Goal: Information Seeking & Learning: Learn about a topic

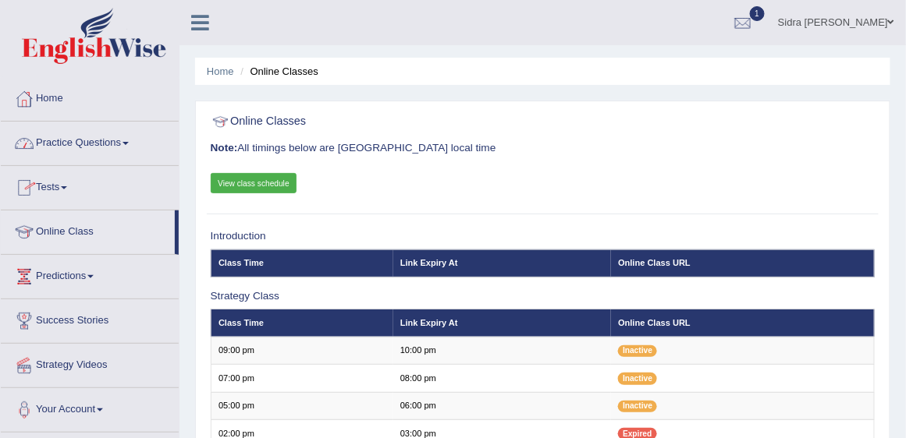
click at [74, 145] on link "Practice Questions" at bounding box center [90, 141] width 178 height 39
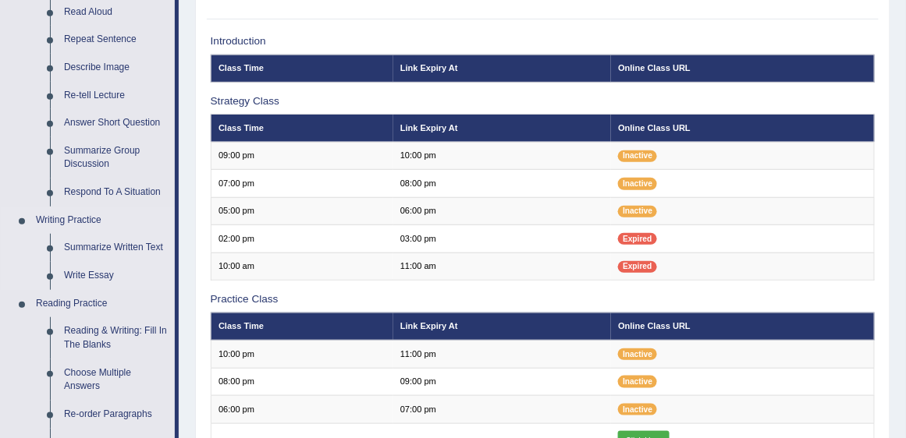
scroll to position [267, 0]
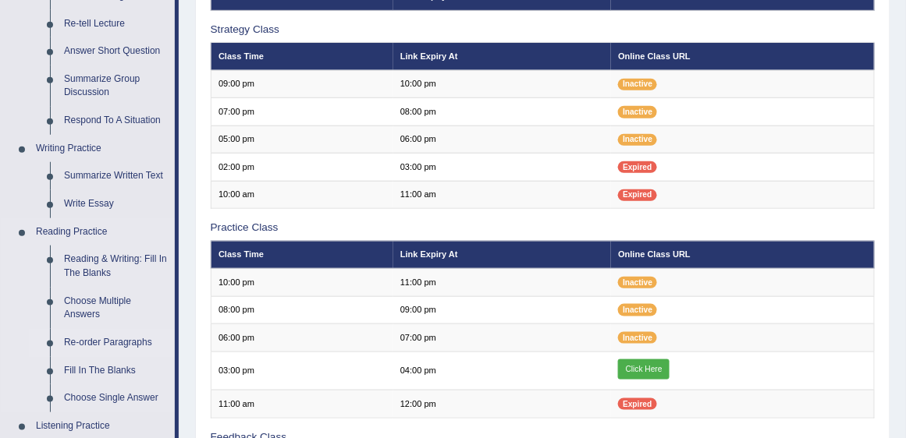
click at [137, 342] on link "Re-order Paragraphs" at bounding box center [116, 343] width 118 height 28
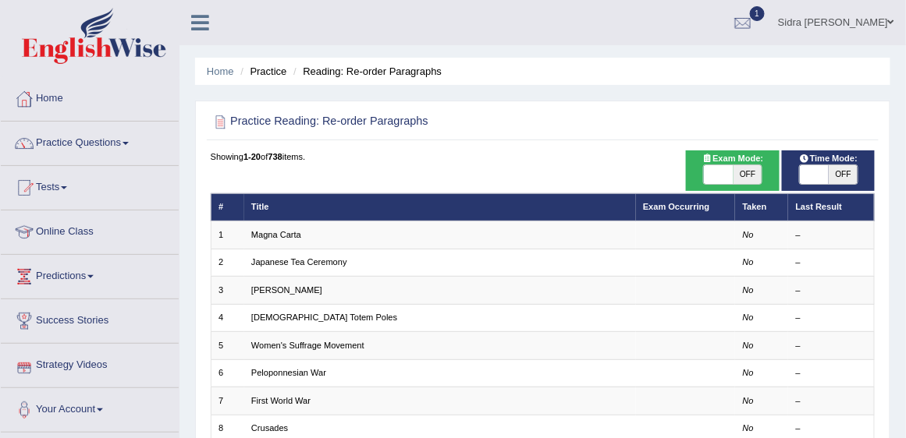
click at [753, 174] on span "OFF" at bounding box center [747, 174] width 29 height 19
checkbox input "true"
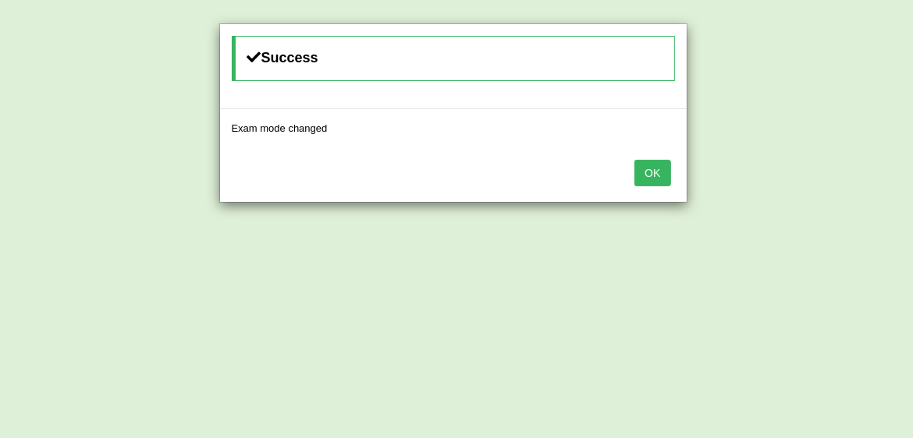
click at [847, 174] on div "Success Exam mode changed OK" at bounding box center [456, 219] width 913 height 438
click at [660, 169] on button "OK" at bounding box center [652, 173] width 36 height 27
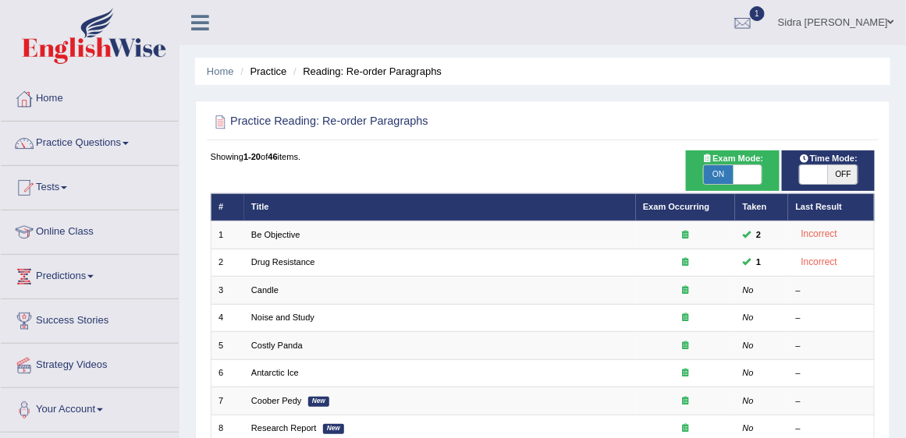
click at [847, 176] on span "OFF" at bounding box center [842, 174] width 29 height 19
checkbox input "true"
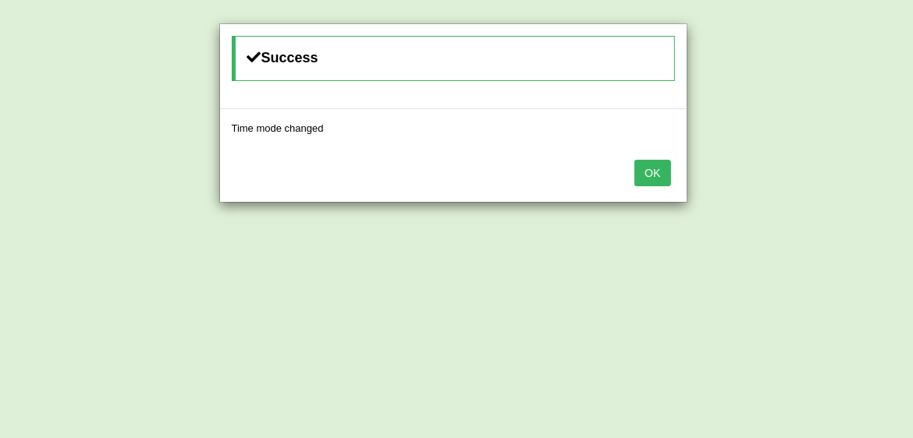
click at [657, 172] on button "OK" at bounding box center [652, 173] width 36 height 27
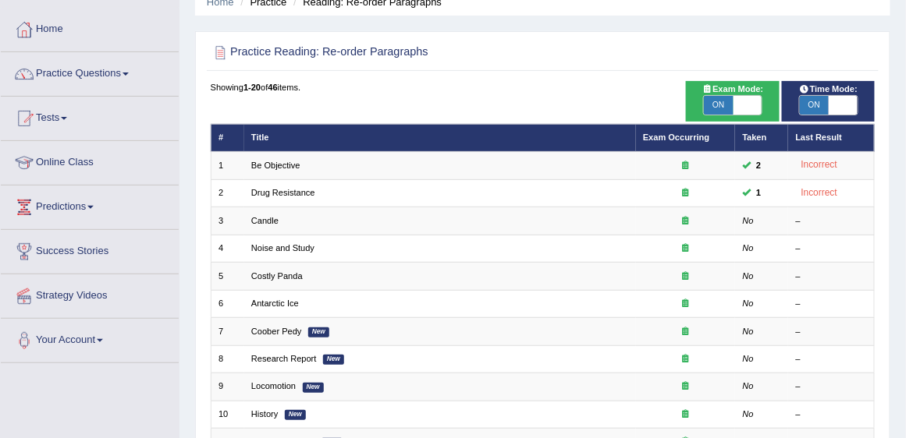
scroll to position [133, 0]
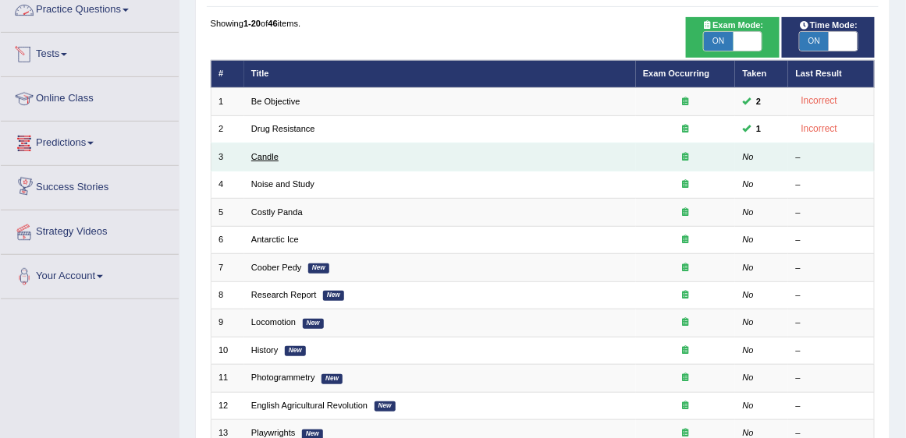
click at [272, 159] on link "Candle" at bounding box center [264, 156] width 27 height 9
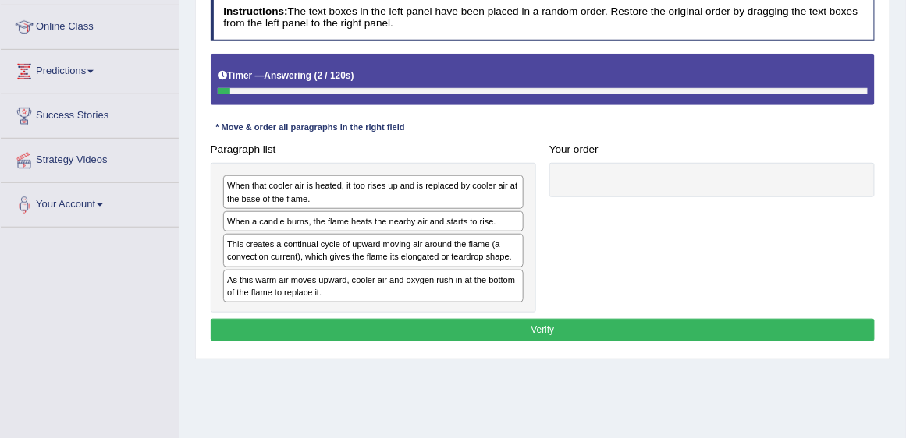
scroll to position [222, 0]
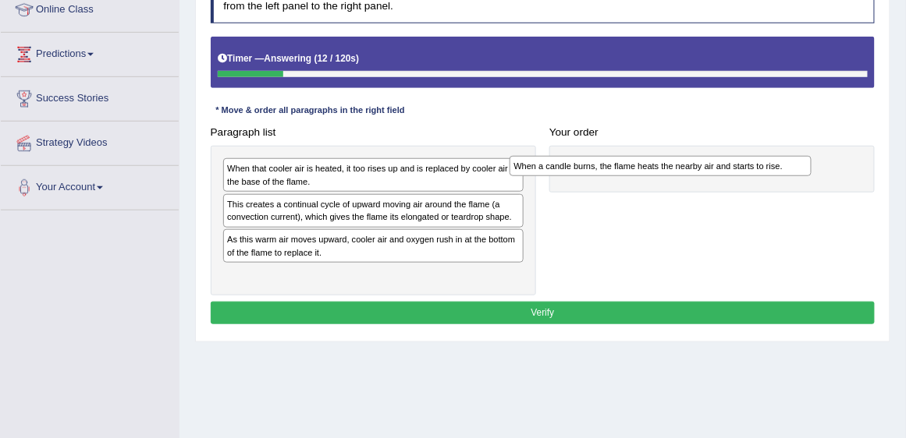
drag, startPoint x: 367, startPoint y: 205, endPoint x: 708, endPoint y: 176, distance: 342.2
click at [708, 176] on div "Paragraph list When that cooler air is heated, it too rises up and is replaced …" at bounding box center [543, 208] width 678 height 175
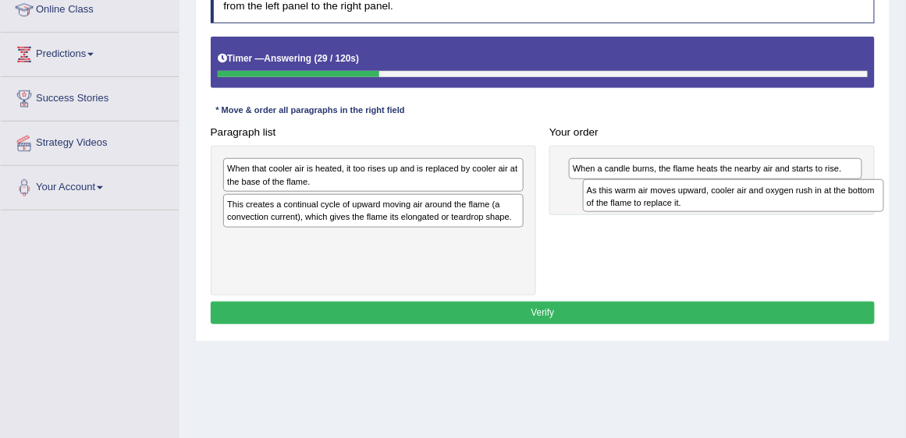
drag, startPoint x: 375, startPoint y: 242, endPoint x: 794, endPoint y: 200, distance: 420.9
click at [794, 200] on div "As this warm air moves upward, cooler air and oxygen rush in at the bottom of t…" at bounding box center [734, 195] width 302 height 33
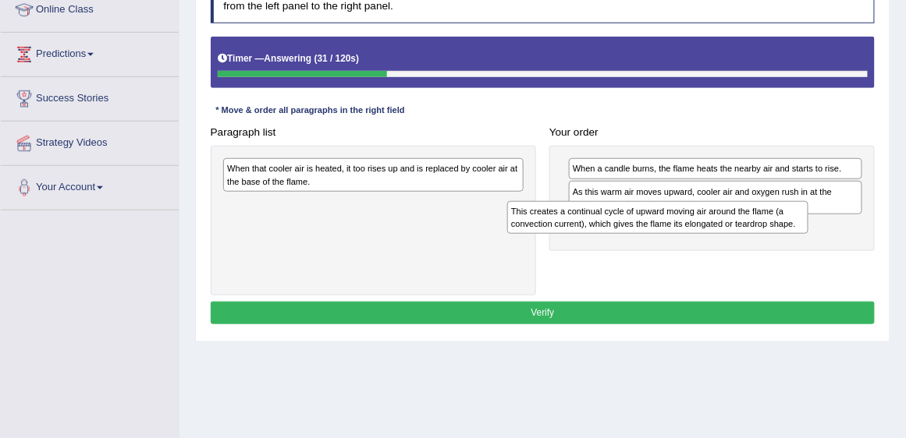
drag, startPoint x: 498, startPoint y: 214, endPoint x: 836, endPoint y: 236, distance: 338.5
click at [836, 236] on div "Paragraph list When that cooler air is heated, it too rises up and is replaced …" at bounding box center [543, 208] width 678 height 175
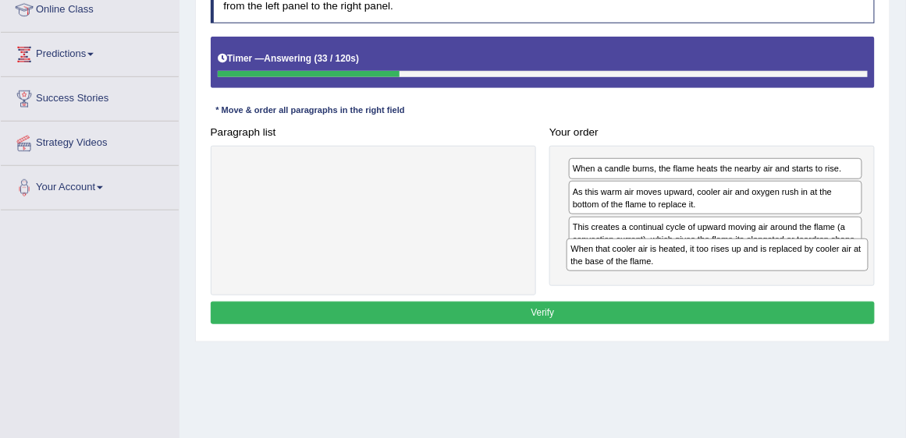
drag, startPoint x: 404, startPoint y: 175, endPoint x: 812, endPoint y: 277, distance: 420.6
click at [812, 277] on div "Paragraph list When that cooler air is heated, it too rises up and is replaced …" at bounding box center [543, 208] width 678 height 175
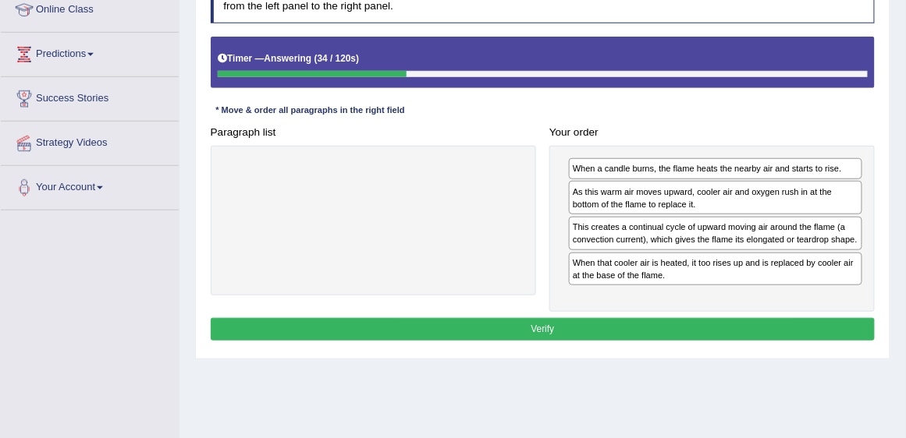
click at [582, 328] on button "Verify" at bounding box center [543, 329] width 665 height 23
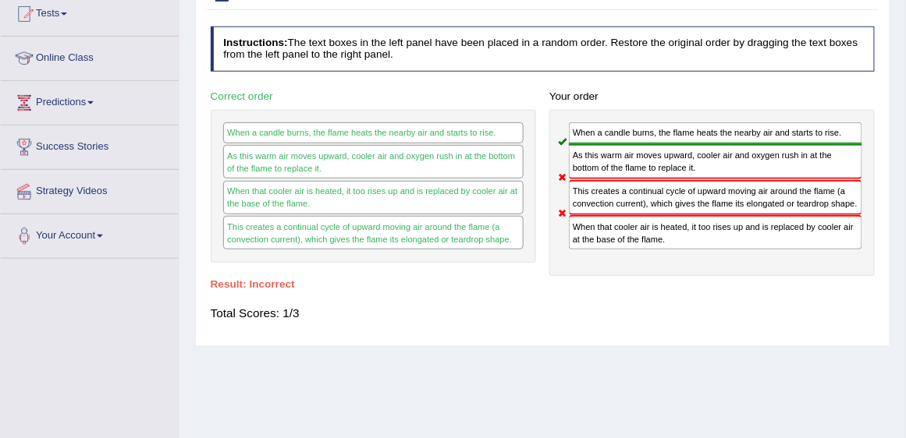
scroll to position [89, 0]
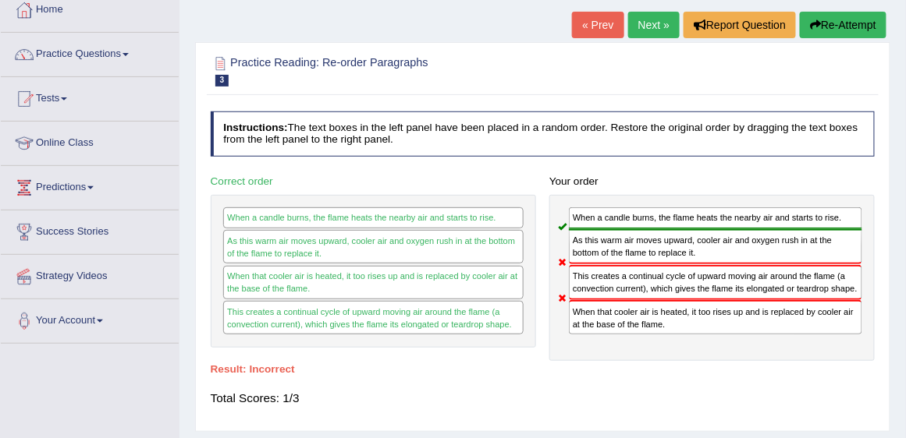
click at [637, 27] on link "Next »" at bounding box center [653, 25] width 51 height 27
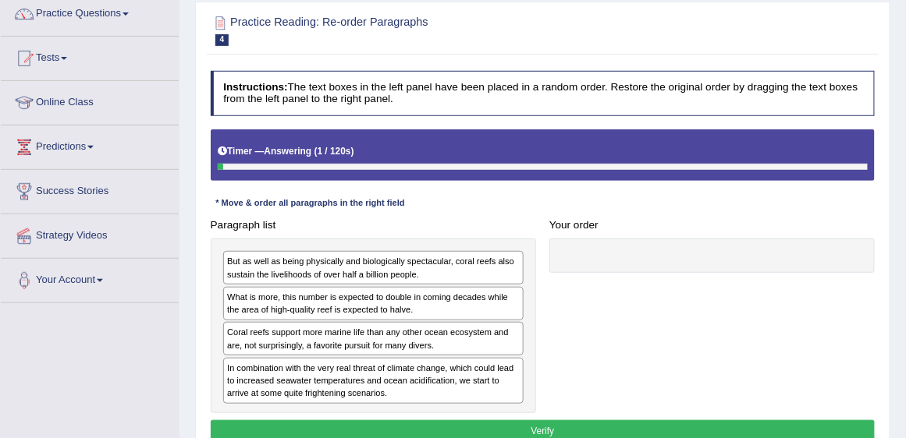
scroll to position [133, 0]
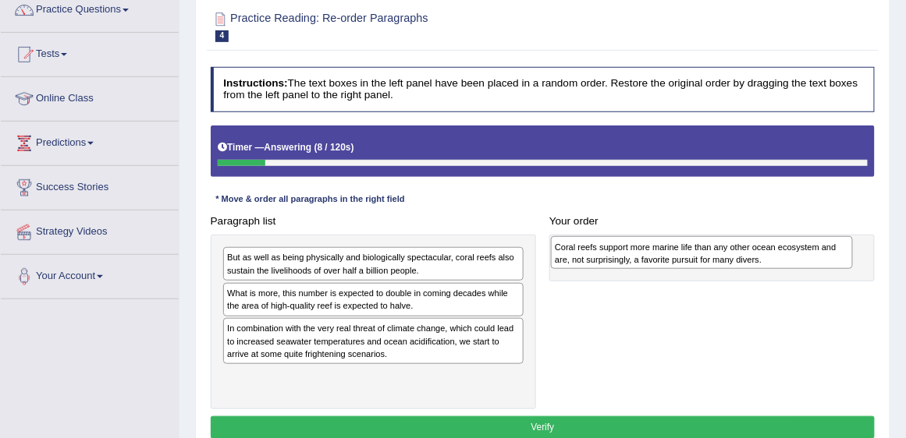
drag, startPoint x: 427, startPoint y: 331, endPoint x: 817, endPoint y: 255, distance: 396.6
click at [817, 255] on div "Coral reefs support more marine life than any other ocean ecosystem and are, no…" at bounding box center [702, 252] width 302 height 33
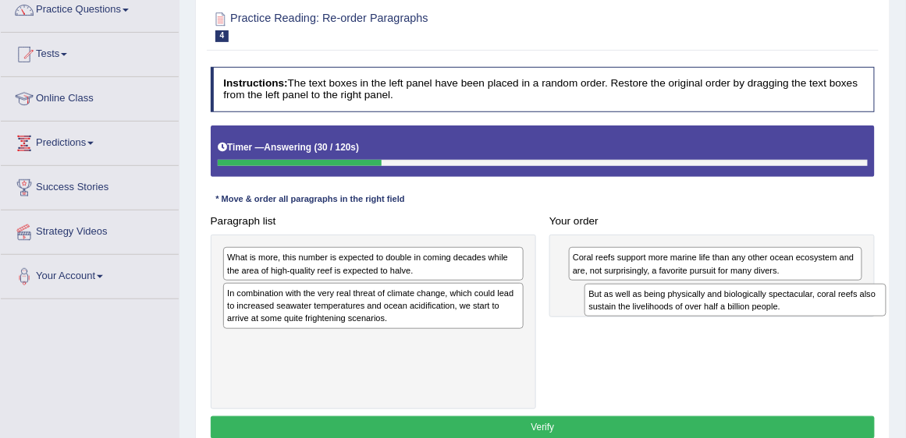
drag, startPoint x: 323, startPoint y: 265, endPoint x: 750, endPoint y: 313, distance: 429.4
click at [750, 313] on div "Paragraph list But as well as being physically and biologically spectacular, co…" at bounding box center [543, 310] width 678 height 200
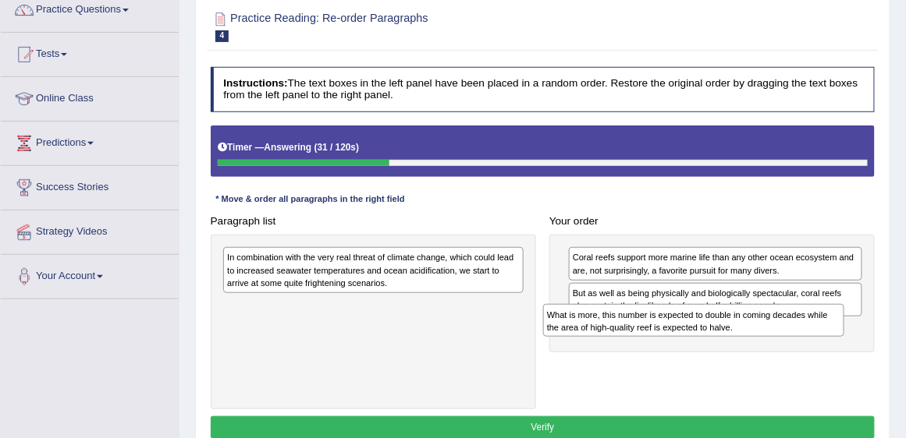
drag, startPoint x: 424, startPoint y: 262, endPoint x: 804, endPoint y: 335, distance: 386.2
click at [804, 335] on div "Paragraph list What is more, this number is expected to double in coming decade…" at bounding box center [543, 310] width 678 height 200
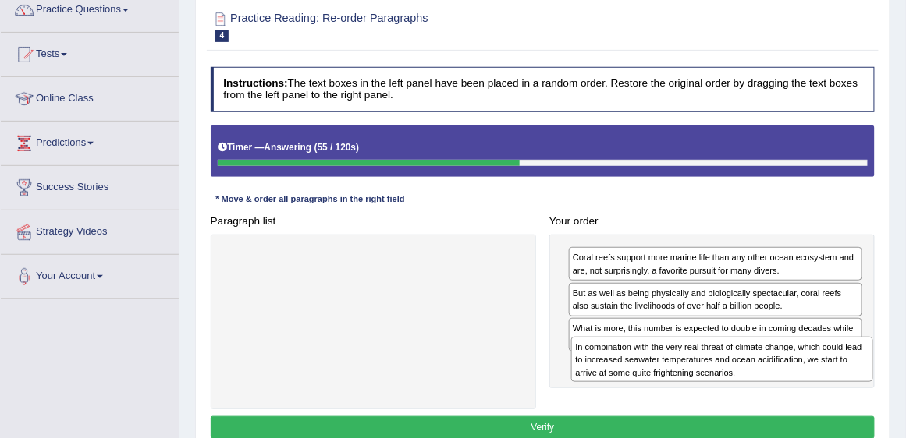
drag, startPoint x: 349, startPoint y: 275, endPoint x: 763, endPoint y: 388, distance: 428.6
click at [763, 388] on div "Paragraph list In combination with the very real threat of climate change, whic…" at bounding box center [543, 310] width 678 height 200
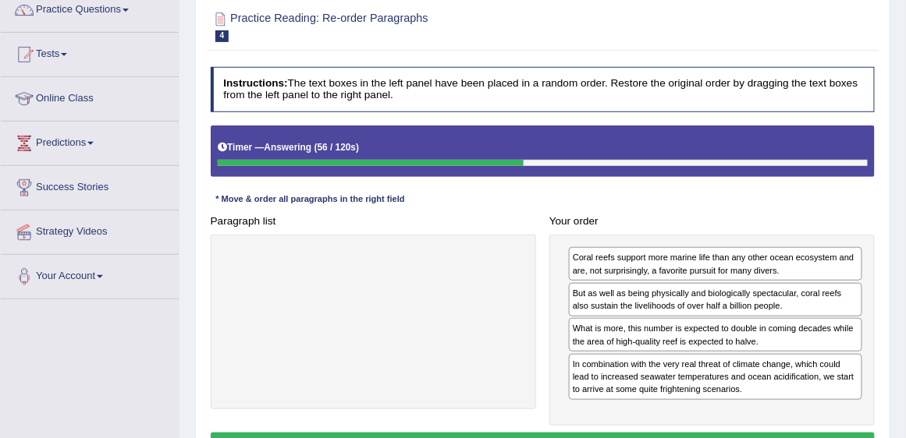
click at [695, 433] on button "Verify" at bounding box center [543, 444] width 665 height 23
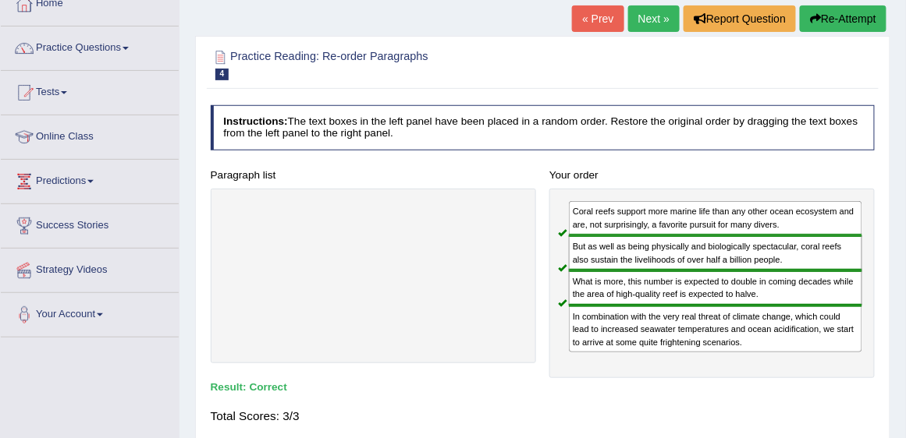
scroll to position [44, 0]
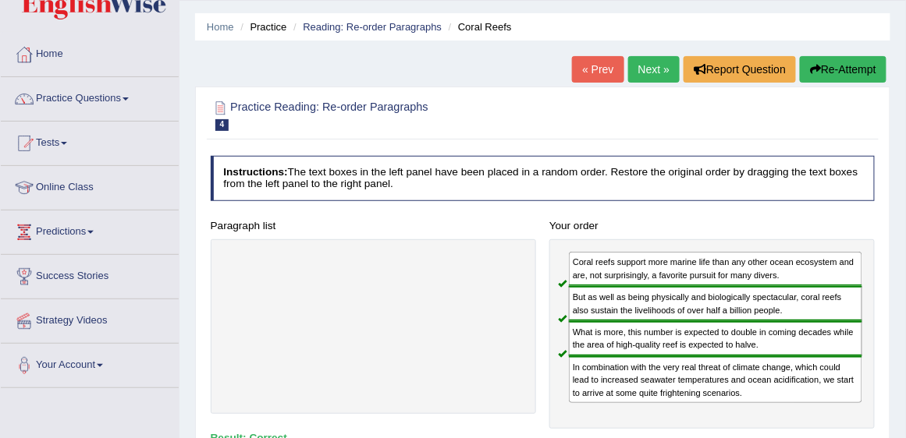
click at [658, 69] on link "Next »" at bounding box center [653, 69] width 51 height 27
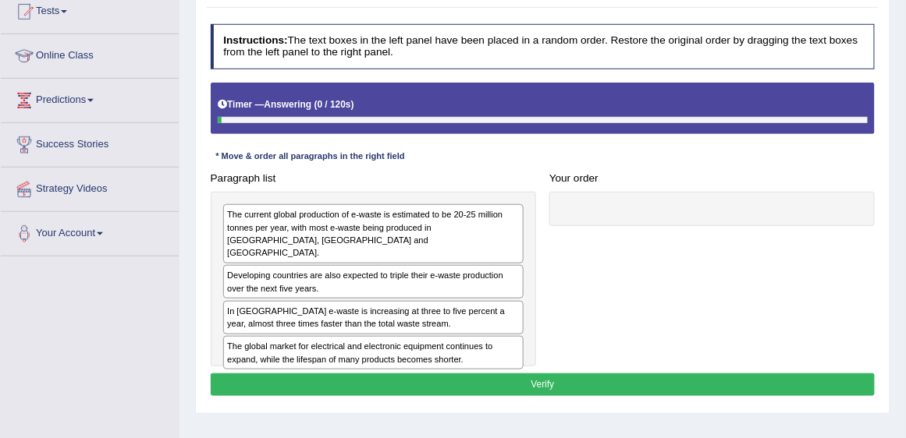
scroll to position [178, 0]
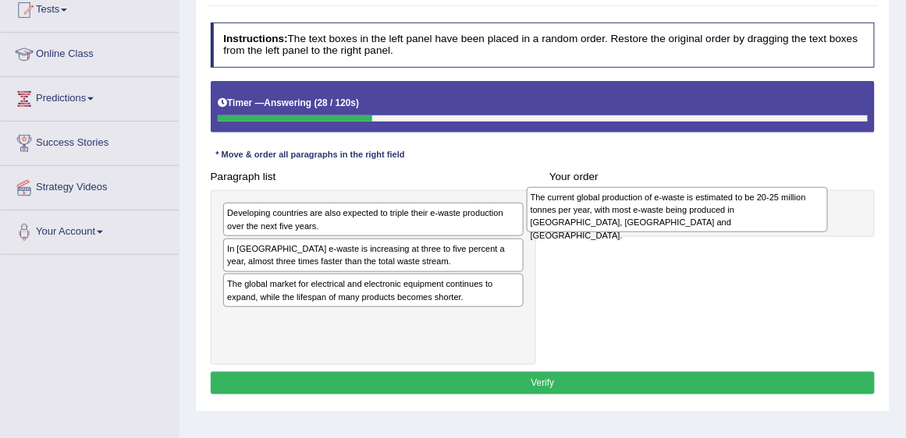
drag, startPoint x: 334, startPoint y: 218, endPoint x: 694, endPoint y: 205, distance: 360.6
click at [694, 205] on div "The current global production of e-waste is estimated to be 20-25 million tonne…" at bounding box center [678, 209] width 302 height 45
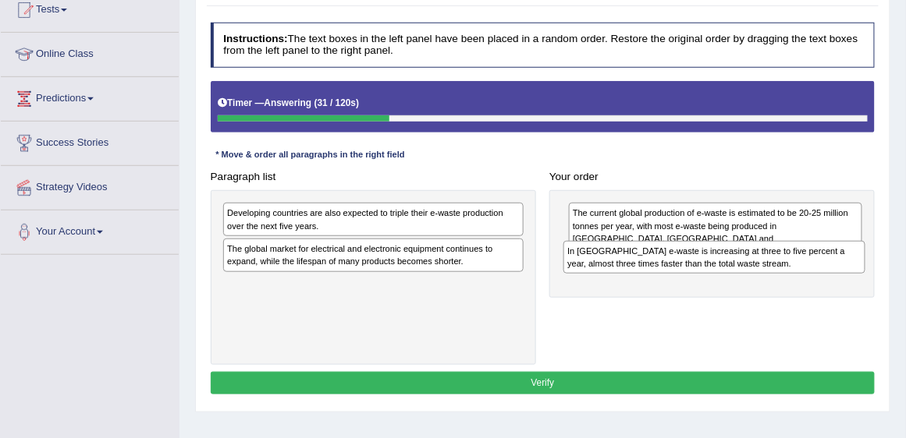
drag, startPoint x: 404, startPoint y: 256, endPoint x: 804, endPoint y: 273, distance: 399.8
click at [804, 273] on div "Paragraph list Developing countries are also expected to triple their e-waste p…" at bounding box center [543, 265] width 678 height 200
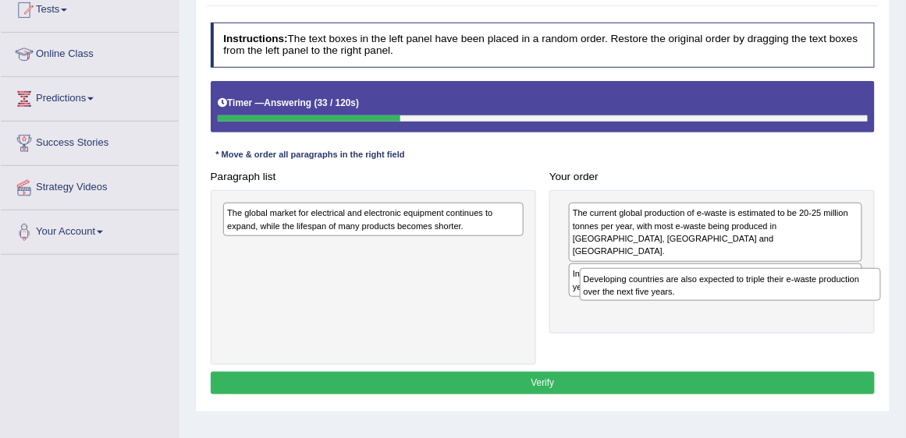
drag, startPoint x: 489, startPoint y: 215, endPoint x: 912, endPoint y: 300, distance: 431.1
click at [905, 261] on html "Toggle navigation Home Practice Questions Speaking Practice Read Aloud Repeat S…" at bounding box center [453, 41] width 906 height 438
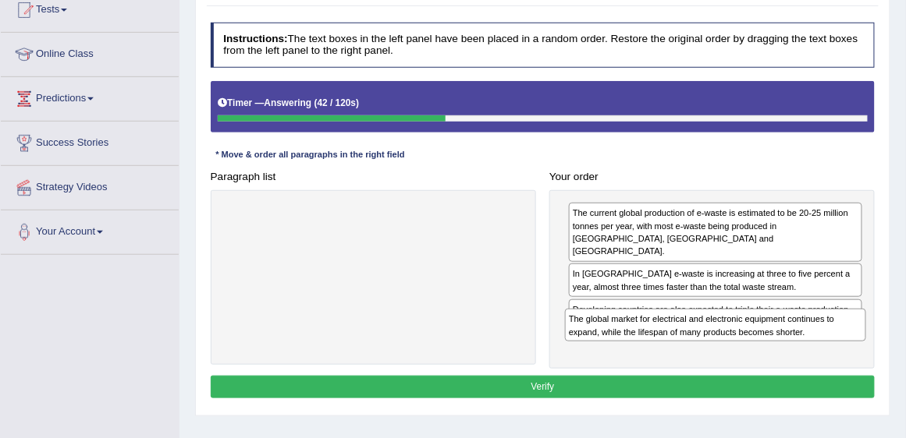
drag, startPoint x: 403, startPoint y: 223, endPoint x: 808, endPoint y: 356, distance: 426.8
click at [808, 356] on div "Paragraph list The global market for electrical and electronic equipment contin…" at bounding box center [543, 267] width 678 height 204
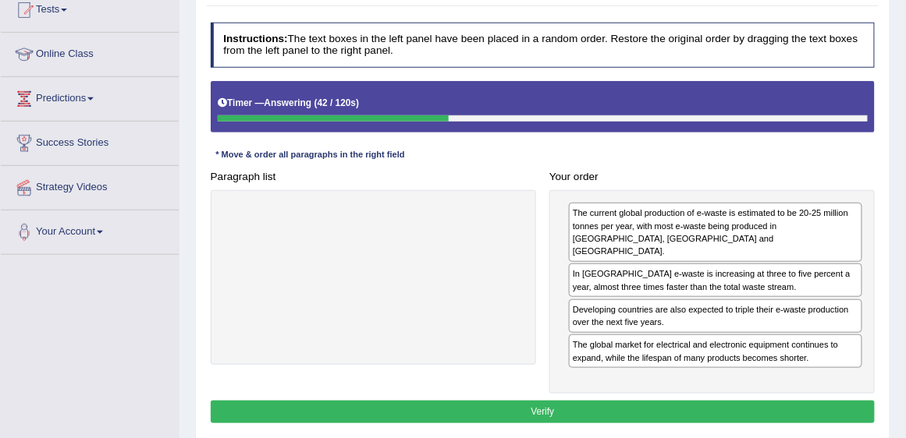
click at [739, 401] on button "Verify" at bounding box center [543, 412] width 665 height 23
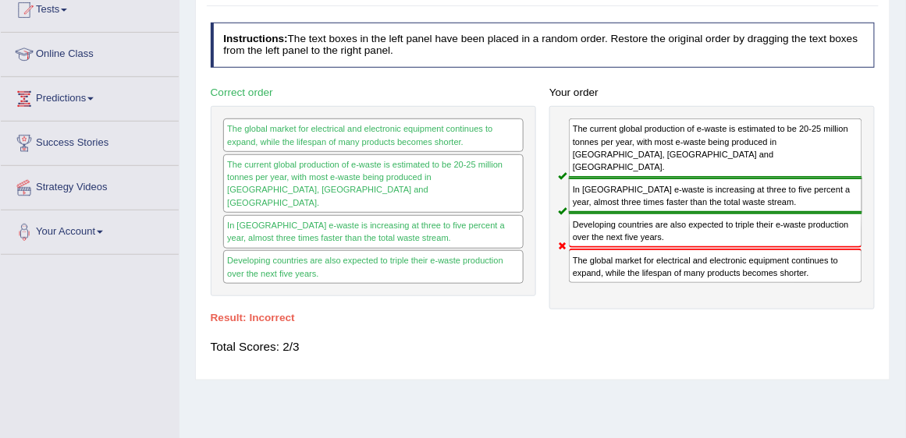
scroll to position [89, 0]
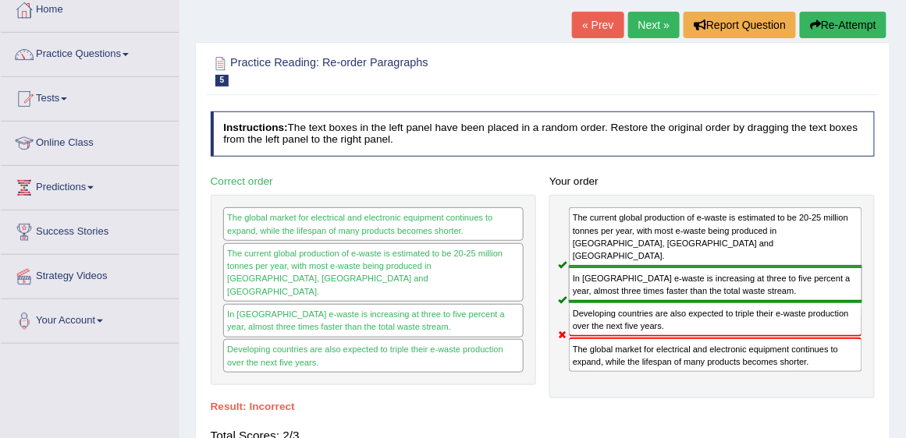
click at [655, 22] on link "Next »" at bounding box center [653, 25] width 51 height 27
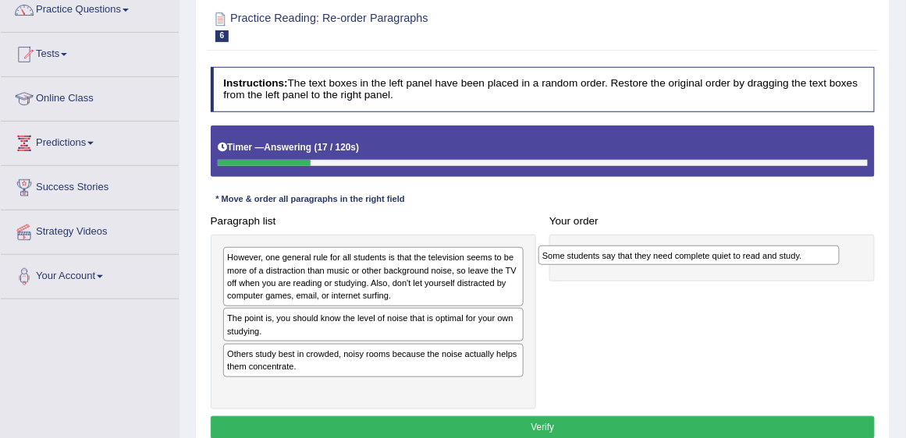
drag, startPoint x: 477, startPoint y: 315, endPoint x: 852, endPoint y: 261, distance: 378.4
click at [852, 261] on div "Paragraph list However, one general rule for all students is that the televisio…" at bounding box center [543, 310] width 678 height 200
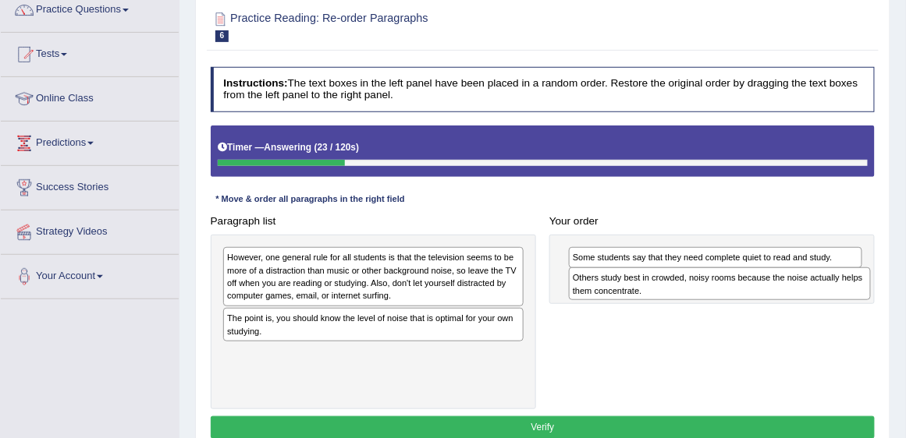
drag, startPoint x: 377, startPoint y: 358, endPoint x: 782, endPoint y: 296, distance: 409.7
click at [782, 296] on div "Others study best in crowded, noisy rooms because the noise actually helps them…" at bounding box center [720, 284] width 302 height 33
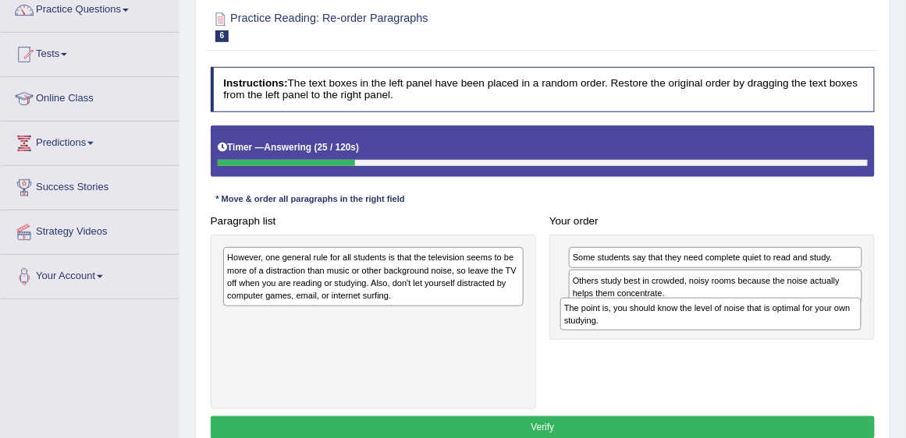
drag, startPoint x: 512, startPoint y: 318, endPoint x: 912, endPoint y: 324, distance: 400.2
click at [905, 305] on html "Toggle navigation Home Practice Questions Speaking Practice Read Aloud Repeat S…" at bounding box center [453, 86] width 906 height 438
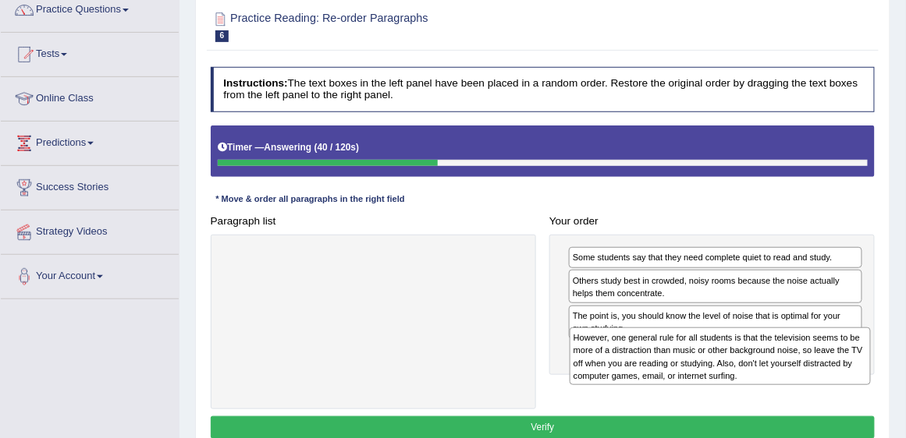
drag, startPoint x: 388, startPoint y: 279, endPoint x: 799, endPoint y: 381, distance: 423.6
click at [799, 381] on div "However, one general rule for all students is that the television seems to be m…" at bounding box center [720, 357] width 302 height 58
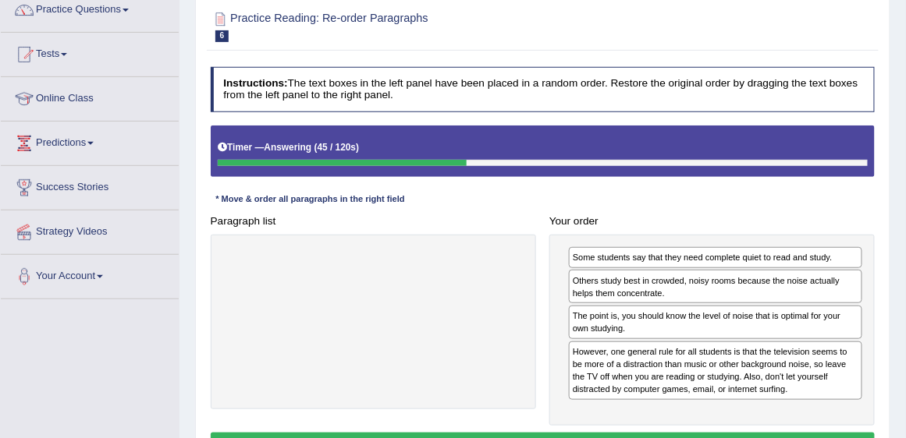
click at [548, 433] on button "Verify" at bounding box center [543, 444] width 665 height 23
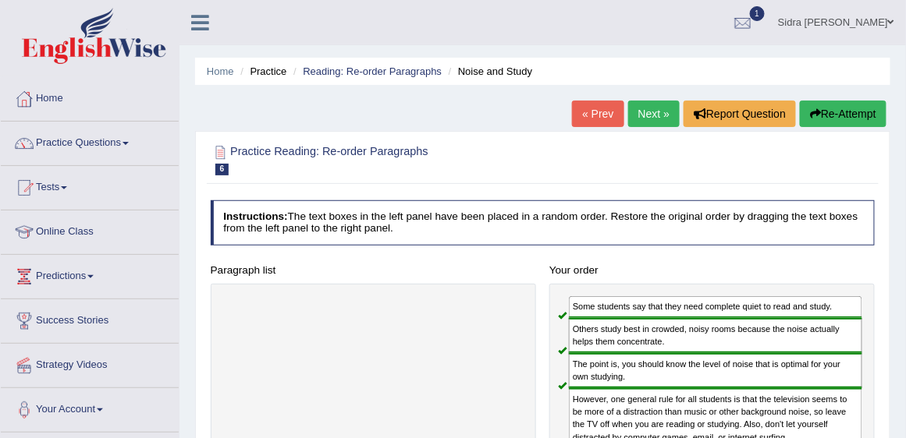
click at [662, 123] on link "Next »" at bounding box center [653, 114] width 51 height 27
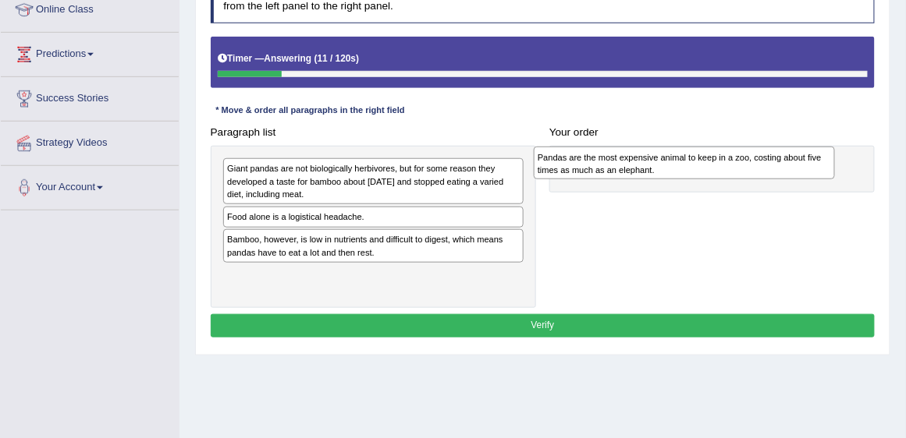
drag, startPoint x: 305, startPoint y: 222, endPoint x: 679, endPoint y: 169, distance: 377.4
click at [679, 169] on div "Pandas are the most expensive animal to keep in a zoo, costing about five times…" at bounding box center [685, 163] width 302 height 33
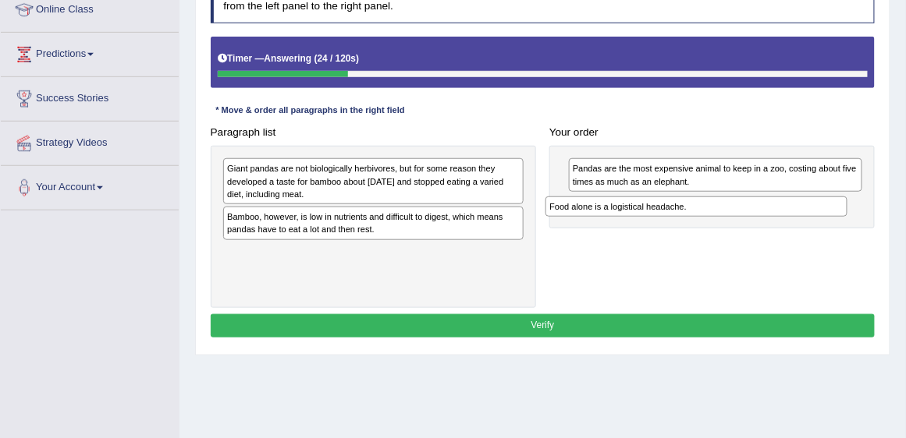
drag, startPoint x: 332, startPoint y: 217, endPoint x: 715, endPoint y: 222, distance: 383.1
click at [715, 222] on div "Paragraph list Giant pandas are not biologically herbivores, but for some reaso…" at bounding box center [543, 214] width 678 height 187
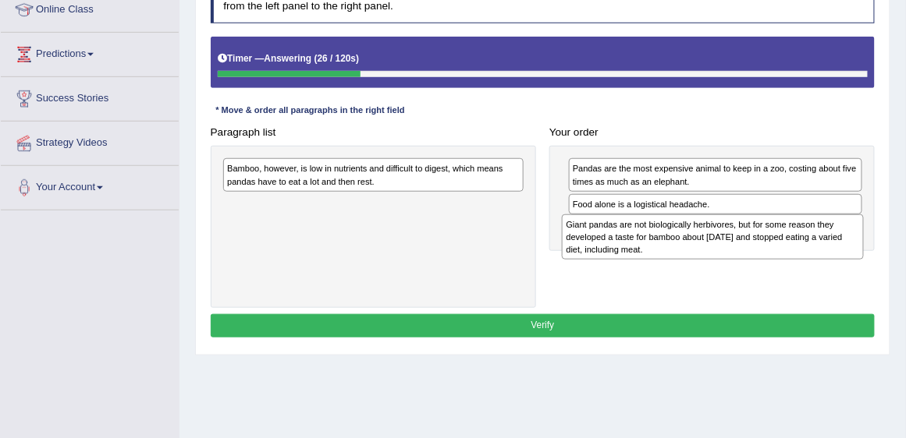
drag, startPoint x: 428, startPoint y: 207, endPoint x: 764, endPoint y: 251, distance: 338.4
click at [764, 251] on div "Giant pandas are not biologically herbivores, but for some reason they develope…" at bounding box center [713, 237] width 302 height 45
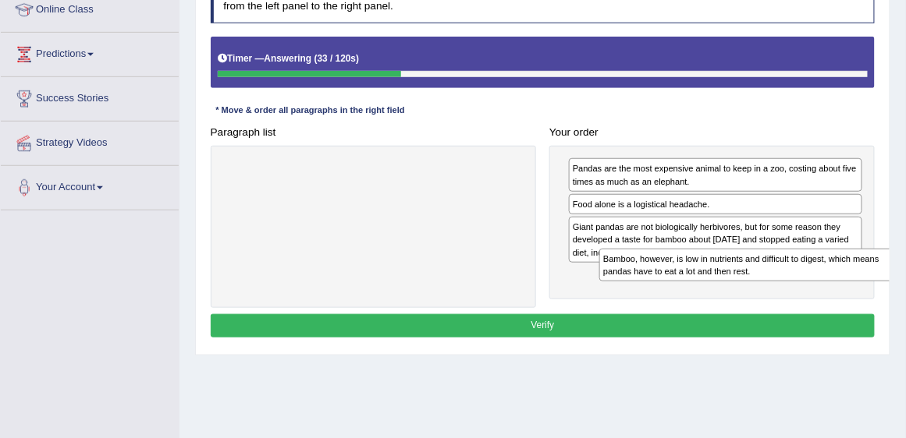
drag, startPoint x: 332, startPoint y: 176, endPoint x: 779, endPoint y: 288, distance: 460.1
click at [779, 288] on div "Paragraph list Bamboo, however, is low in nutrients and difficult to digest, wh…" at bounding box center [543, 214] width 678 height 187
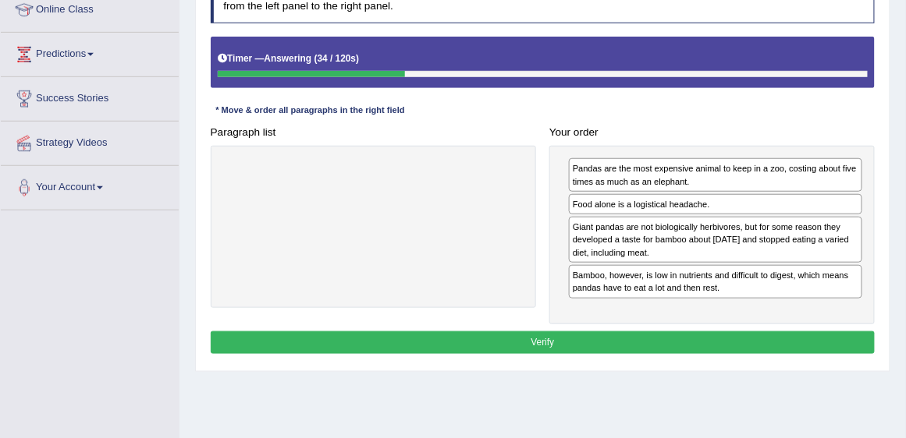
click at [761, 332] on button "Verify" at bounding box center [543, 343] width 665 height 23
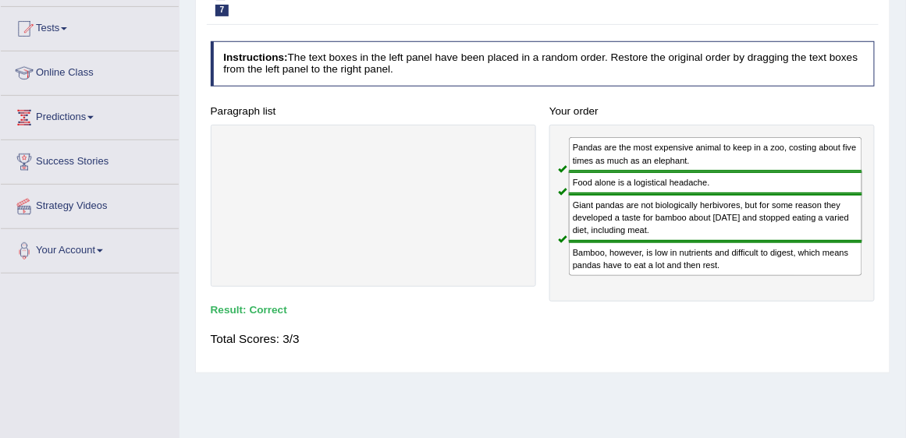
scroll to position [89, 0]
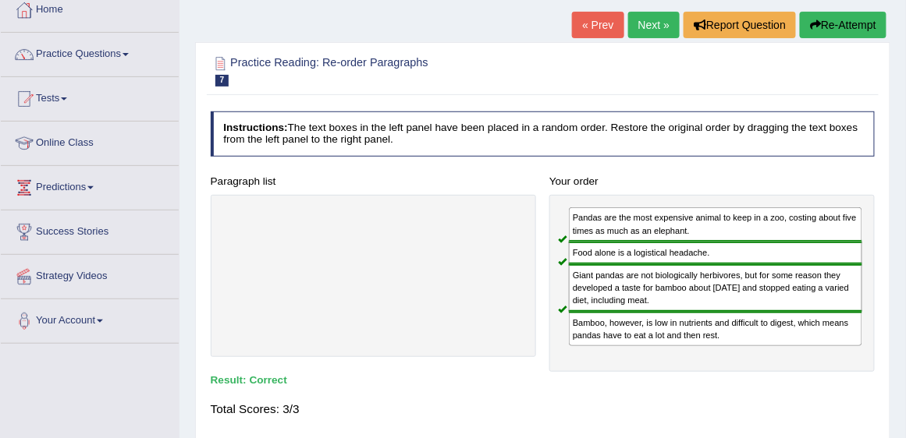
click at [642, 21] on link "Next »" at bounding box center [653, 25] width 51 height 27
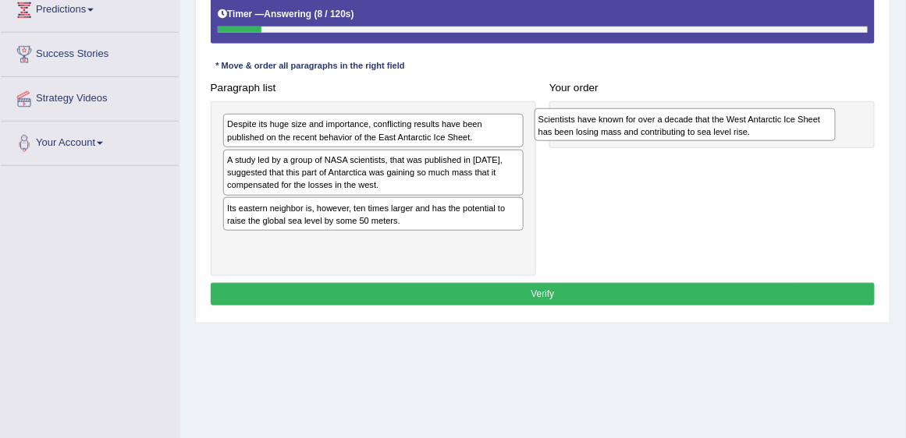
drag, startPoint x: 422, startPoint y: 134, endPoint x: 769, endPoint y: 136, distance: 347.1
click at [769, 136] on div "Scientists have known for over a decade that the West Antarctic Ice Sheet has b…" at bounding box center [685, 124] width 302 height 33
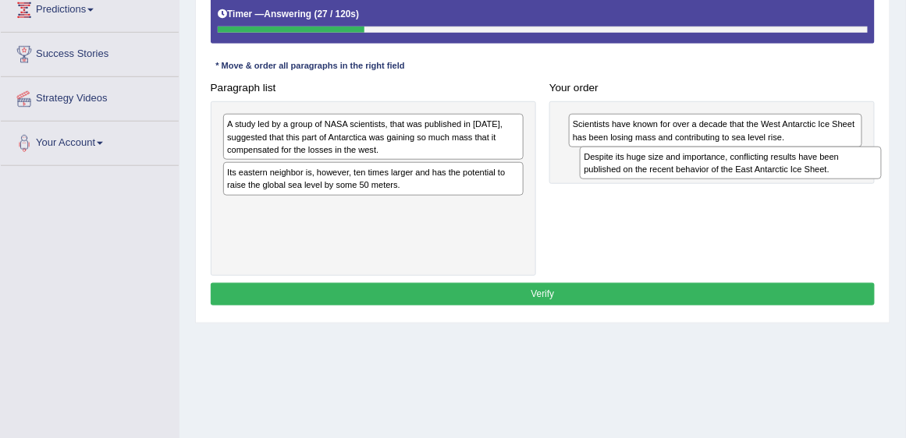
drag, startPoint x: 367, startPoint y: 135, endPoint x: 790, endPoint y: 180, distance: 426.0
click at [790, 180] on div "Paragraph list Despite its huge size and importance, conflicting results have b…" at bounding box center [543, 176] width 678 height 200
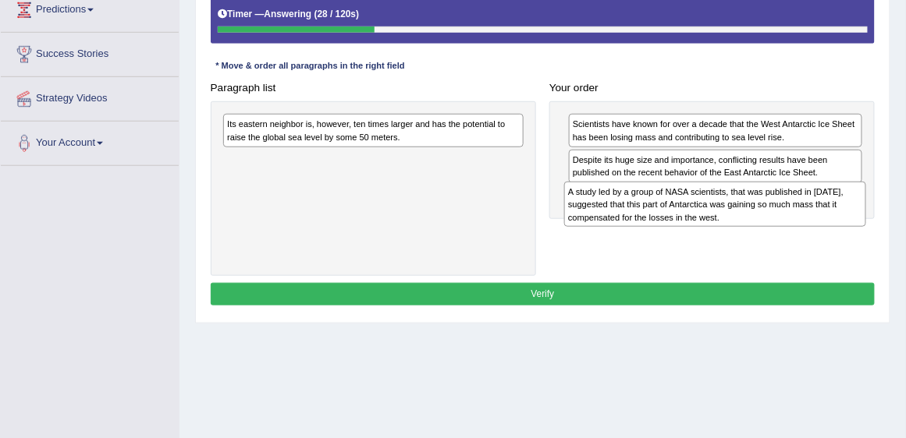
drag, startPoint x: 420, startPoint y: 147, endPoint x: 815, endPoint y: 230, distance: 404.1
click at [815, 230] on div "Paragraph list A study led by a group of NASA scientists, that was published in…" at bounding box center [543, 176] width 678 height 200
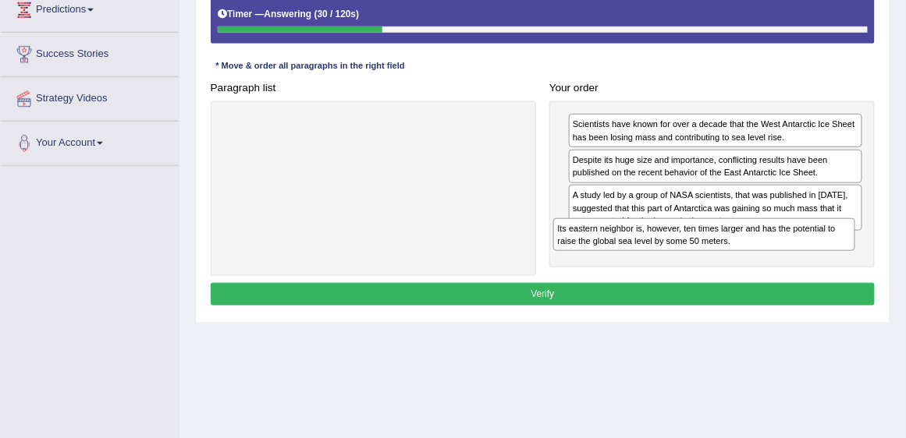
drag, startPoint x: 444, startPoint y: 129, endPoint x: 836, endPoint y: 259, distance: 413.2
click at [836, 259] on div "Paragraph list Its eastern neighbor is, however, ten times larger and has the p…" at bounding box center [543, 176] width 678 height 200
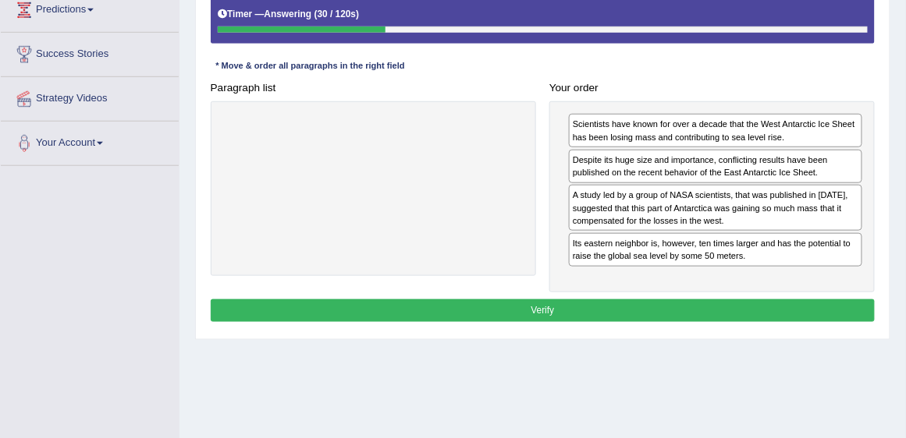
click at [817, 300] on button "Verify" at bounding box center [543, 311] width 665 height 23
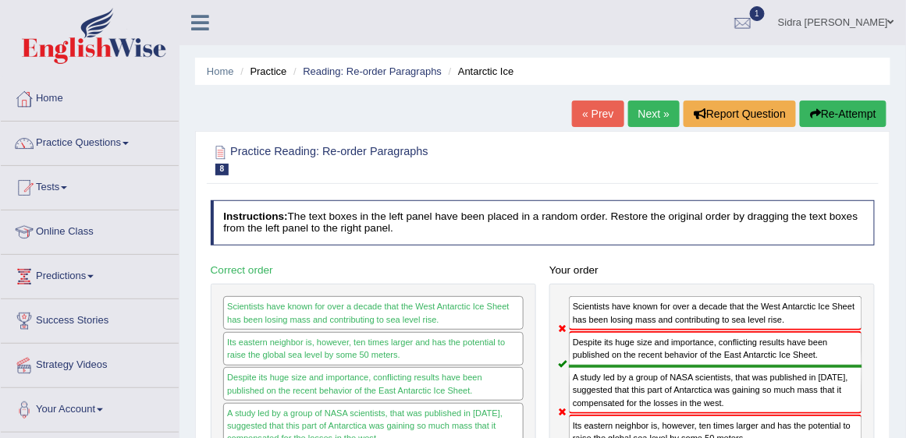
click at [640, 111] on link "Next »" at bounding box center [653, 114] width 51 height 27
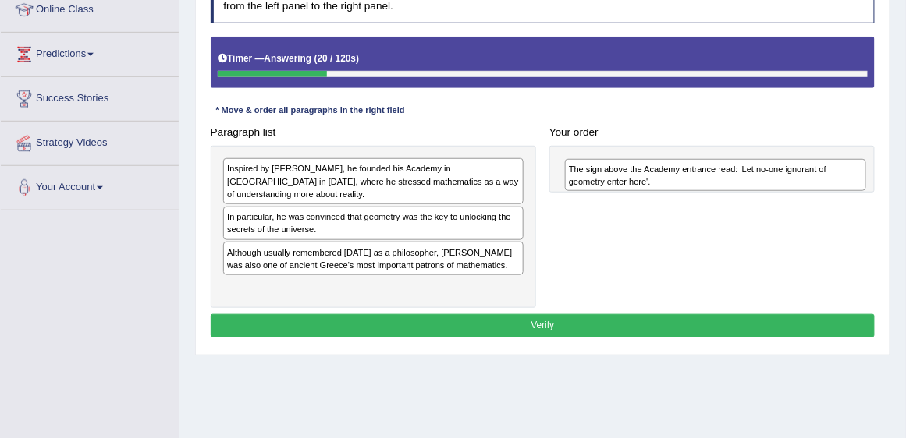
drag, startPoint x: 378, startPoint y: 212, endPoint x: 786, endPoint y: 184, distance: 409.7
click at [786, 184] on div "The sign above the Academy entrance read: 'Let no-one ignorant of geometry ente…" at bounding box center [716, 175] width 302 height 33
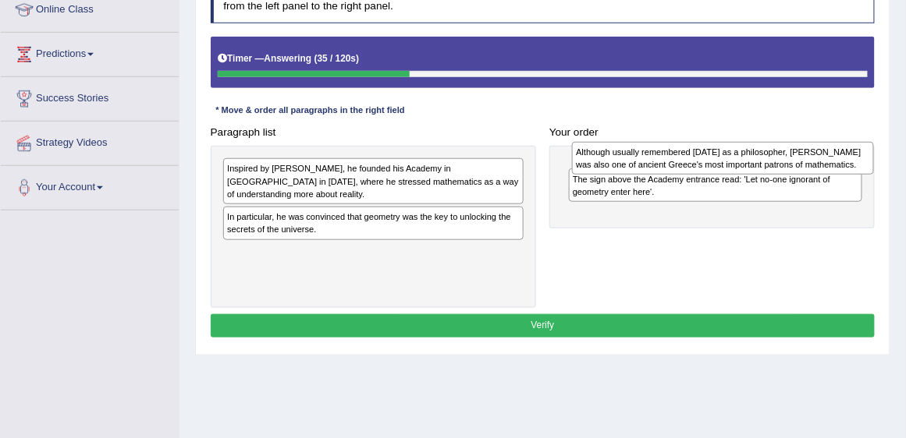
drag, startPoint x: 357, startPoint y: 251, endPoint x: 772, endPoint y: 169, distance: 422.4
click at [772, 169] on div "Although usually remembered today as a philosopher, Plato was also one of ancie…" at bounding box center [723, 158] width 302 height 33
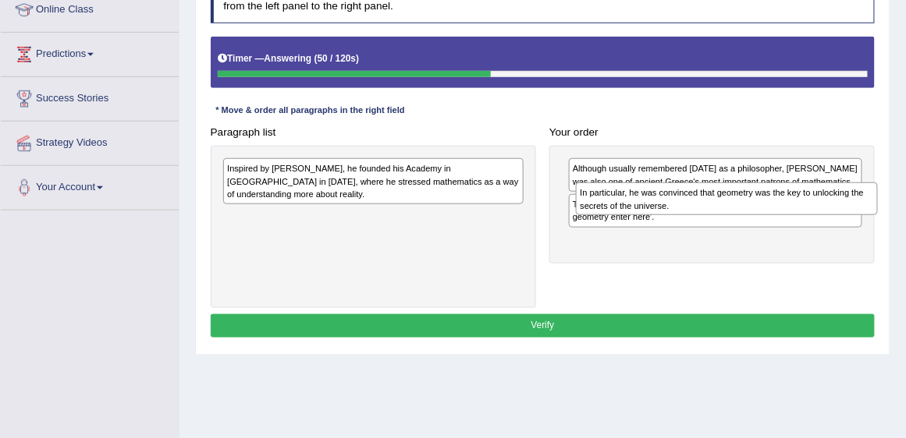
drag, startPoint x: 428, startPoint y: 211, endPoint x: 847, endPoint y: 212, distance: 418.9
click at [847, 212] on div "In particular, he was convinced that geometry was the key to unlocking the secr…" at bounding box center [727, 199] width 302 height 33
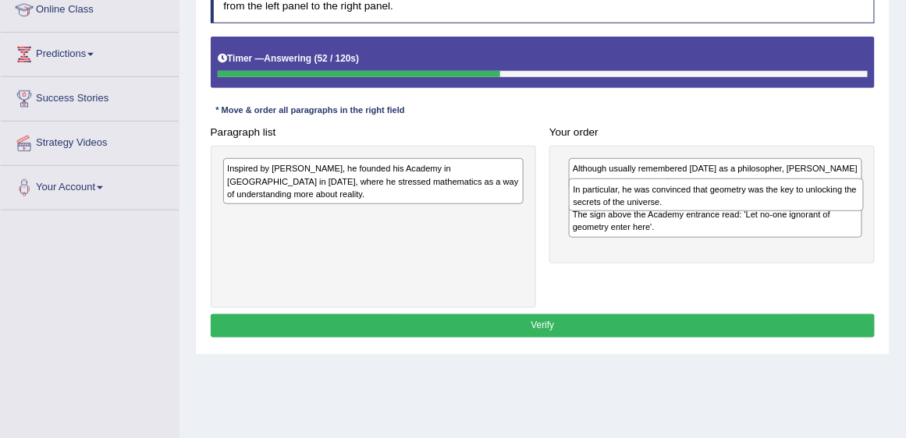
drag, startPoint x: 774, startPoint y: 245, endPoint x: 779, endPoint y: 207, distance: 38.6
click at [779, 207] on div "In particular, he was convinced that geometry was the key to unlocking the secr…" at bounding box center [716, 195] width 295 height 33
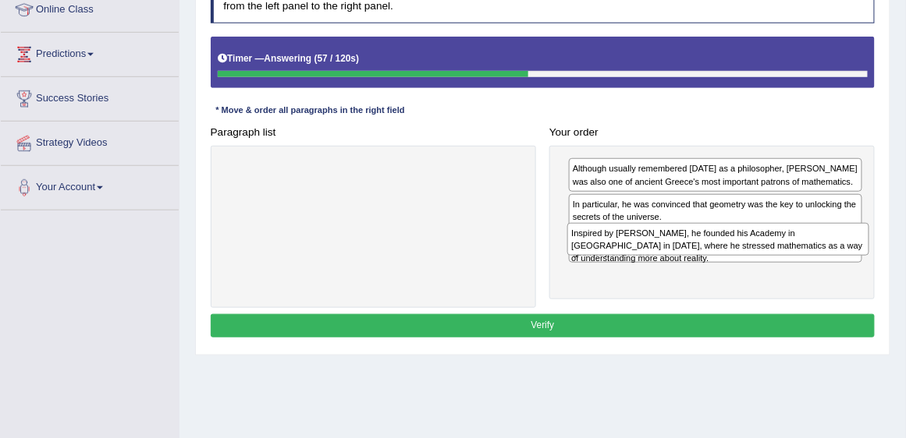
drag, startPoint x: 391, startPoint y: 174, endPoint x: 800, endPoint y: 257, distance: 417.1
click at [800, 257] on div "Paragraph list Inspired by Pythagoras, he founded his Academy in Athens in 387 …" at bounding box center [543, 214] width 678 height 187
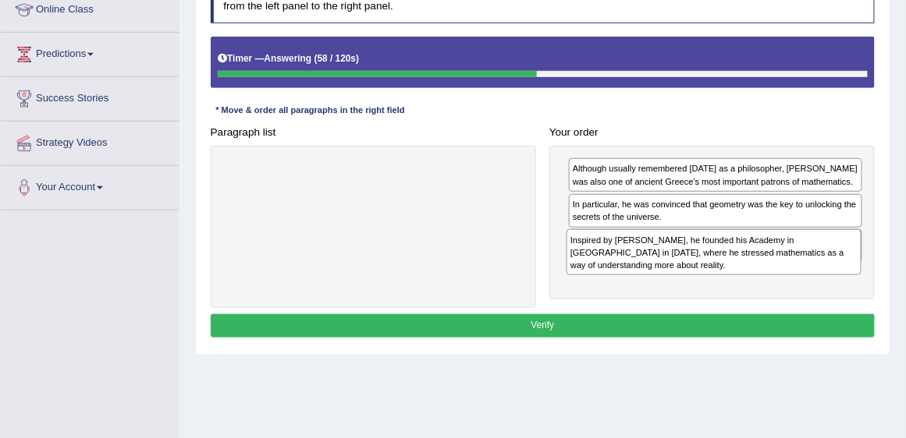
drag, startPoint x: 677, startPoint y: 284, endPoint x: 690, endPoint y: 247, distance: 39.7
click at [690, 247] on div "Inspired by Pythagoras, he founded his Academy in Athens in 387 BC, where he st…" at bounding box center [713, 251] width 295 height 45
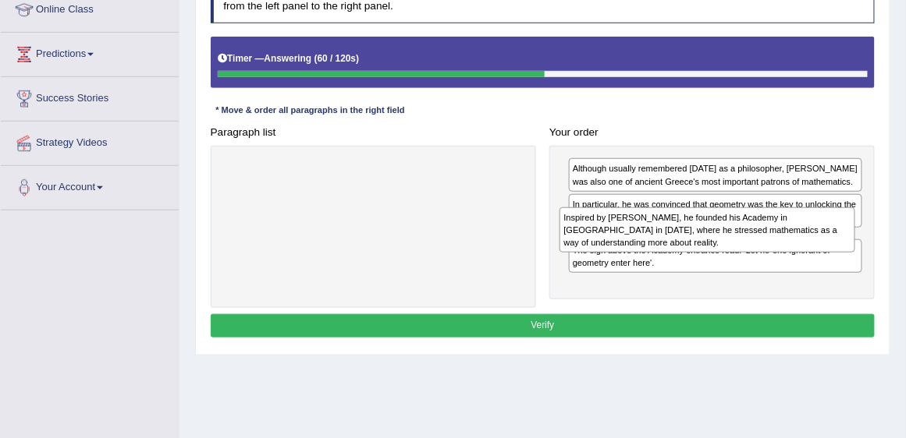
drag, startPoint x: 675, startPoint y: 272, endPoint x: 669, endPoint y: 232, distance: 40.2
click at [669, 232] on div "Inspired by Pythagoras, he founded his Academy in Athens in 387 BC, where he st…" at bounding box center [706, 230] width 295 height 45
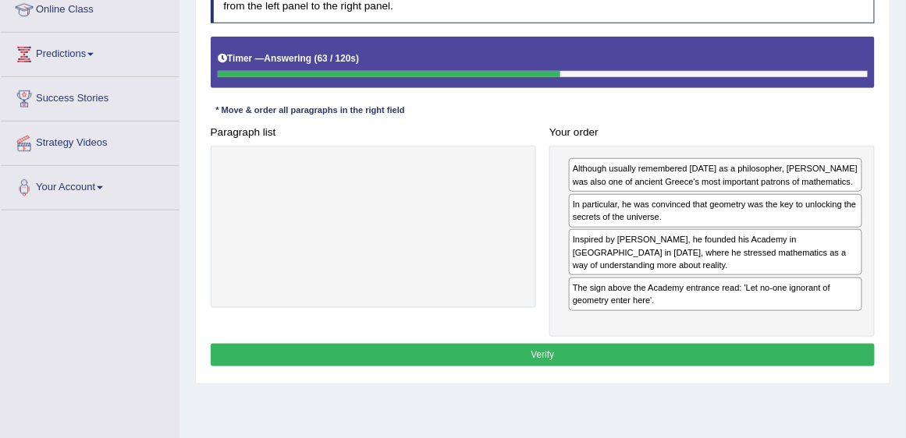
click at [682, 344] on button "Verify" at bounding box center [543, 355] width 665 height 23
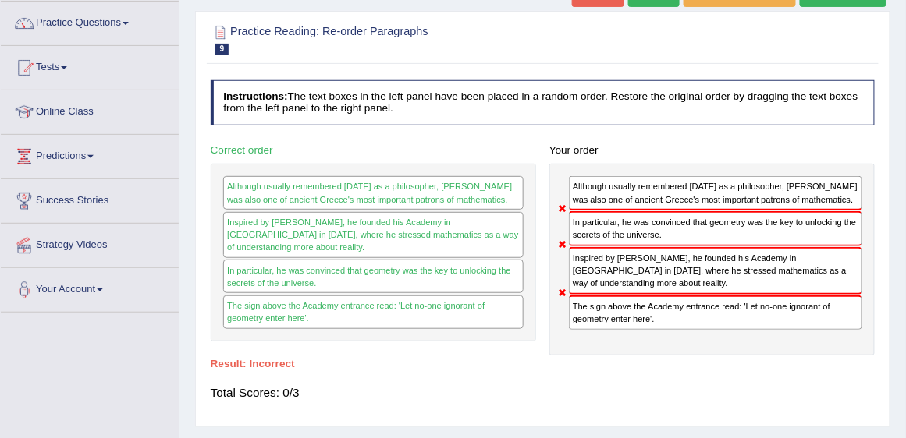
scroll to position [89, 0]
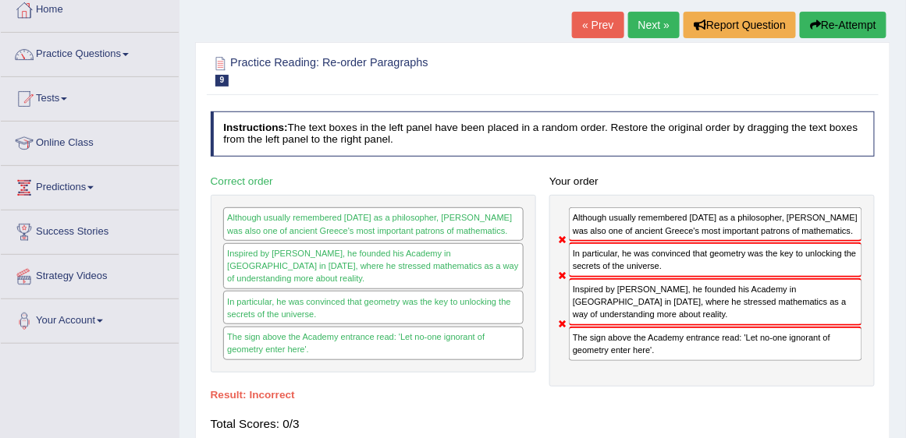
drag, startPoint x: 660, startPoint y: 3, endPoint x: 665, endPoint y: 23, distance: 20.8
click at [662, 5] on div "Home Practice Reading: Re-order Paragraphs Plato « Prev Next » Report Question …" at bounding box center [542, 301] width 726 height 780
click at [665, 25] on link "Next »" at bounding box center [653, 25] width 51 height 27
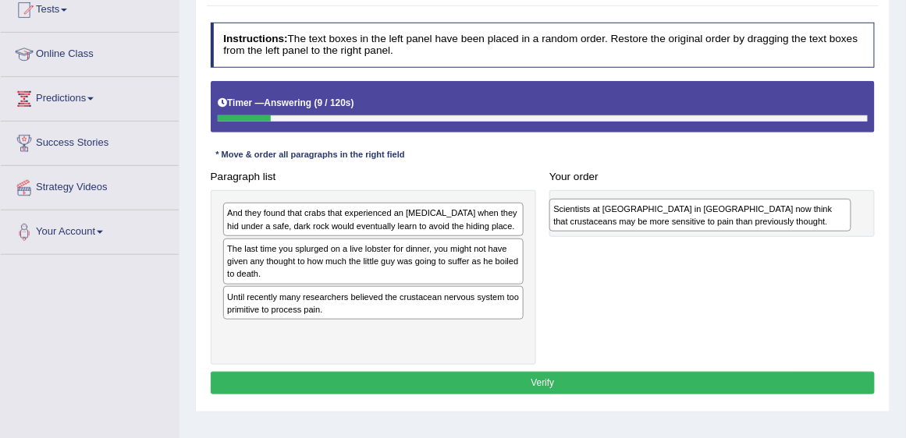
drag, startPoint x: 388, startPoint y: 261, endPoint x: 776, endPoint y: 228, distance: 389.1
click at [776, 228] on div "Scientists at Queen's University in Belfast now think that crustaceans may be m…" at bounding box center [700, 215] width 302 height 33
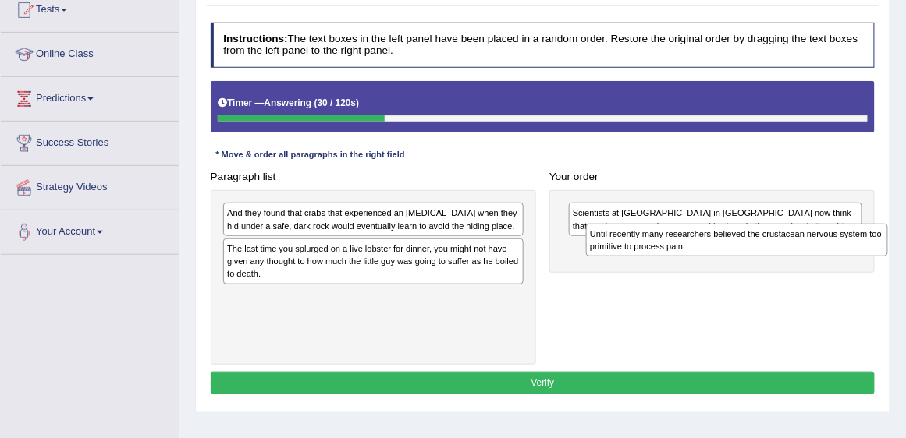
drag, startPoint x: 364, startPoint y: 298, endPoint x: 793, endPoint y: 247, distance: 432.0
click at [793, 247] on div "Until recently many researchers believed the crustacean nervous system too prim…" at bounding box center [737, 240] width 302 height 33
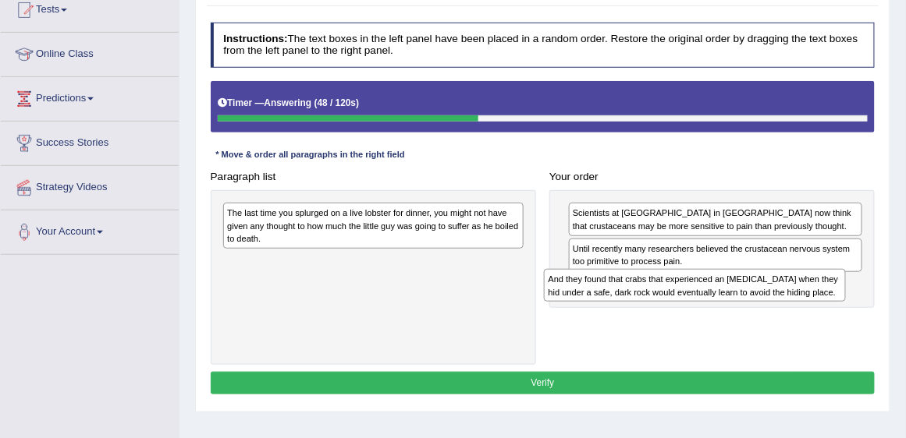
drag, startPoint x: 373, startPoint y: 216, endPoint x: 754, endPoint y: 302, distance: 391.0
click at [754, 302] on div "Paragraph list And they found that crabs that experienced an electric shock whe…" at bounding box center [543, 265] width 678 height 200
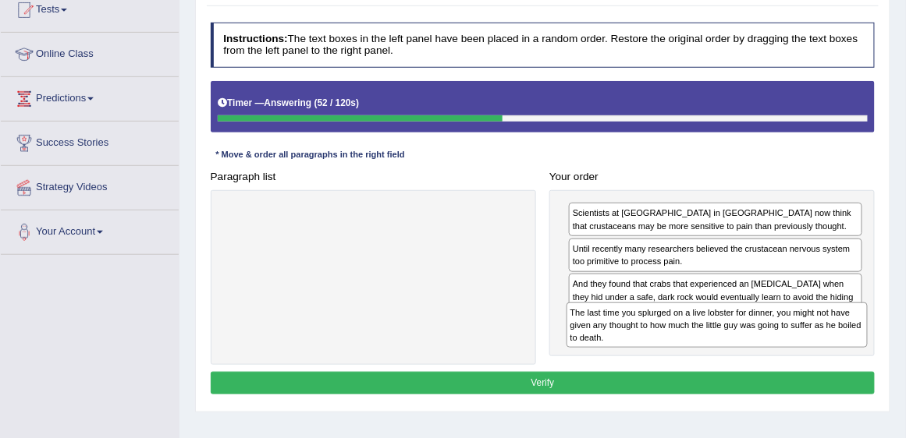
drag, startPoint x: 452, startPoint y: 231, endPoint x: 859, endPoint y: 355, distance: 425.7
click at [859, 355] on div "Paragraph list The last time you splurged on a live lobster for dinner, you mig…" at bounding box center [543, 265] width 678 height 200
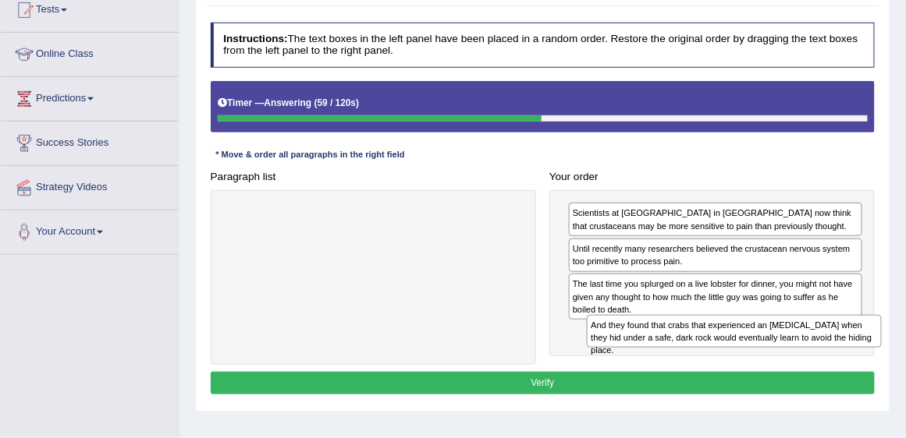
drag, startPoint x: 741, startPoint y: 286, endPoint x: 768, endPoint y: 357, distance: 75.1
click at [768, 357] on div "Paragraph list Correct order The last time you splurged on a live lobster for d…" at bounding box center [543, 265] width 678 height 200
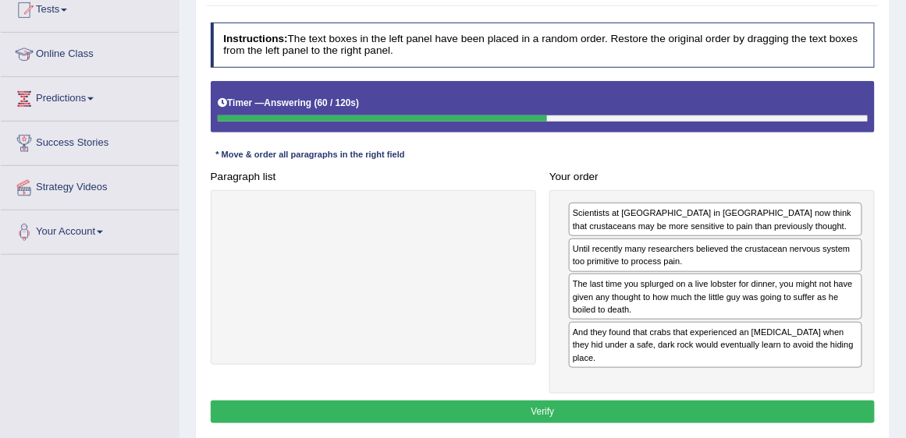
click at [695, 401] on button "Verify" at bounding box center [543, 412] width 665 height 23
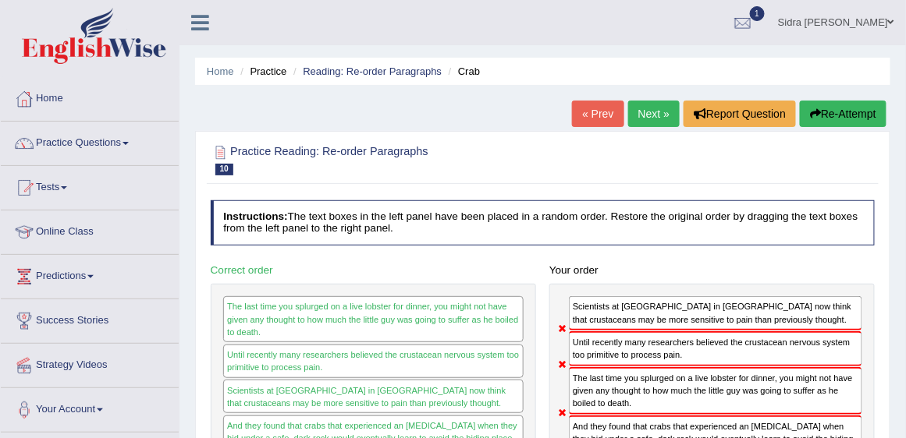
click at [665, 116] on link "Next »" at bounding box center [653, 114] width 51 height 27
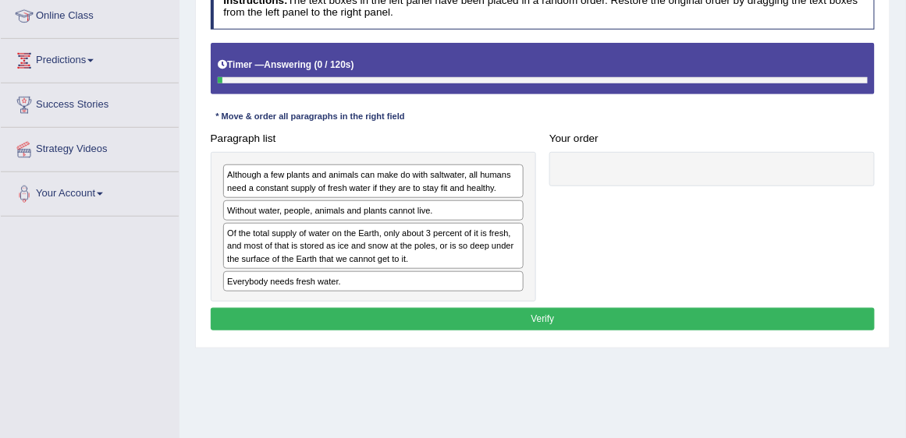
scroll to position [222, 0]
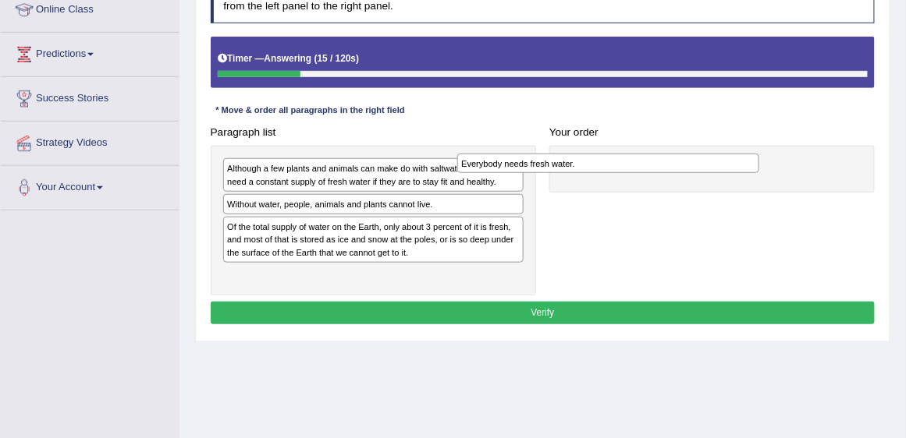
drag, startPoint x: 462, startPoint y: 275, endPoint x: 741, endPoint y: 172, distance: 297.7
click at [741, 172] on div "Paragraph list Although a few plants and animals can make do with saltwater, al…" at bounding box center [543, 208] width 678 height 175
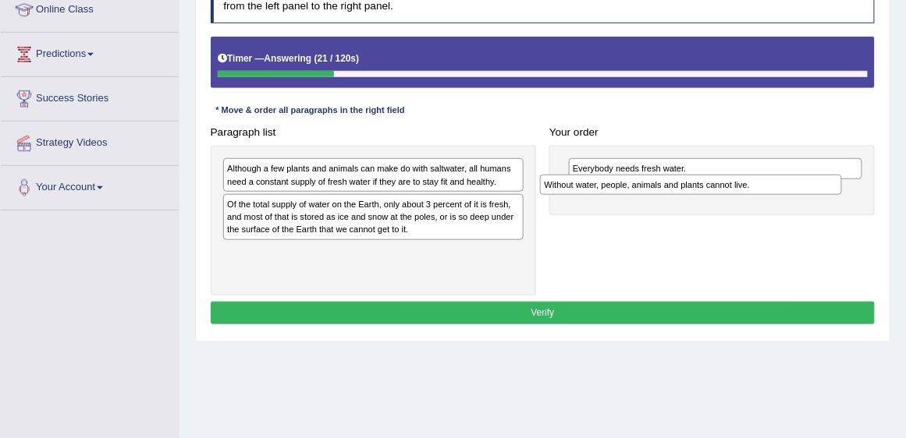
drag, startPoint x: 427, startPoint y: 204, endPoint x: 804, endPoint y: 197, distance: 376.9
click at [804, 197] on div "Paragraph list Although a few plants and animals can make do with saltwater, al…" at bounding box center [543, 208] width 678 height 175
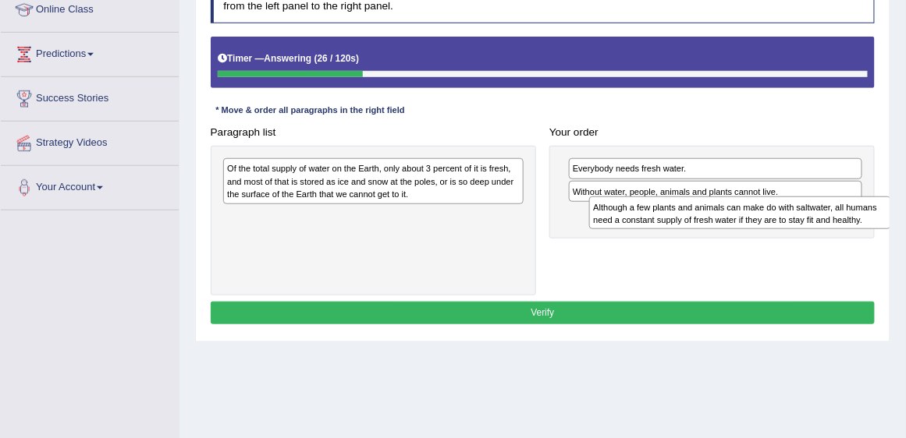
drag, startPoint x: 369, startPoint y: 176, endPoint x: 787, endPoint y: 227, distance: 421.2
click at [787, 227] on div "Paragraph list Although a few plants and animals can make do with saltwater, al…" at bounding box center [543, 208] width 678 height 175
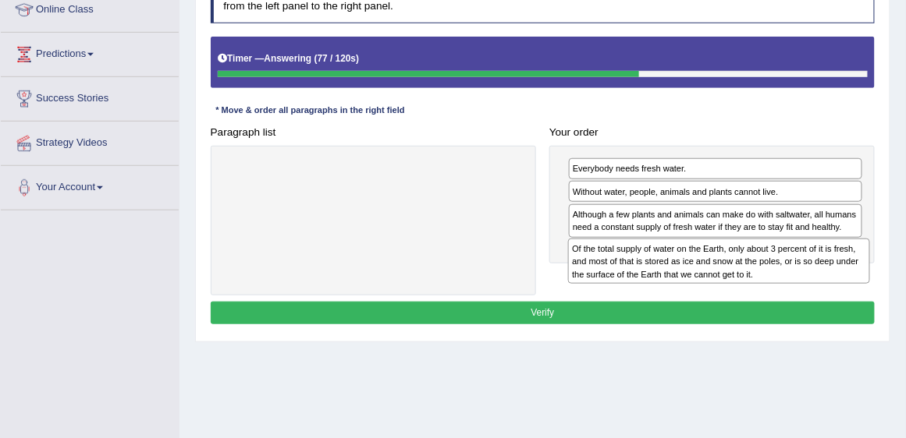
drag, startPoint x: 383, startPoint y: 178, endPoint x: 793, endPoint y: 279, distance: 421.9
click at [793, 279] on div "Of the total supply of water on the Earth, only about 3 percent of it is fresh,…" at bounding box center [719, 261] width 302 height 45
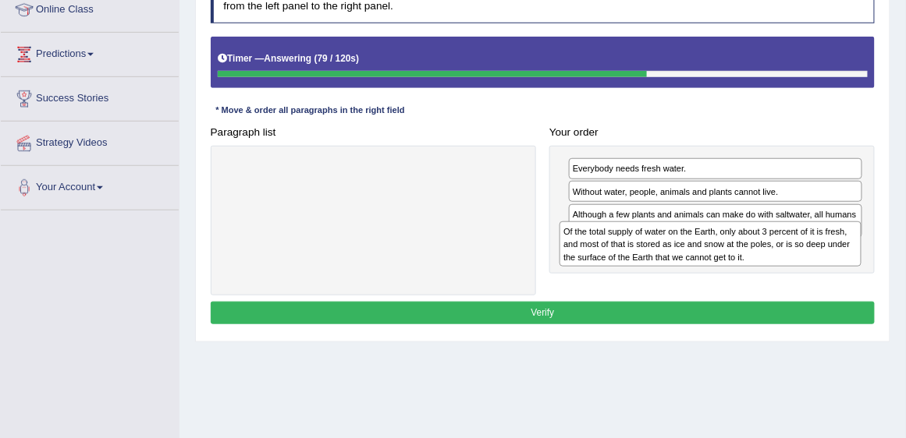
drag, startPoint x: 373, startPoint y: 174, endPoint x: 759, endPoint y: 245, distance: 392.6
click at [759, 245] on div "Of the total supply of water on the Earth, only about 3 percent of it is fresh,…" at bounding box center [710, 244] width 302 height 45
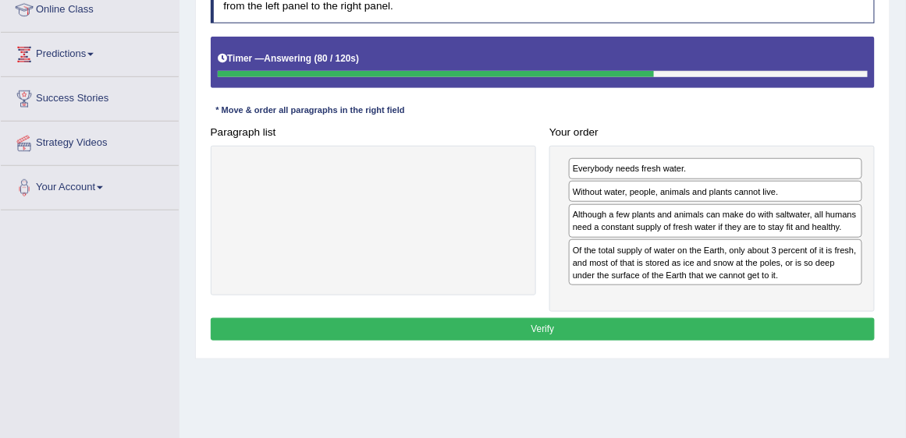
click at [767, 318] on button "Verify" at bounding box center [543, 329] width 665 height 23
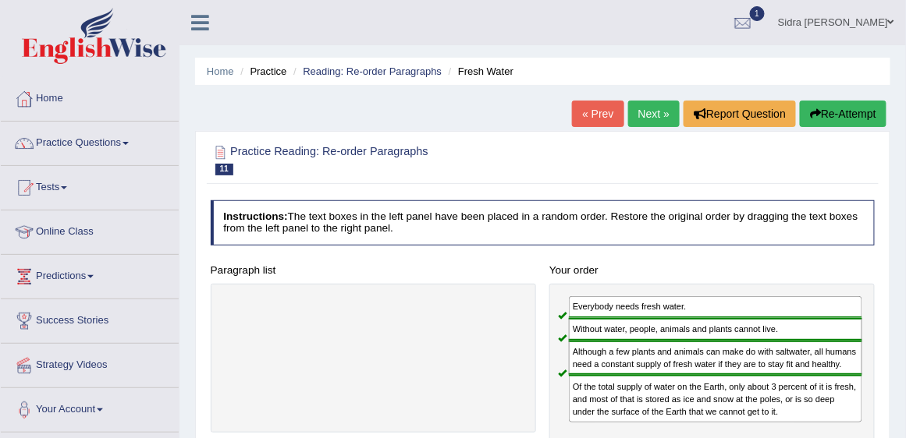
scroll to position [0, 0]
click at [655, 123] on link "Next »" at bounding box center [653, 114] width 51 height 27
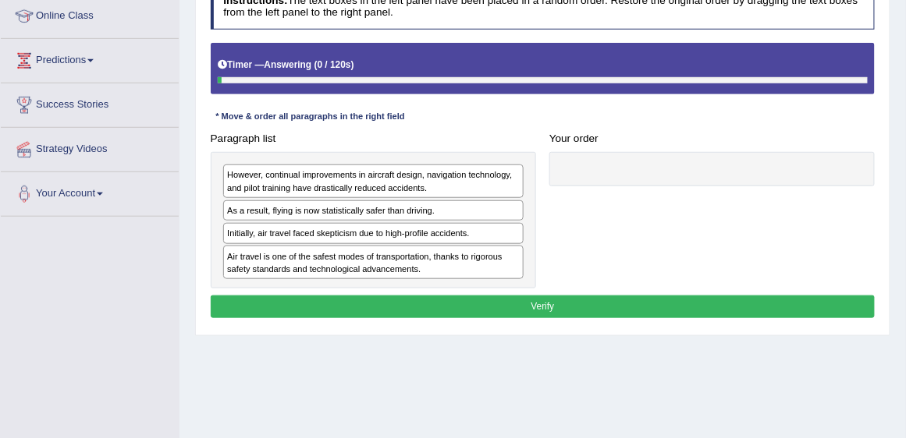
scroll to position [222, 0]
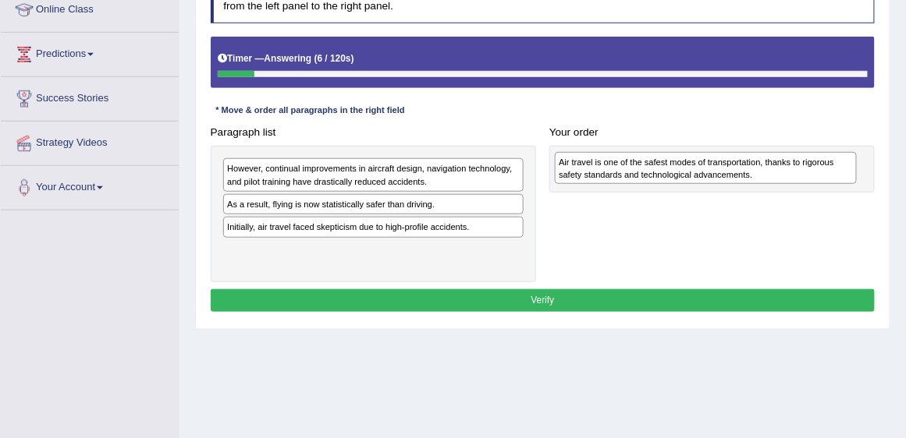
drag, startPoint x: 377, startPoint y: 248, endPoint x: 771, endPoint y: 169, distance: 401.9
click at [771, 169] on div "Air travel is one of the safest modes of transportation, thanks to rigorous saf…" at bounding box center [706, 168] width 302 height 33
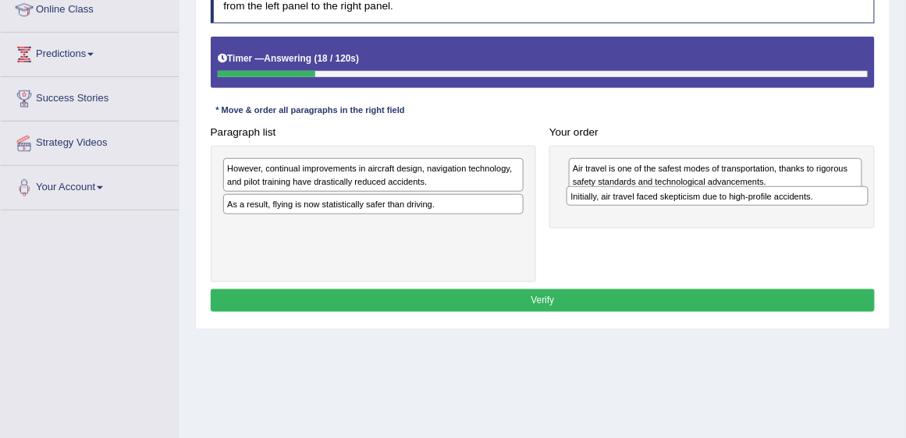
drag, startPoint x: 417, startPoint y: 227, endPoint x: 825, endPoint y: 211, distance: 409.1
click at [825, 211] on div "Paragraph list However, continual improvements in aircraft design, navigation t…" at bounding box center [543, 201] width 678 height 161
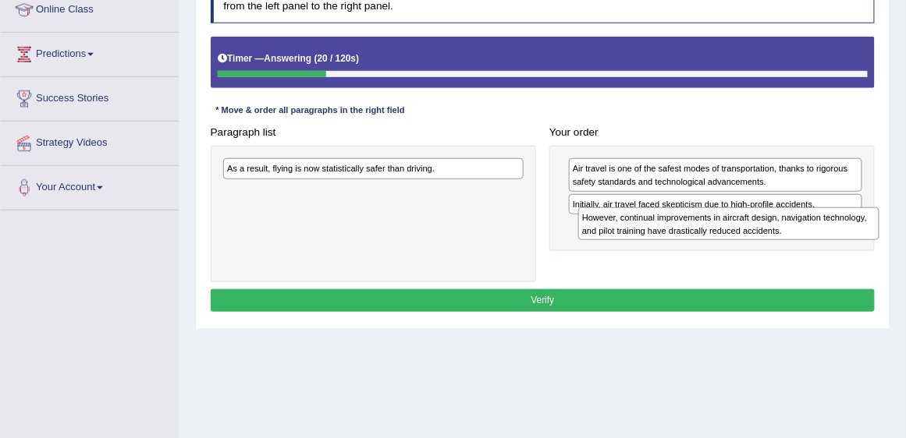
drag, startPoint x: 477, startPoint y: 173, endPoint x: 898, endPoint y: 237, distance: 426.1
click at [898, 237] on div "Home Practice Reading: Re-order Paragraphs Safest Transportation « Prev Next » …" at bounding box center [542, 168] width 726 height 780
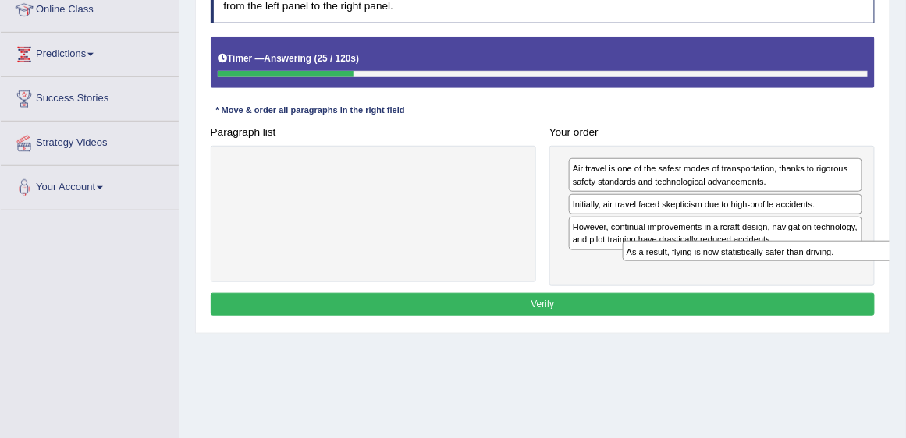
drag, startPoint x: 391, startPoint y: 187, endPoint x: 820, endPoint y: 273, distance: 437.6
click at [821, 273] on div "Paragraph list As a result, flying is now statistically safer than driving. Cor…" at bounding box center [543, 203] width 678 height 165
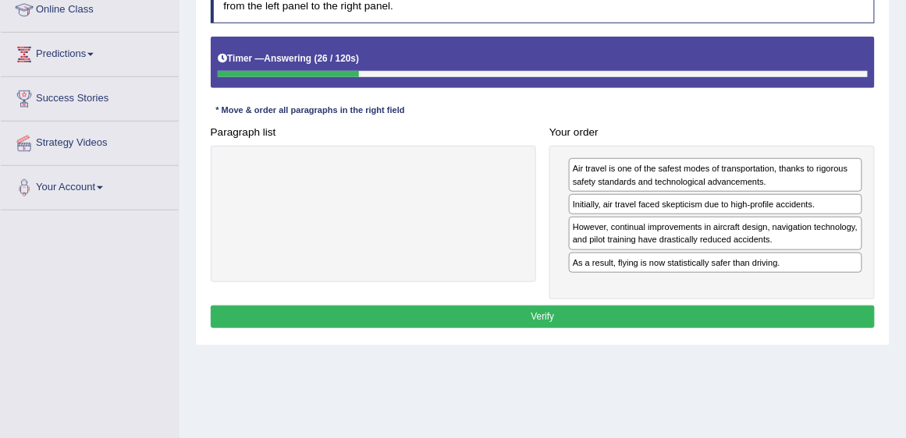
click at [815, 307] on button "Verify" at bounding box center [543, 317] width 665 height 23
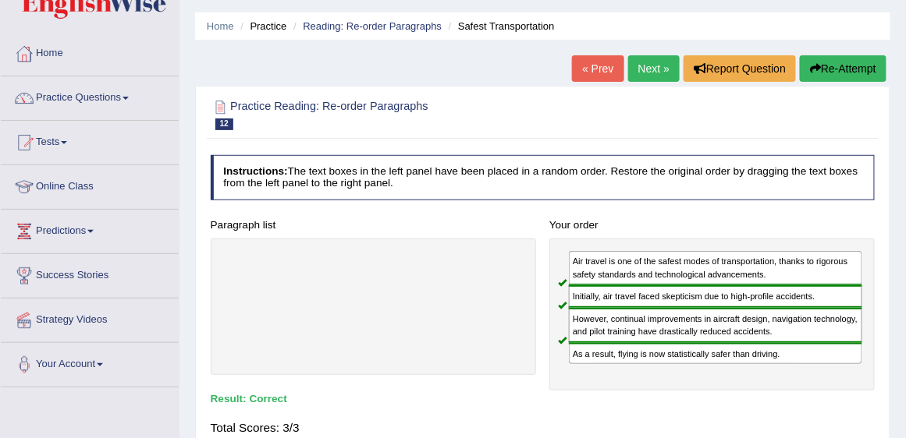
scroll to position [44, 0]
click at [665, 62] on link "Next »" at bounding box center [653, 69] width 51 height 27
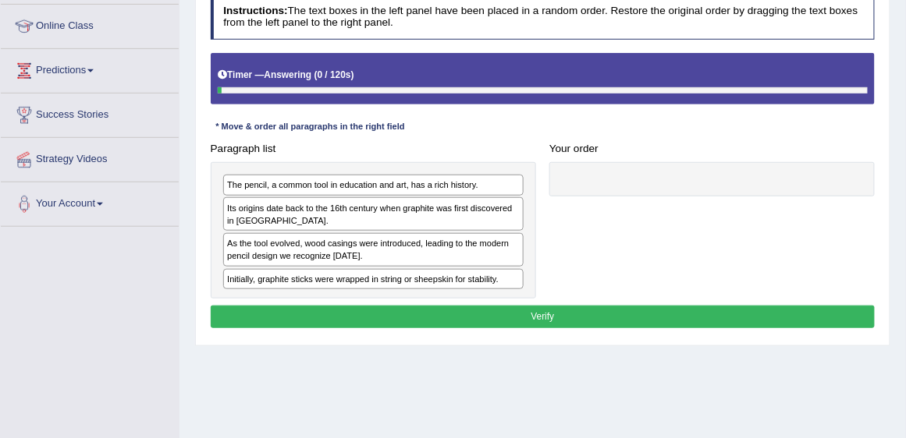
scroll to position [222, 0]
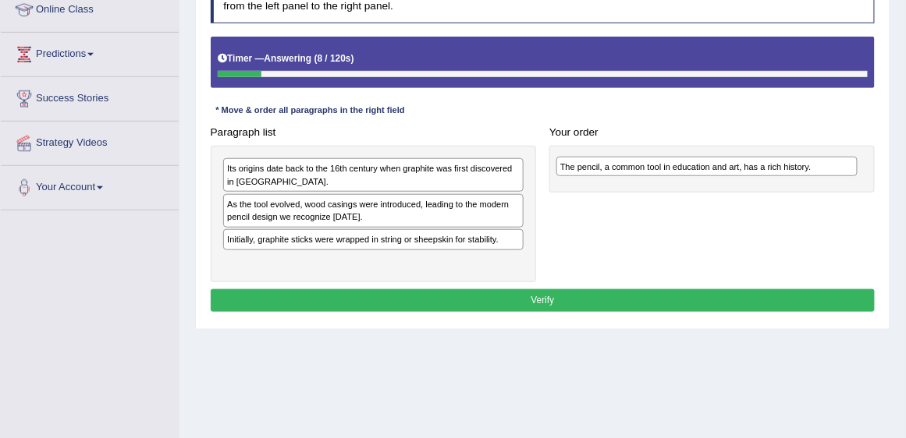
drag, startPoint x: 419, startPoint y: 172, endPoint x: 800, endPoint y: 171, distance: 381.5
click at [800, 171] on div "The pencil, a common tool in education and art, has a rich history." at bounding box center [707, 167] width 302 height 20
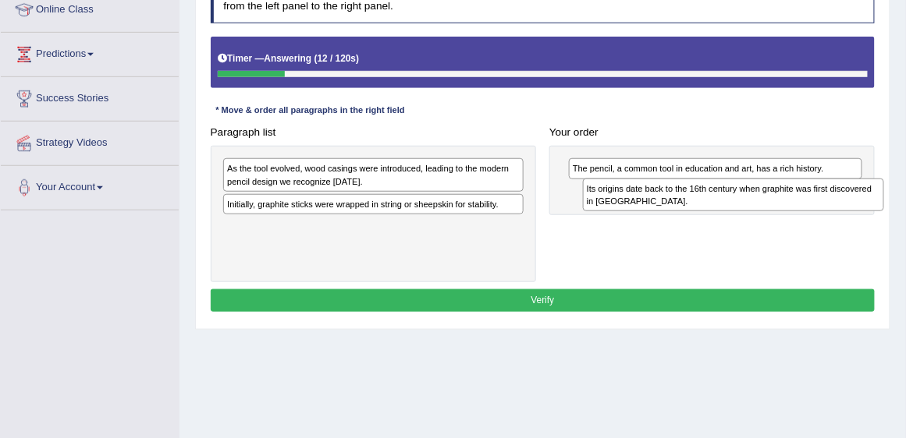
drag, startPoint x: 356, startPoint y: 169, endPoint x: 782, endPoint y: 199, distance: 427.0
click at [782, 199] on div "Its origins date back to the 16th century when graphite was first discovered in…" at bounding box center [734, 195] width 302 height 33
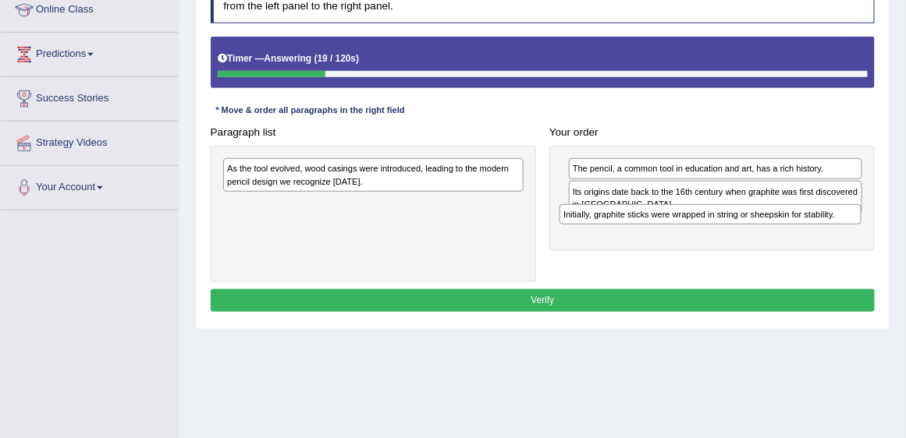
drag, startPoint x: 487, startPoint y: 204, endPoint x: 899, endPoint y: 240, distance: 413.5
click at [899, 240] on div "Home Practice Reading: Re-order Paragraphs Pencil « Prev Next » Report Question…" at bounding box center [542, 168] width 726 height 780
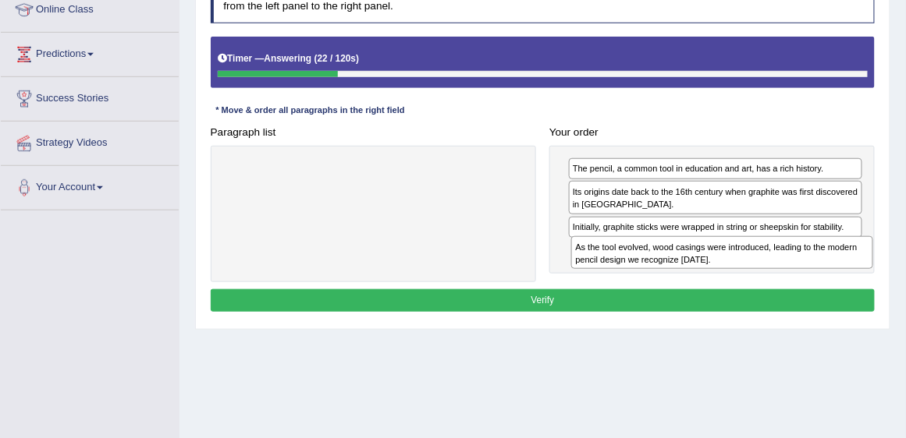
drag, startPoint x: 470, startPoint y: 178, endPoint x: 884, endPoint y: 277, distance: 425.2
click at [884, 277] on div "Practice Reading: Re-order Paragraphs 13 Pencil Instructions: The text boxes in…" at bounding box center [542, 119] width 695 height 421
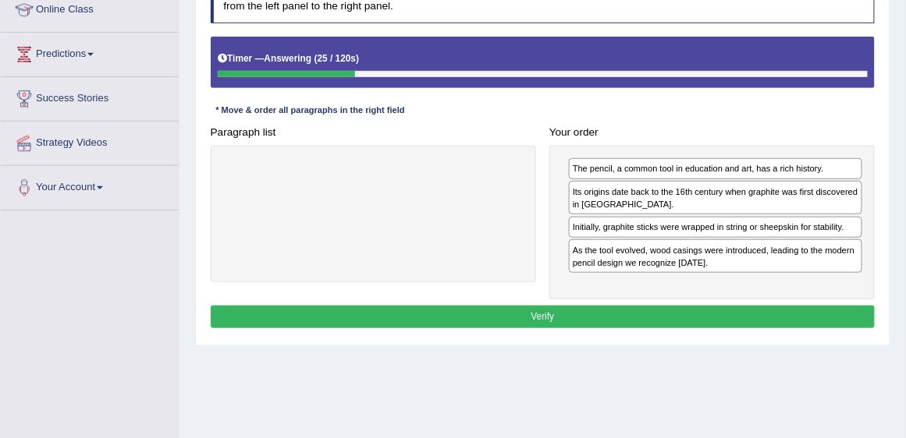
click at [596, 311] on button "Verify" at bounding box center [543, 317] width 665 height 23
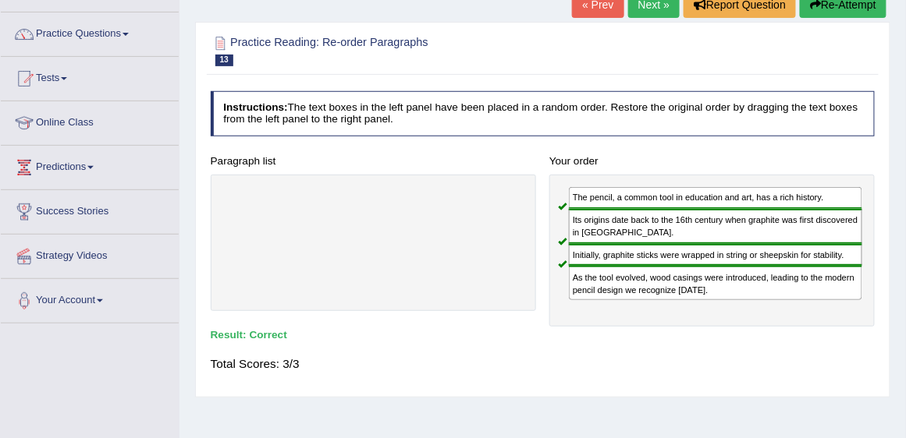
scroll to position [44, 0]
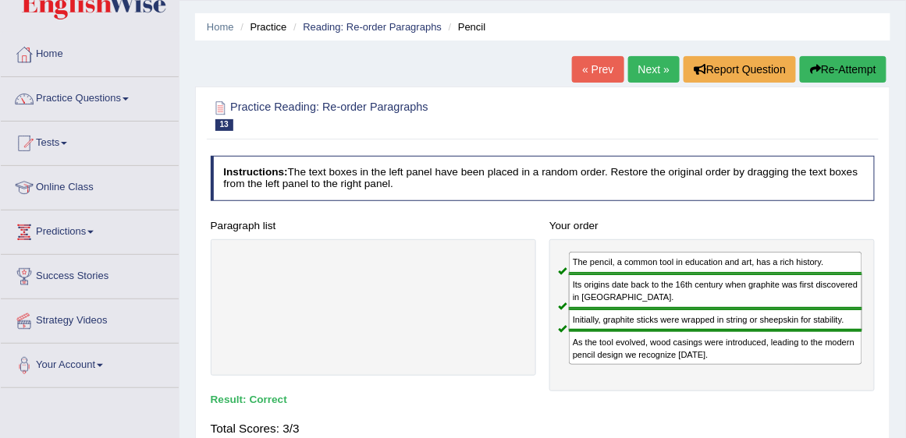
click at [655, 72] on link "Next »" at bounding box center [653, 69] width 51 height 27
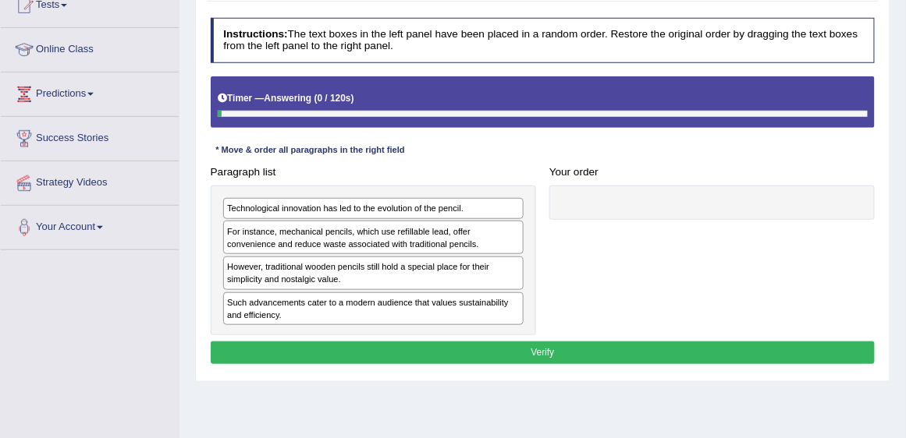
scroll to position [222, 0]
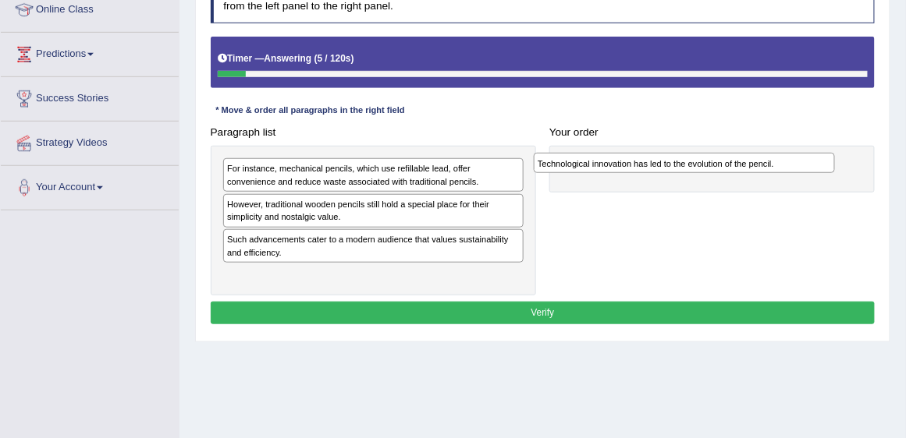
drag, startPoint x: 448, startPoint y: 168, endPoint x: 817, endPoint y: 169, distance: 369.0
click at [817, 169] on div "Technological innovation has led to the evolution of the pencil." at bounding box center [685, 163] width 302 height 20
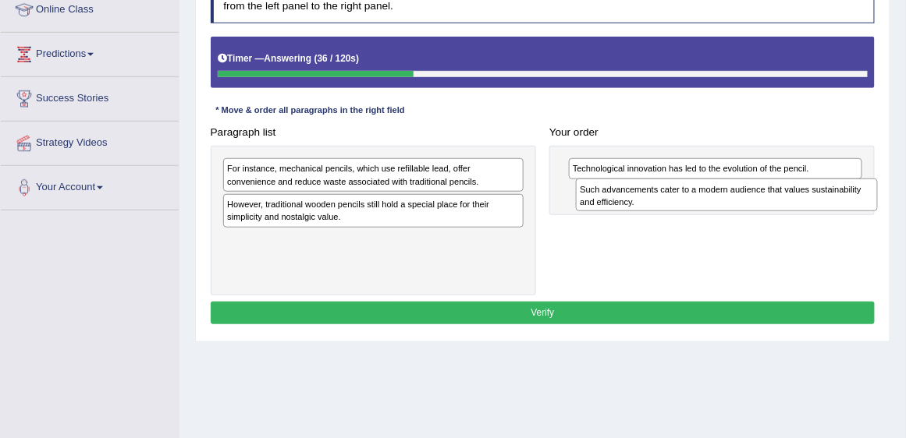
drag, startPoint x: 328, startPoint y: 248, endPoint x: 747, endPoint y: 210, distance: 420.7
click at [747, 210] on div "Paragraph list For instance, mechanical pencils, which use refillable lead, off…" at bounding box center [543, 208] width 678 height 175
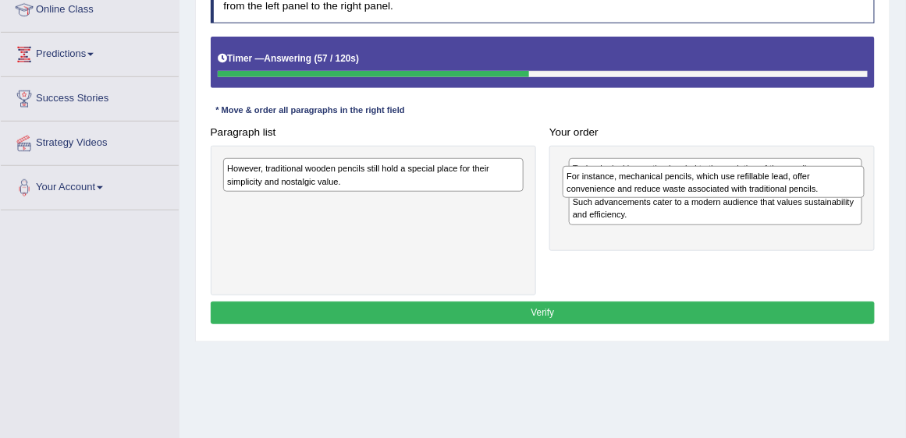
drag, startPoint x: 446, startPoint y: 172, endPoint x: 848, endPoint y: 193, distance: 402.3
click at [848, 193] on div "For instance, mechanical pencils, which use refillable lead, offer convenience …" at bounding box center [713, 182] width 302 height 33
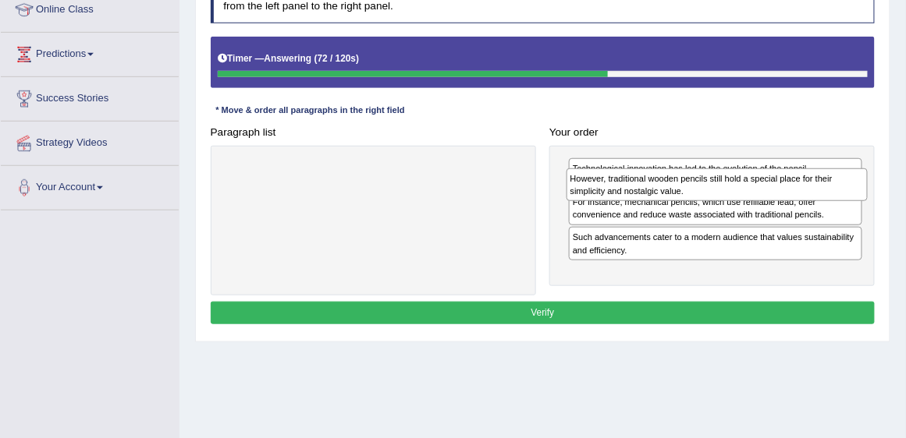
drag, startPoint x: 428, startPoint y: 174, endPoint x: 835, endPoint y: 193, distance: 407.7
click at [835, 193] on div "However, traditional wooden pencils still hold a special place for their simpli…" at bounding box center [717, 185] width 302 height 33
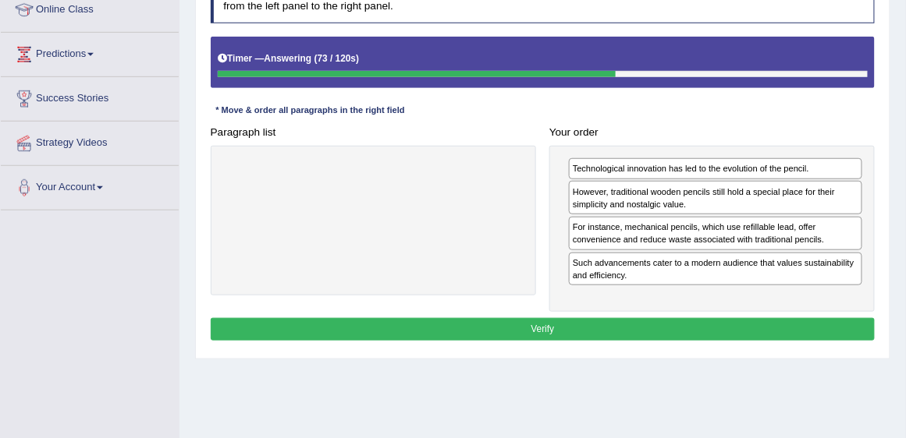
click at [527, 326] on button "Verify" at bounding box center [543, 329] width 665 height 23
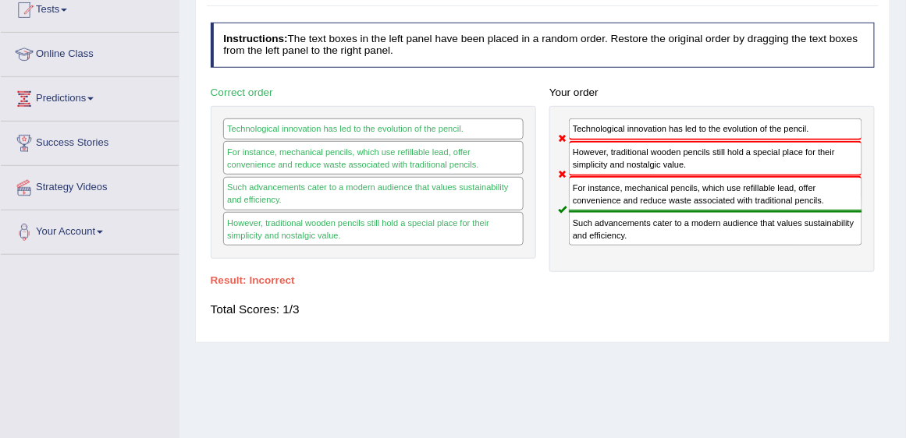
scroll to position [44, 0]
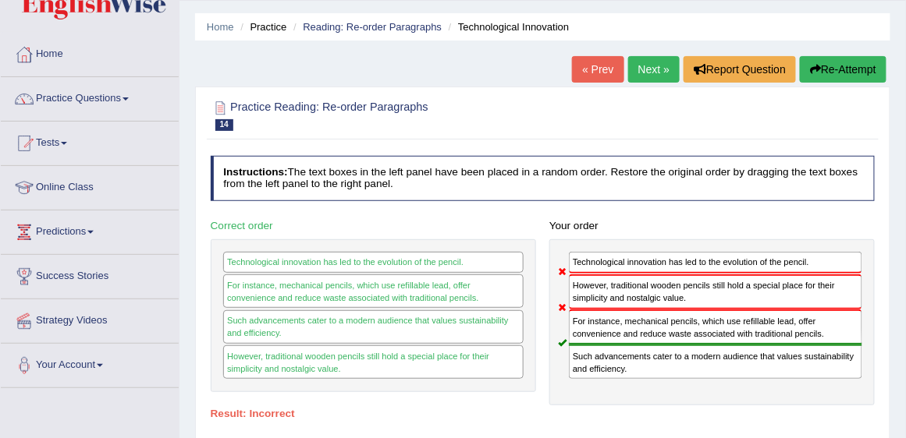
click at [651, 62] on link "Next »" at bounding box center [653, 69] width 51 height 27
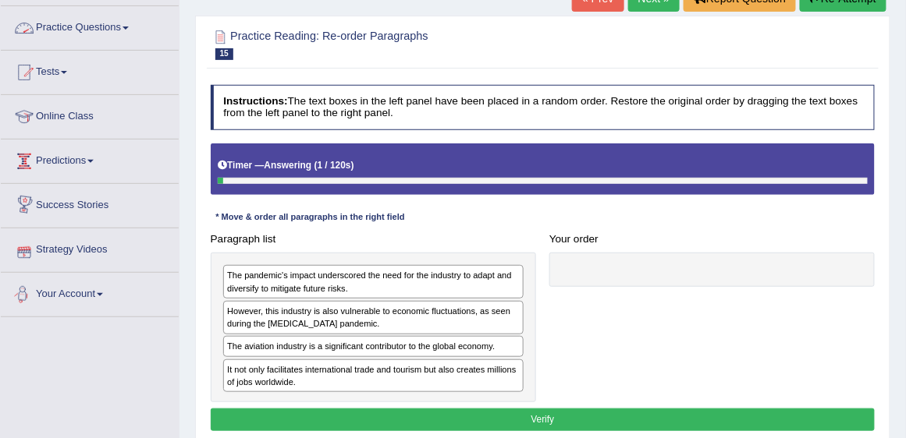
scroll to position [222, 0]
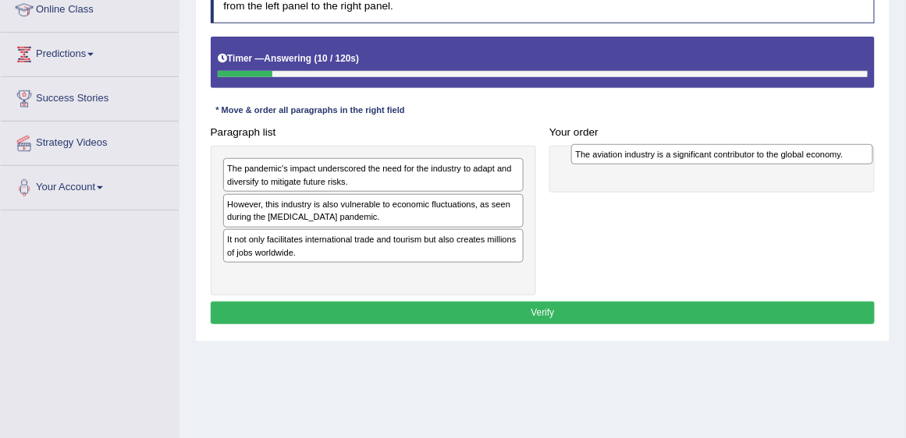
drag, startPoint x: 389, startPoint y: 240, endPoint x: 803, endPoint y: 161, distance: 420.9
click at [803, 161] on div "The aviation industry is a significant contributor to the global economy." at bounding box center [722, 154] width 302 height 20
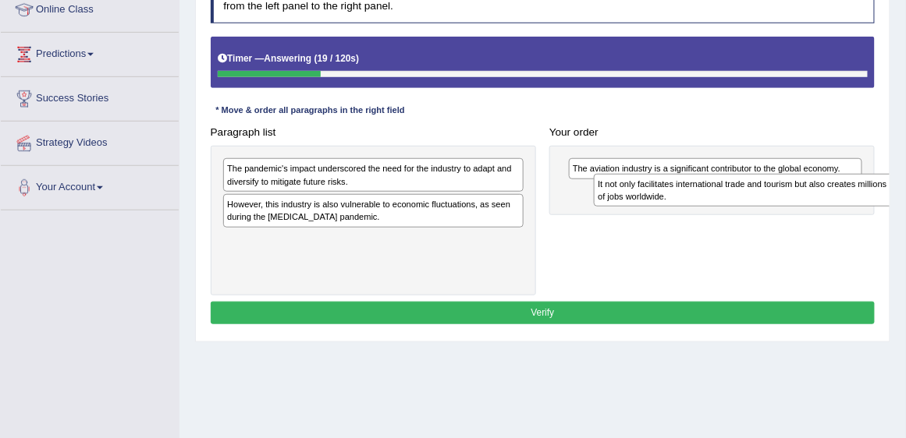
drag, startPoint x: 372, startPoint y: 239, endPoint x: 813, endPoint y: 194, distance: 443.1
click at [813, 194] on div "It not only facilitates international trade and tourism but also creates millio…" at bounding box center [745, 190] width 302 height 33
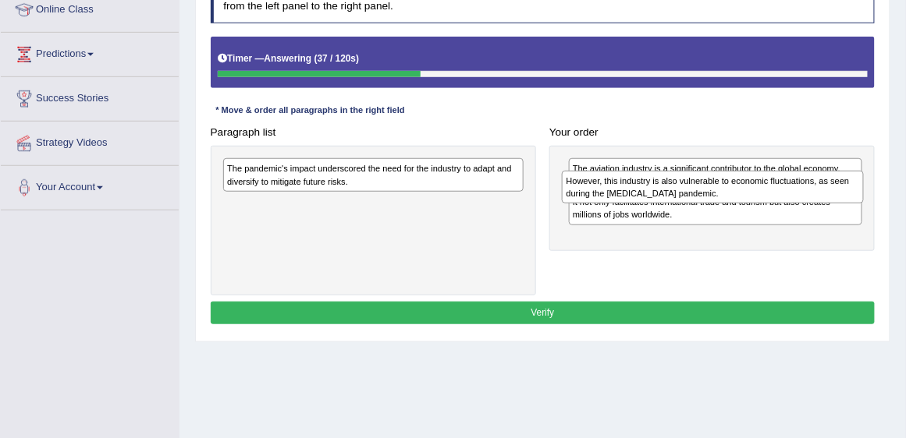
drag, startPoint x: 399, startPoint y: 207, endPoint x: 801, endPoint y: 193, distance: 402.7
click at [801, 193] on div "However, this industry is also vulnerable to economic fluctuations, as seen dur…" at bounding box center [713, 187] width 302 height 33
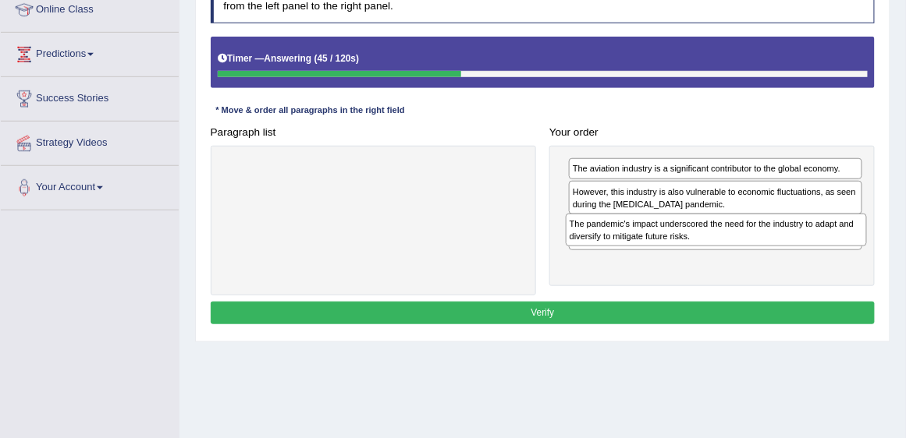
drag, startPoint x: 477, startPoint y: 170, endPoint x: 884, endPoint y: 243, distance: 412.9
click at [884, 243] on div "Practice Reading: Re-order Paragraphs 15 Aviation Industry Instructions: The te…" at bounding box center [542, 126] width 695 height 434
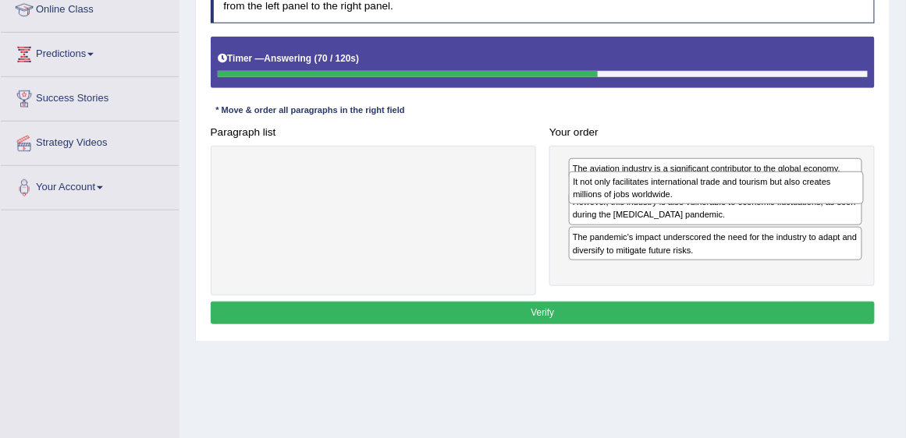
drag, startPoint x: 719, startPoint y: 231, endPoint x: 725, endPoint y: 196, distance: 35.5
click at [725, 196] on div "It not only facilitates international trade and tourism but also creates millio…" at bounding box center [716, 188] width 295 height 33
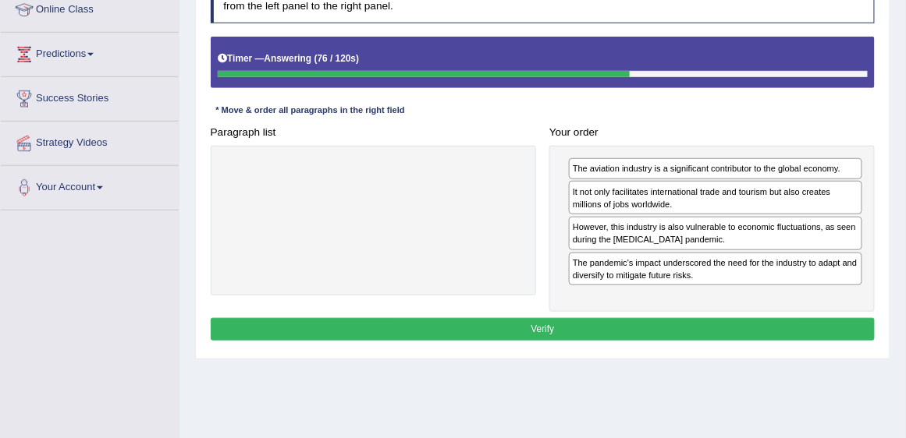
click at [694, 320] on button "Verify" at bounding box center [543, 329] width 665 height 23
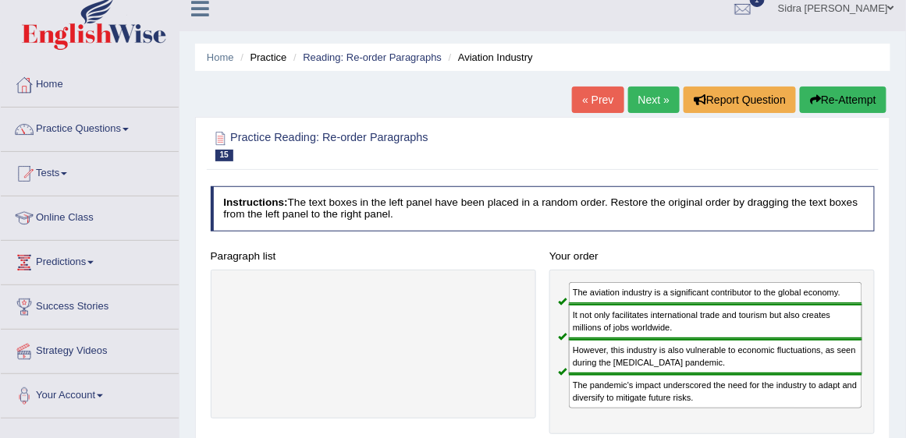
scroll to position [0, 0]
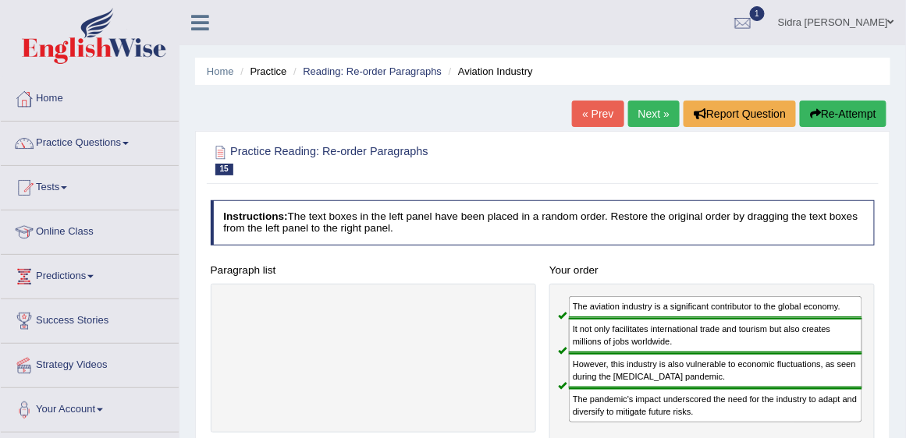
click at [647, 109] on link "Next »" at bounding box center [653, 114] width 51 height 27
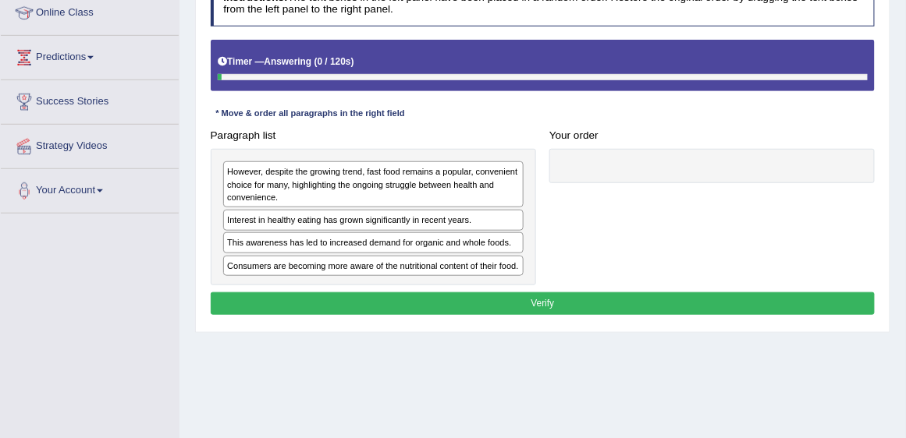
scroll to position [222, 0]
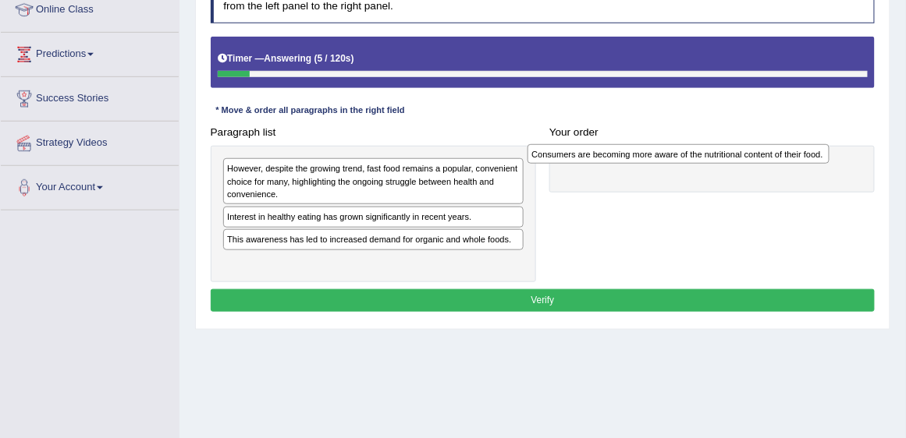
drag, startPoint x: 417, startPoint y: 262, endPoint x: 779, endPoint y: 161, distance: 375.9
click at [779, 161] on div "Consumers are becoming more aware of the nutritional content of their food." at bounding box center [678, 154] width 302 height 20
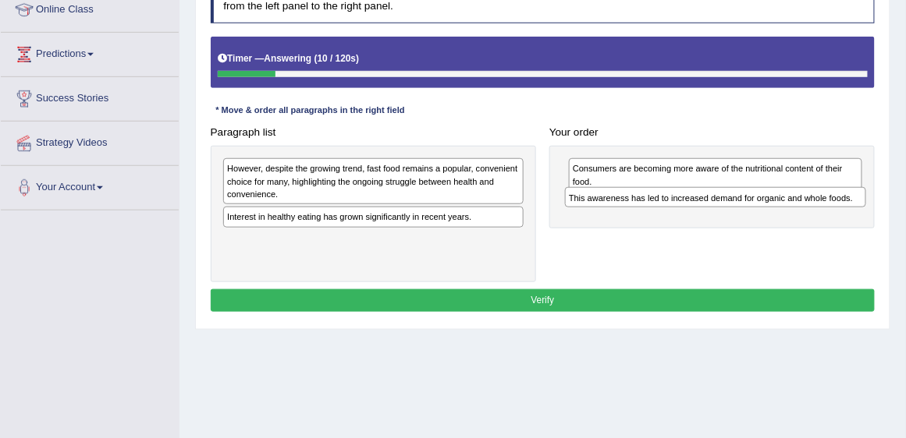
drag, startPoint x: 466, startPoint y: 237, endPoint x: 871, endPoint y: 212, distance: 405.6
click at [871, 212] on div "Paragraph list However, despite the growing trend, fast food remains a popular,…" at bounding box center [543, 201] width 678 height 161
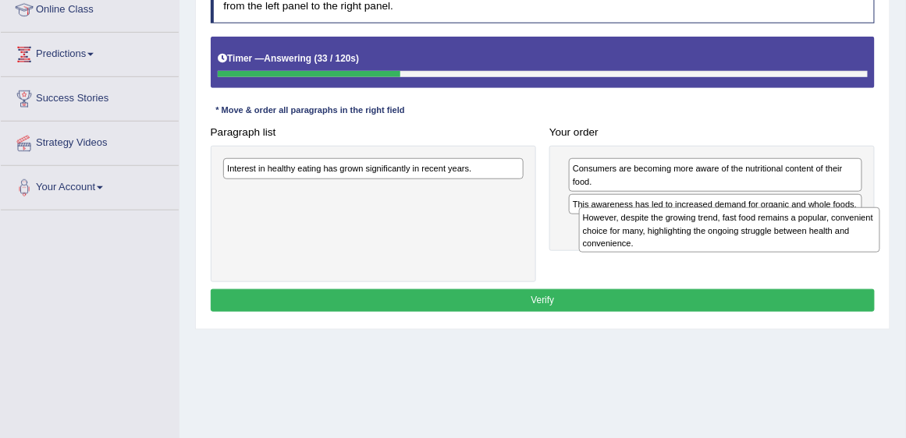
drag, startPoint x: 353, startPoint y: 178, endPoint x: 775, endPoint y: 242, distance: 427.6
click at [775, 242] on div "However, despite the growing trend, fast food remains a popular, convenient cho…" at bounding box center [730, 230] width 302 height 45
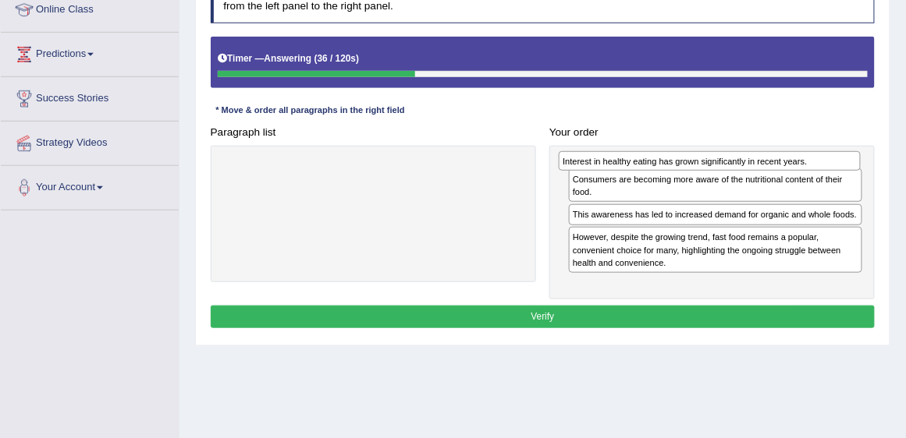
drag, startPoint x: 317, startPoint y: 169, endPoint x: 716, endPoint y: 167, distance: 399.4
click at [716, 167] on div "Interest in healthy eating has grown significantly in recent years." at bounding box center [710, 161] width 302 height 20
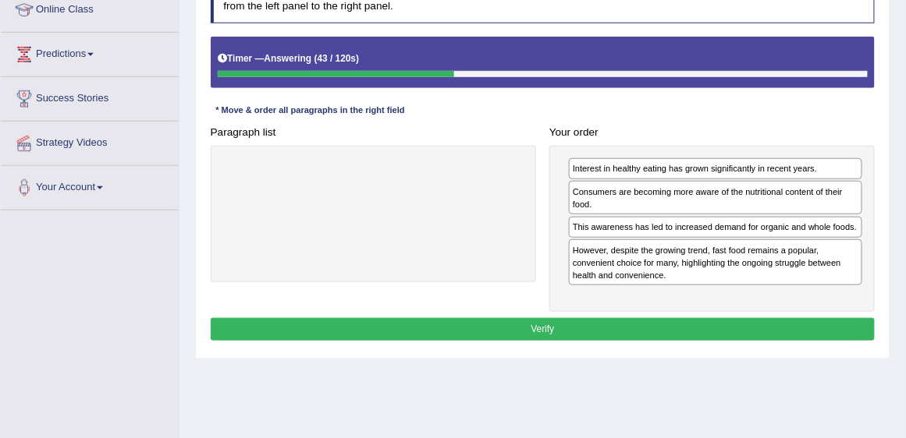
click at [623, 323] on button "Verify" at bounding box center [543, 329] width 665 height 23
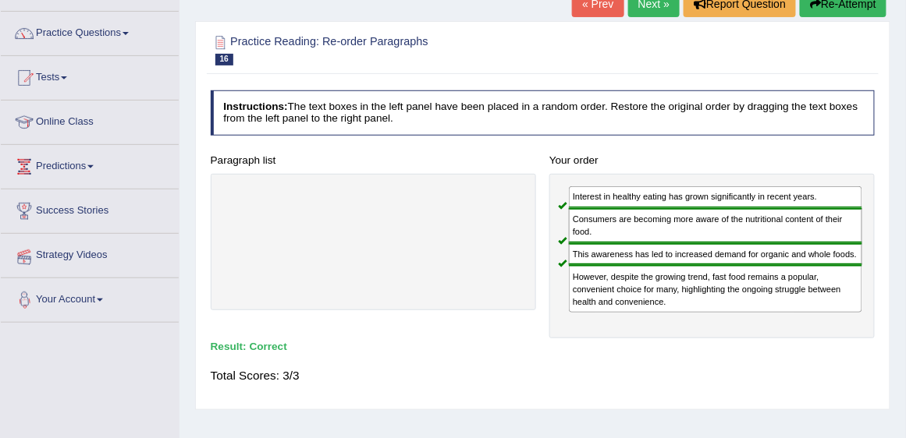
scroll to position [89, 0]
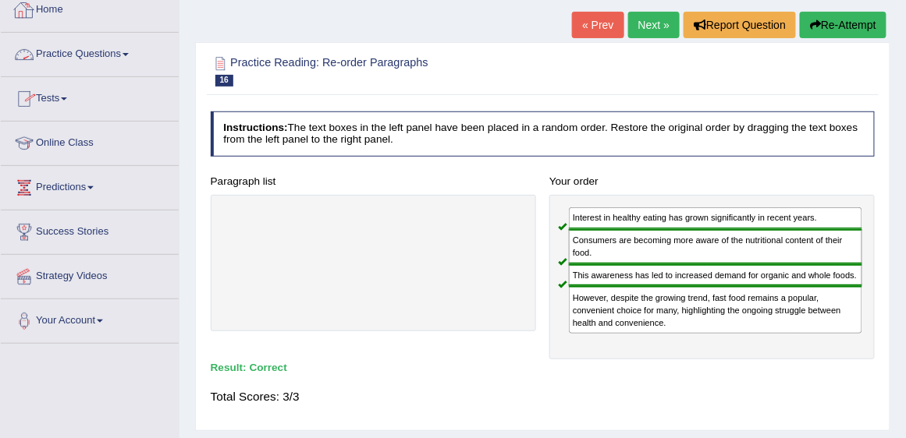
click at [80, 62] on link "Practice Questions" at bounding box center [90, 52] width 178 height 39
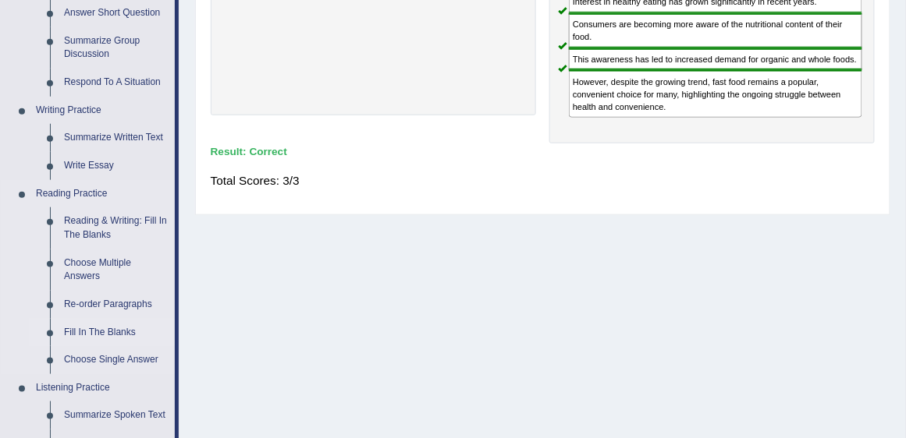
scroll to position [357, 0]
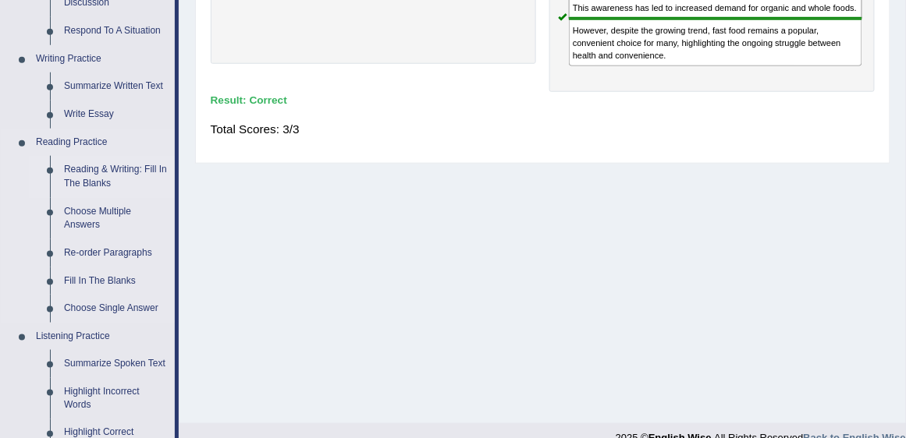
click at [88, 185] on link "Reading & Writing: Fill In The Blanks" at bounding box center [116, 176] width 118 height 41
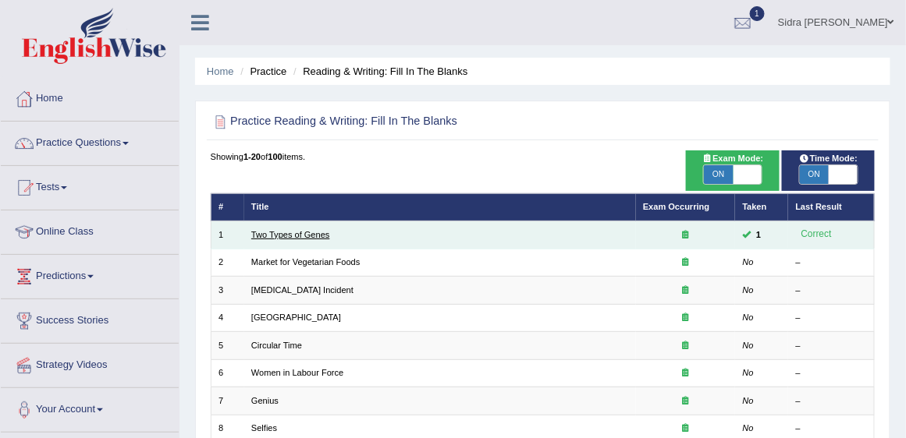
click at [311, 236] on link "Two Types of Genes" at bounding box center [290, 234] width 79 height 9
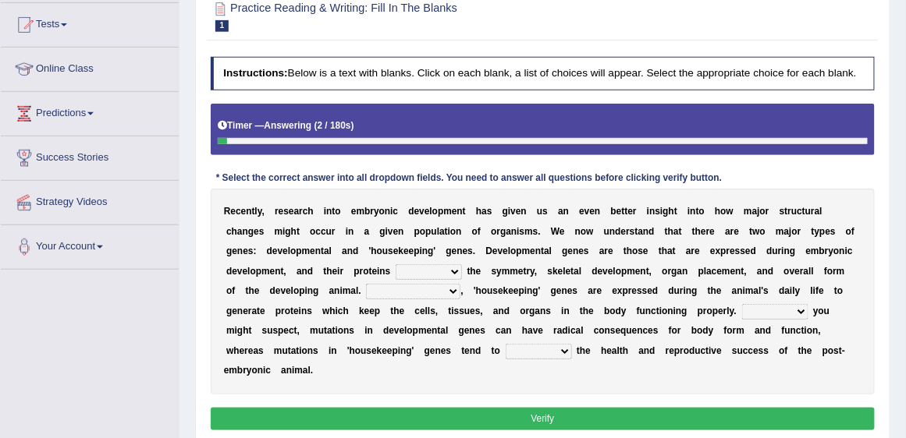
scroll to position [222, 0]
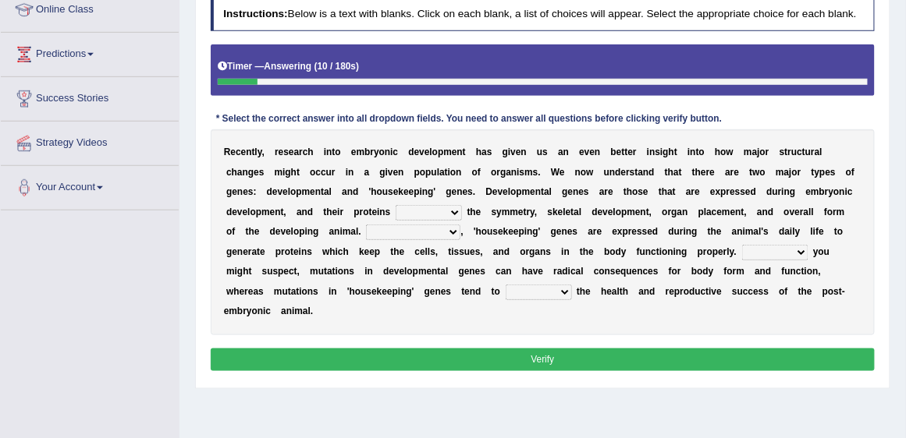
click at [428, 208] on select "push control hold elevate" at bounding box center [429, 213] width 66 height 16
select select "hold"
click at [396, 205] on select "push control hold elevate" at bounding box center [429, 213] width 66 height 16
click at [416, 232] on select "Correspondingly Inclusively Conversely In contrast" at bounding box center [413, 233] width 94 height 16
select select "In contrast"
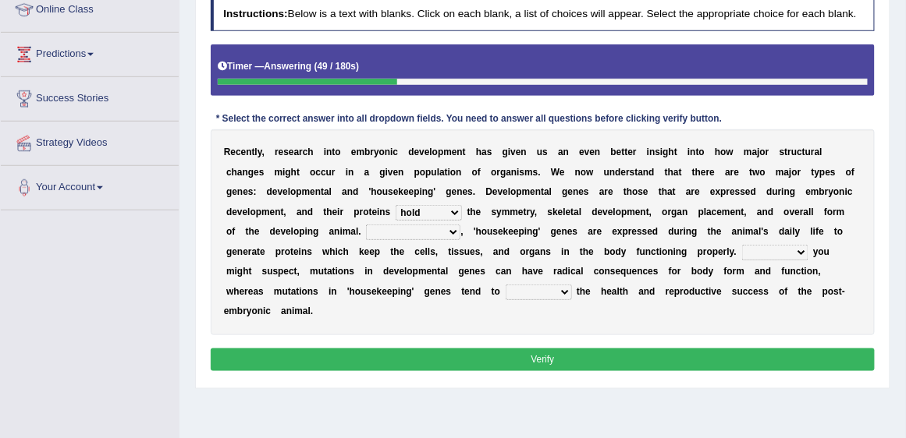
click at [366, 225] on select "Correspondingly Inclusively Conversely In contrast" at bounding box center [413, 233] width 94 height 16
click at [774, 254] on select "For As With Within" at bounding box center [775, 253] width 66 height 16
select select "As"
click at [742, 245] on select "For As With Within" at bounding box center [775, 253] width 66 height 16
click at [544, 289] on select "affect effect interrupt defect" at bounding box center [539, 293] width 66 height 16
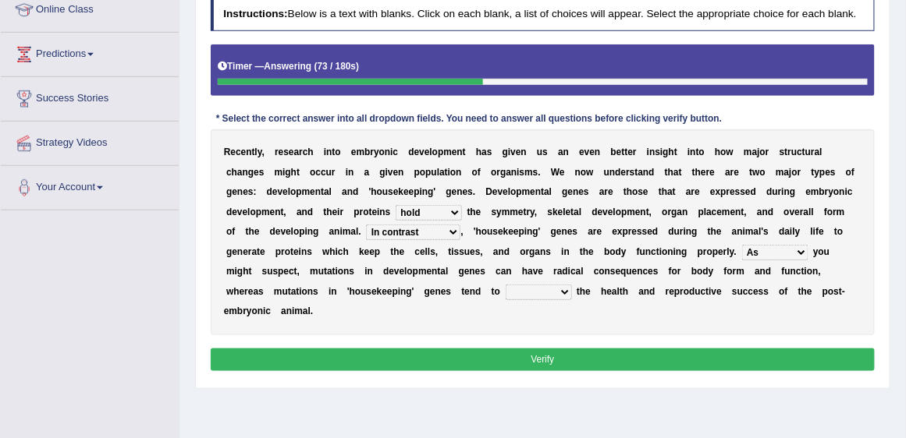
click at [506, 285] on select "affect effect interrupt defect" at bounding box center [539, 293] width 66 height 16
click at [534, 287] on select "affect effect interrupt defect" at bounding box center [539, 293] width 66 height 16
select select "affect"
click at [506, 285] on select "affect effect interrupt defect" at bounding box center [539, 293] width 66 height 16
click at [530, 349] on button "Verify" at bounding box center [543, 360] width 665 height 23
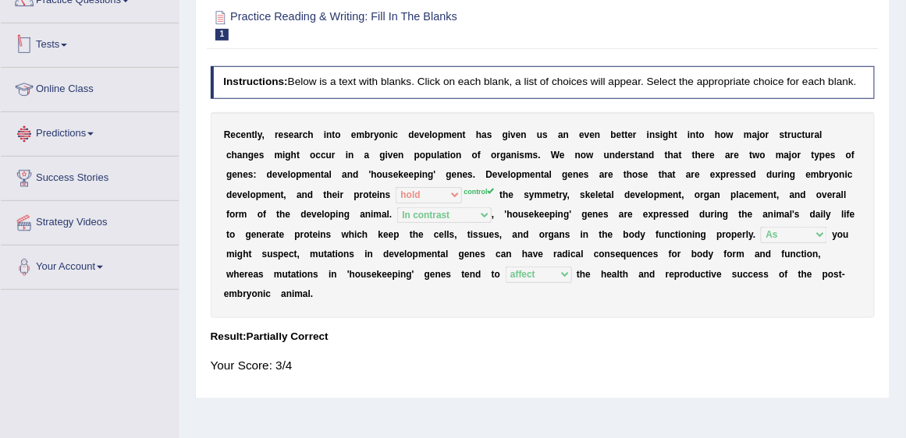
scroll to position [0, 0]
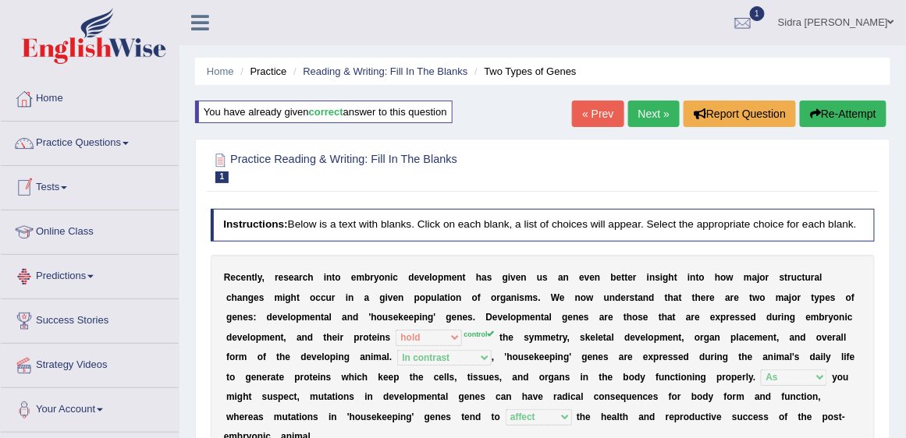
click at [634, 114] on link "Next »" at bounding box center [653, 114] width 51 height 27
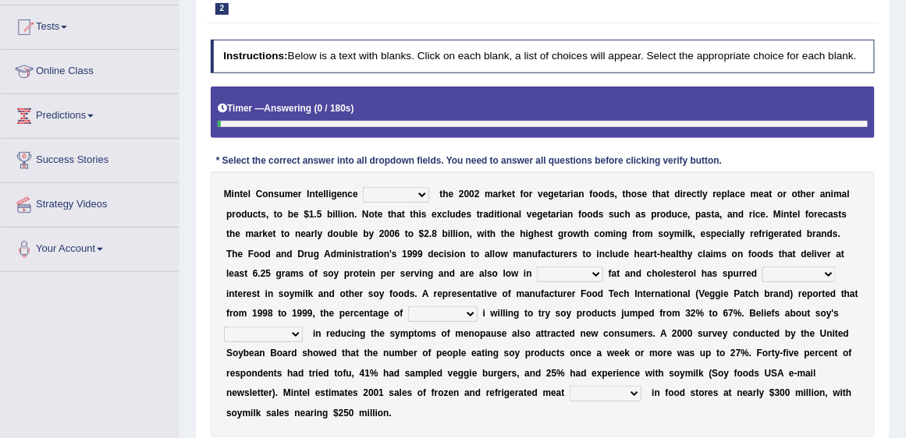
scroll to position [178, 0]
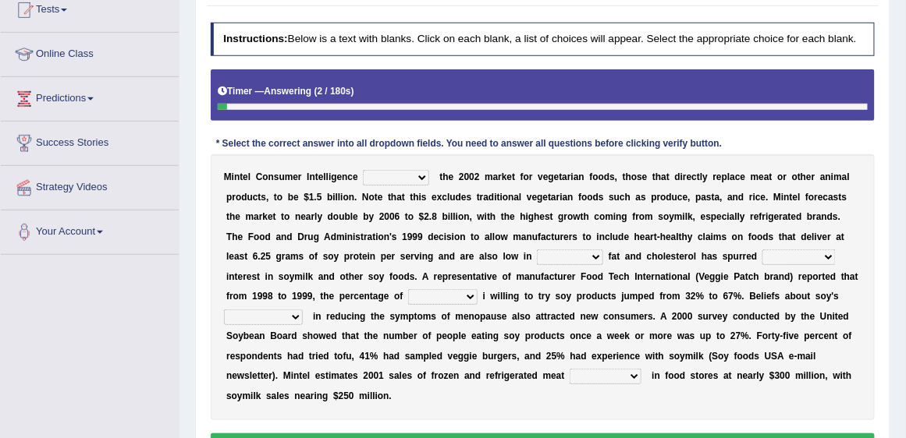
click at [389, 178] on select "deals fulfills creates estimates" at bounding box center [396, 178] width 66 height 16
select select "estimates"
click at [363, 170] on select "deals fulfills creates estimates" at bounding box center [396, 178] width 66 height 16
click at [557, 255] on select "saturated solid acid liquid" at bounding box center [570, 258] width 66 height 16
select select "saturated"
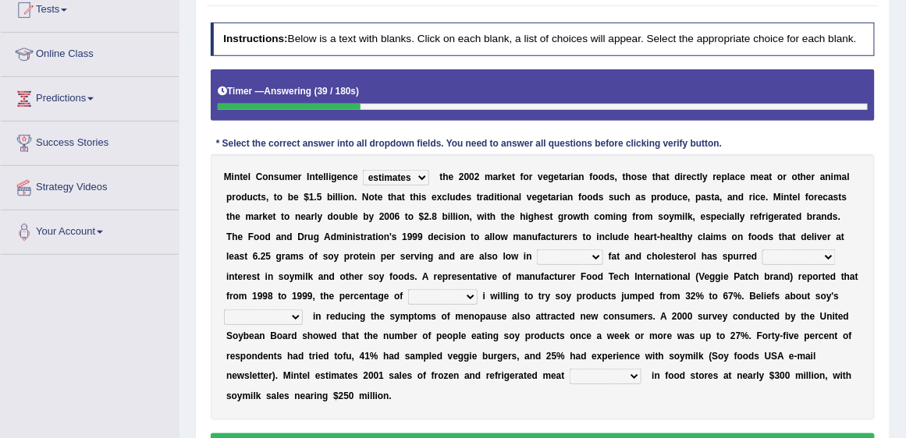
click at [537, 250] on select "saturated solid acid liquid" at bounding box center [570, 258] width 66 height 16
click at [762, 257] on select "good big tremendous extreme" at bounding box center [798, 258] width 73 height 16
select select "tremendous"
click at [762, 250] on select "good big tremendous extreme" at bounding box center [798, 258] width 73 height 16
click at [420, 300] on select "guests consumers customers clients" at bounding box center [442, 297] width 69 height 16
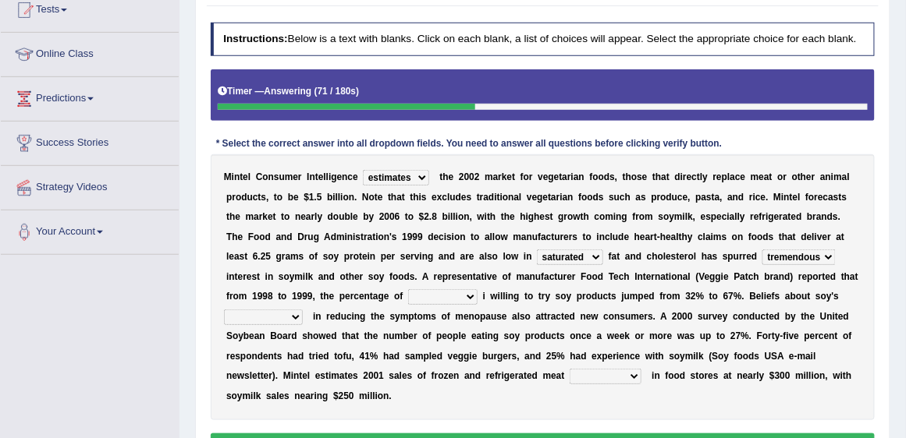
select select "consumers"
click at [408, 289] on select "guests consumers customers clients" at bounding box center [442, 297] width 69 height 16
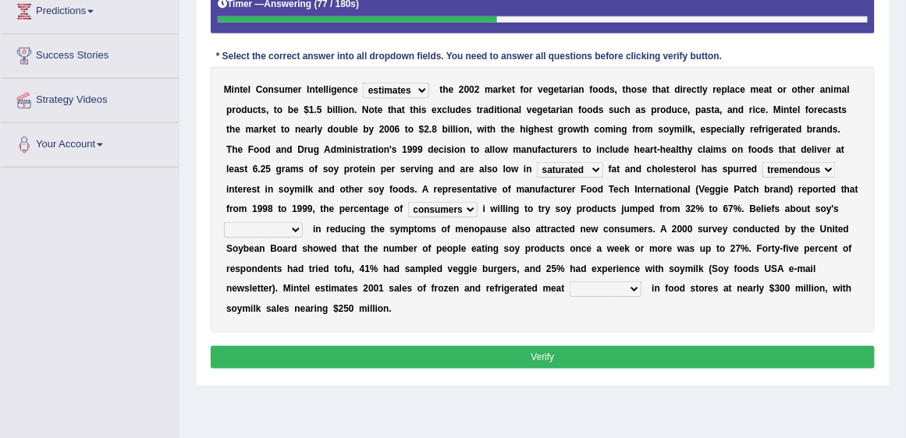
scroll to position [267, 0]
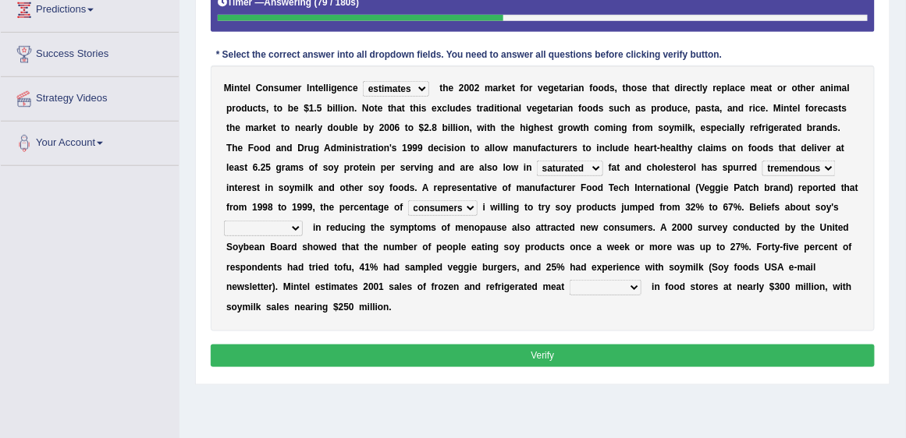
click at [264, 225] on select "effectiveness timeliness efficiency goodness" at bounding box center [263, 229] width 79 height 16
select select "effectiveness"
click at [224, 221] on select "effectiveness timeliness efficiency goodness" at bounding box center [263, 229] width 79 height 16
click at [608, 289] on select "foods choices staffs alternatives" at bounding box center [605, 288] width 72 height 16
select select "alternatives"
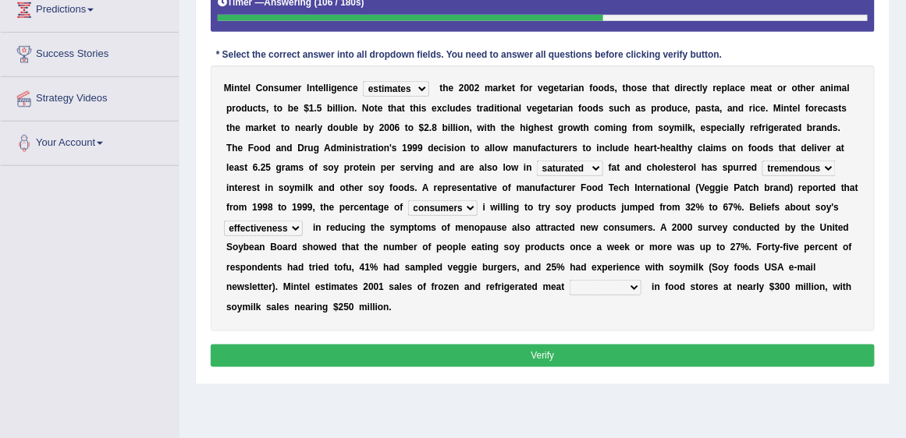
click at [569, 280] on select "foods choices staffs alternatives" at bounding box center [605, 288] width 72 height 16
click at [599, 361] on button "Verify" at bounding box center [543, 356] width 665 height 23
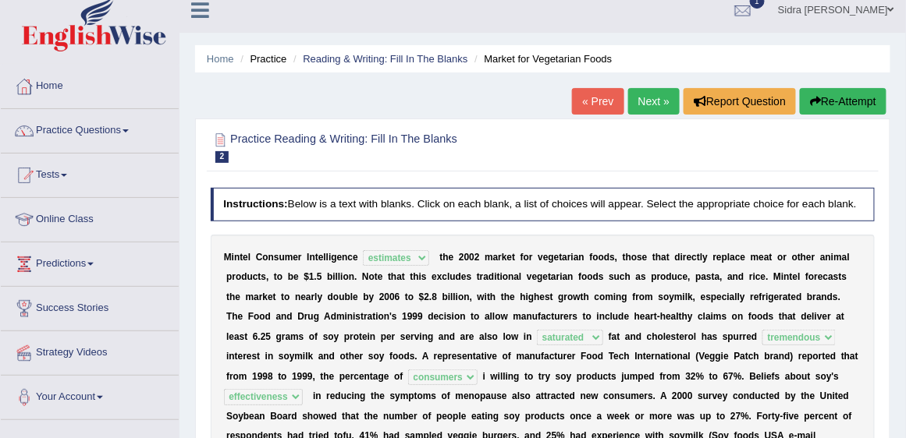
scroll to position [0, 0]
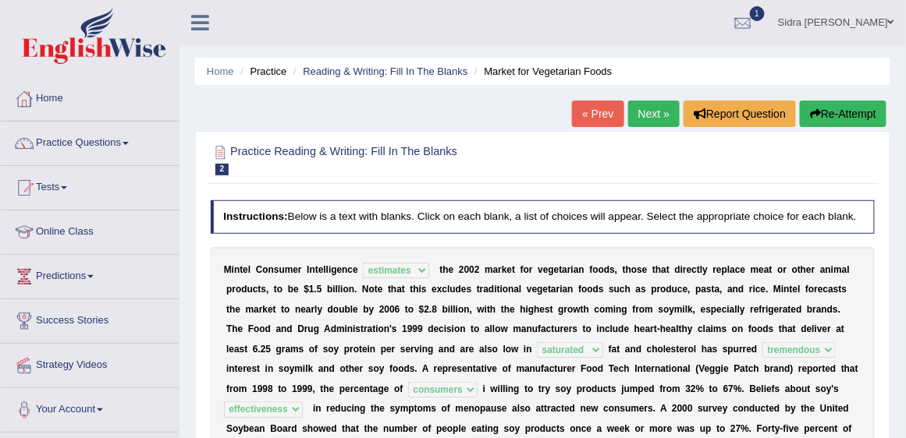
click at [653, 110] on link "Next »" at bounding box center [653, 114] width 51 height 27
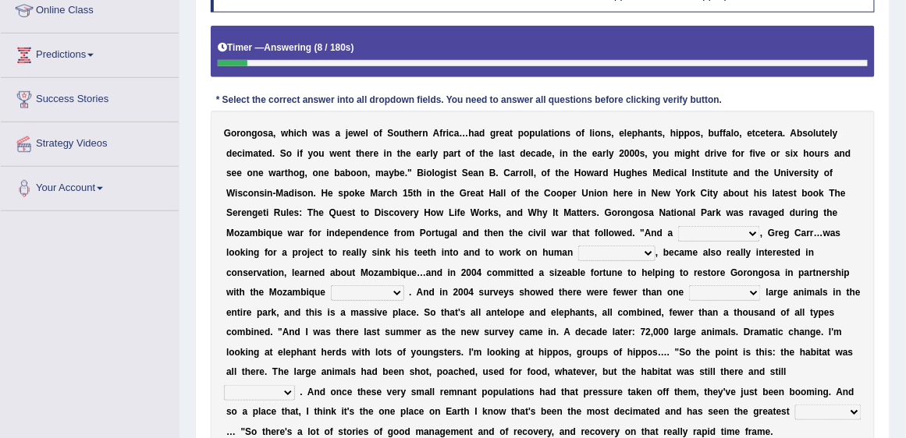
scroll to position [222, 0]
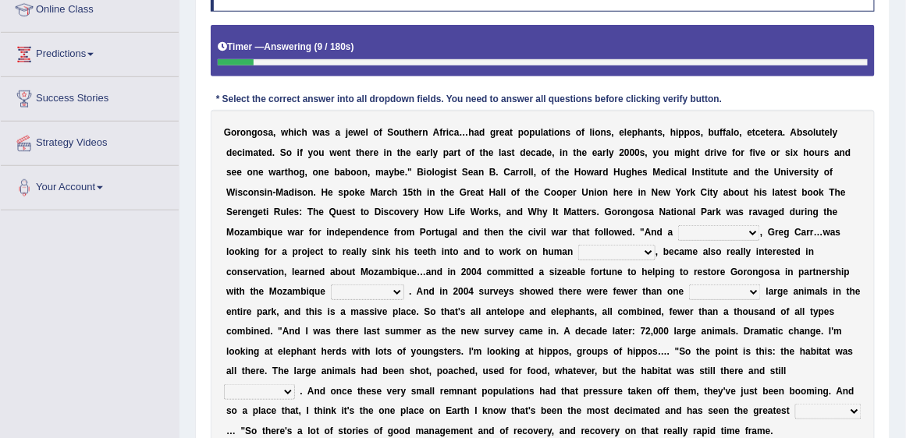
click at [710, 230] on select "passion solstice ballast philanthropist" at bounding box center [719, 233] width 82 height 16
select select "philanthropist"
click at [678, 225] on select "passion solstice ballast philanthropist" at bounding box center [719, 233] width 82 height 16
click at [602, 254] on select "negligence prevalence development malevolence" at bounding box center [616, 253] width 77 height 16
select select "development"
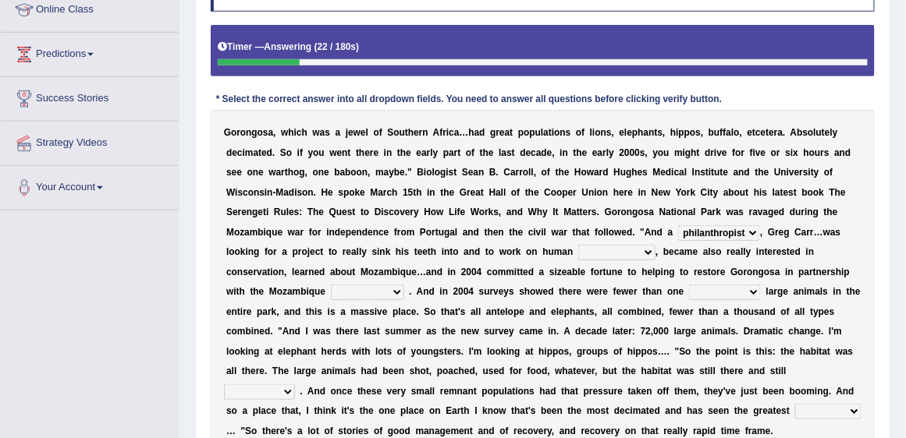
click at [578, 245] on select "negligence prevalence development malevolence" at bounding box center [616, 253] width 77 height 16
click at [355, 292] on select "parliament semanticist government journalist" at bounding box center [367, 293] width 73 height 16
select select "semanticist"
click at [331, 285] on select "parliament semanticist government journalist" at bounding box center [367, 293] width 73 height 16
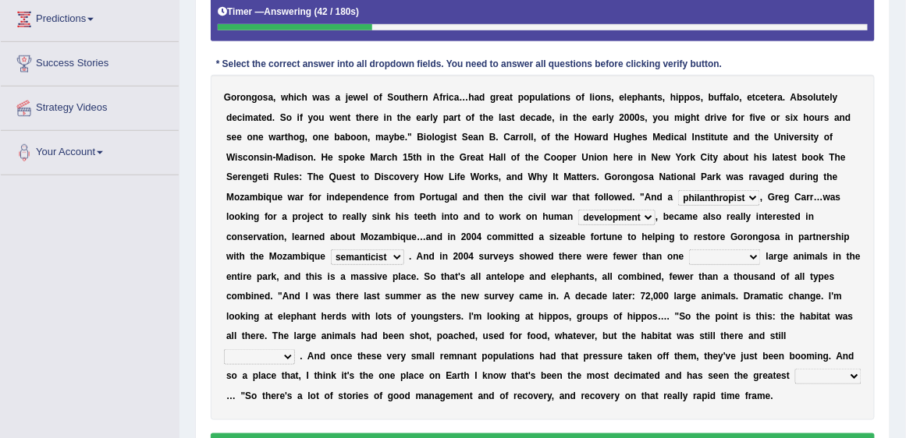
scroll to position [312, 0]
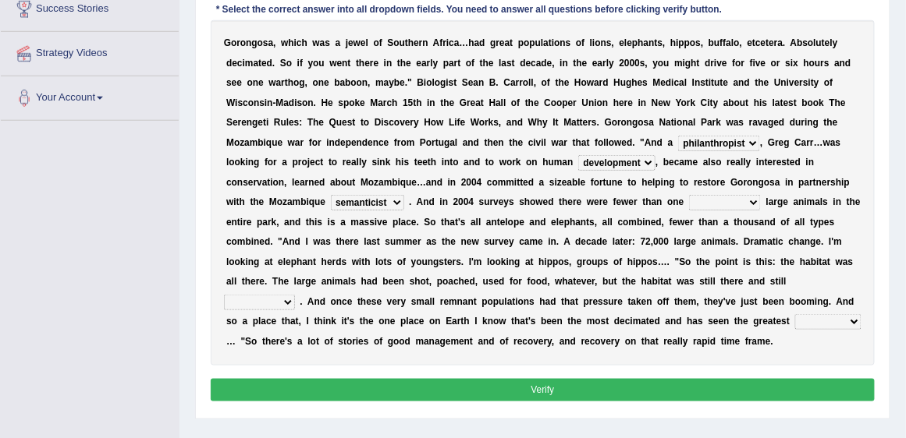
click at [708, 206] on select "deflowered embowered roundest thousand" at bounding box center [725, 203] width 72 height 16
select select "thousand"
click at [689, 195] on select "deflowered embowered roundest thousand" at bounding box center [725, 203] width 72 height 16
click at [295, 295] on select "assertive incidental compulsive productive" at bounding box center [259, 303] width 71 height 16
select select "productive"
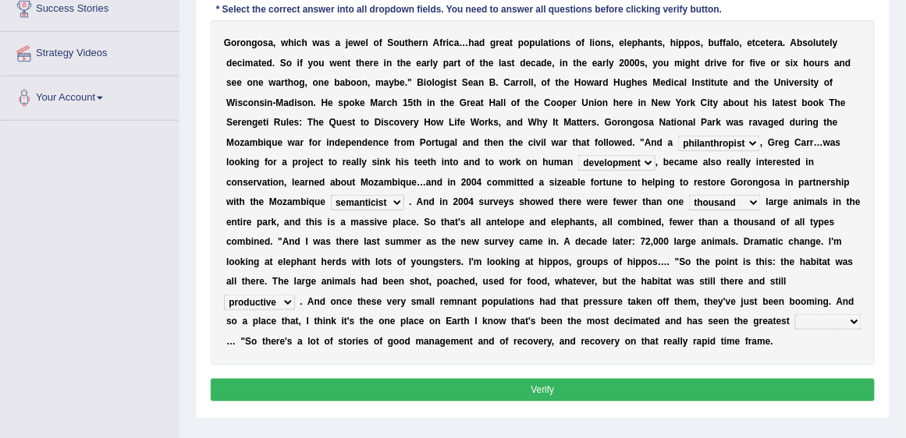
click at [295, 295] on select "assertive incidental compulsive productive" at bounding box center [259, 303] width 71 height 16
click at [795, 323] on select "recovery efficacy golly stumpy" at bounding box center [828, 322] width 66 height 16
select select "efficacy"
click at [795, 314] on select "recovery efficacy golly stumpy" at bounding box center [828, 322] width 66 height 16
click at [610, 381] on button "Verify" at bounding box center [543, 390] width 665 height 23
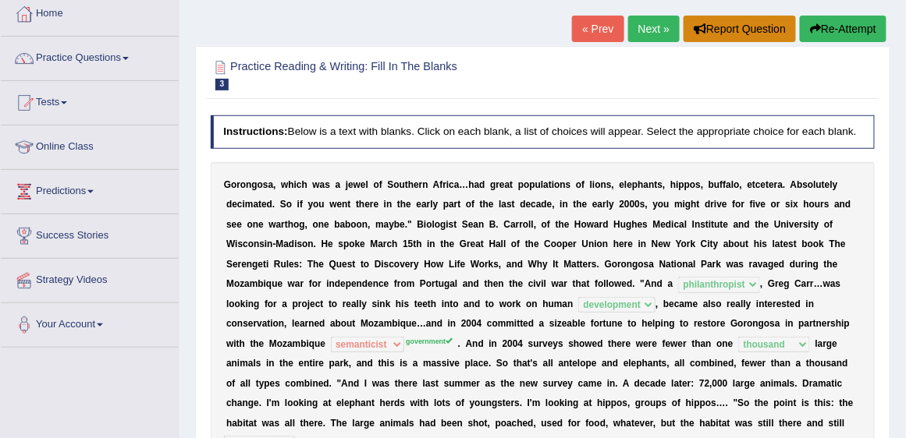
scroll to position [89, 0]
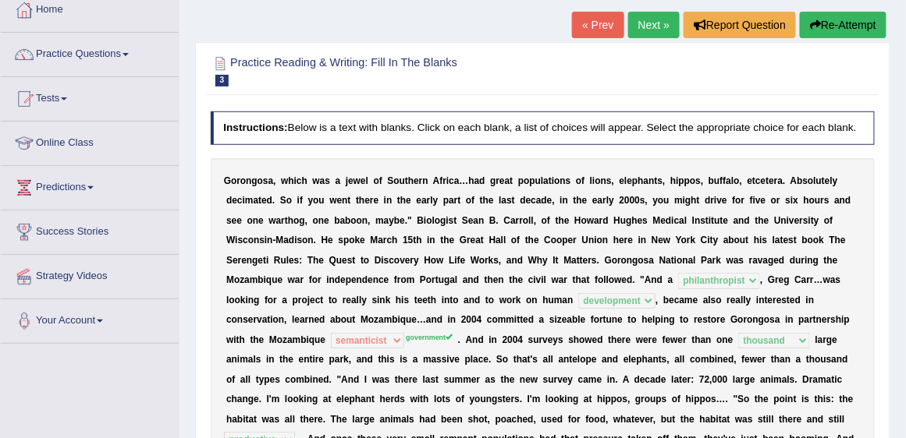
click at [640, 27] on link "Next »" at bounding box center [653, 25] width 51 height 27
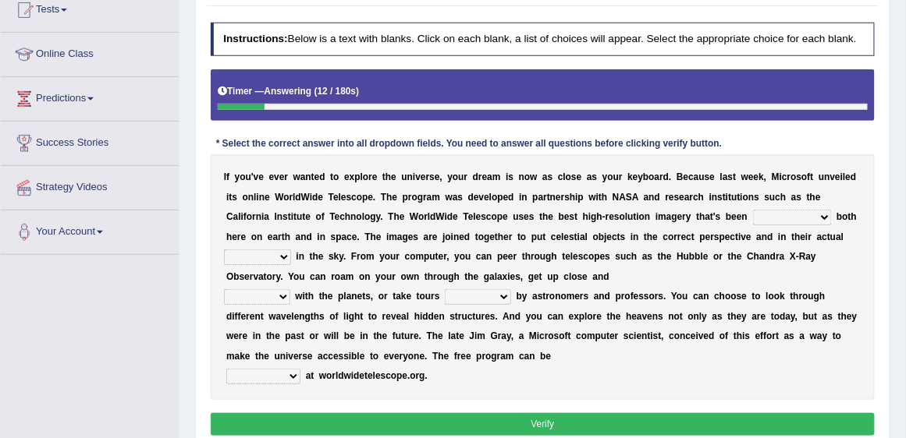
click at [796, 215] on select "degraded ascended remonstrated generated" at bounding box center [792, 218] width 79 height 16
select select "generated"
click at [753, 210] on select "degraded ascended remonstrated generated" at bounding box center [792, 218] width 79 height 16
click at [263, 257] on select "aspects parts conditions positions" at bounding box center [257, 258] width 67 height 16
select select "positions"
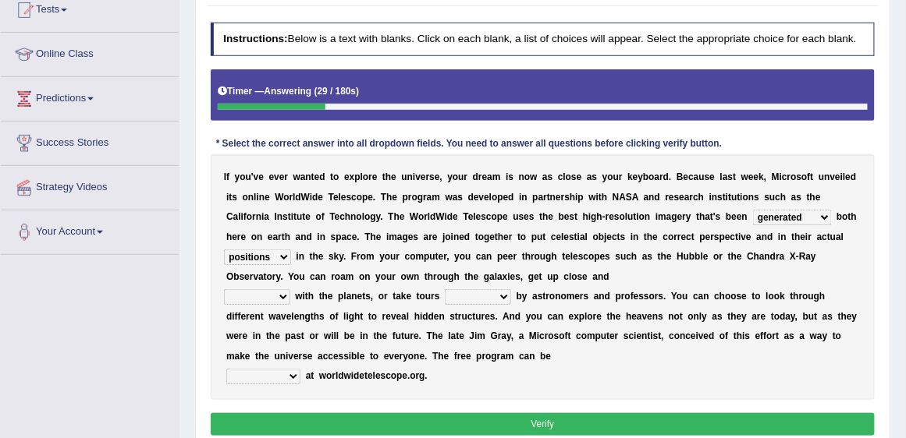
click at [224, 250] on select "aspects parts conditions positions" at bounding box center [257, 258] width 67 height 16
click at [269, 298] on select "personal individual apart polite" at bounding box center [257, 297] width 66 height 16
select select "apart"
click at [224, 289] on select "personal individual apart polite" at bounding box center [257, 297] width 66 height 16
click at [490, 296] on select "guide guided guiding to guide" at bounding box center [478, 297] width 66 height 16
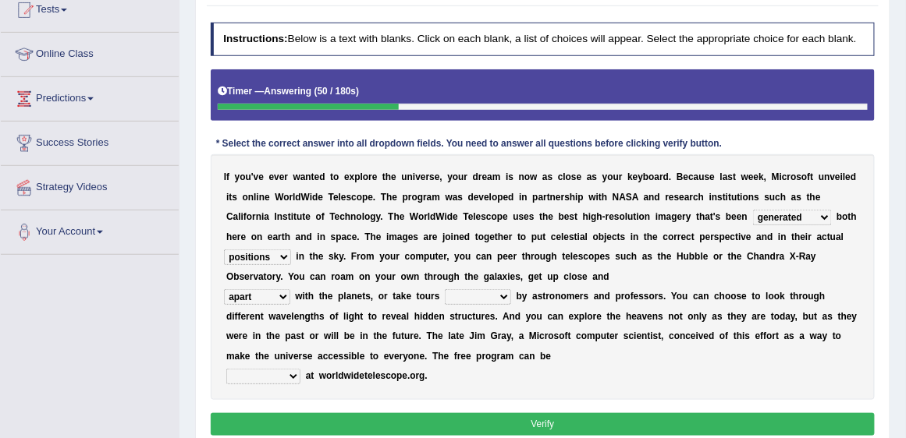
select select "guided"
click at [445, 289] on select "guide guided guiding to guide" at bounding box center [478, 297] width 66 height 16
click at [279, 374] on select "upheld downloaded loaded posted" at bounding box center [263, 377] width 74 height 16
select select "downloaded"
click at [226, 369] on select "upheld downloaded loaded posted" at bounding box center [263, 377] width 74 height 16
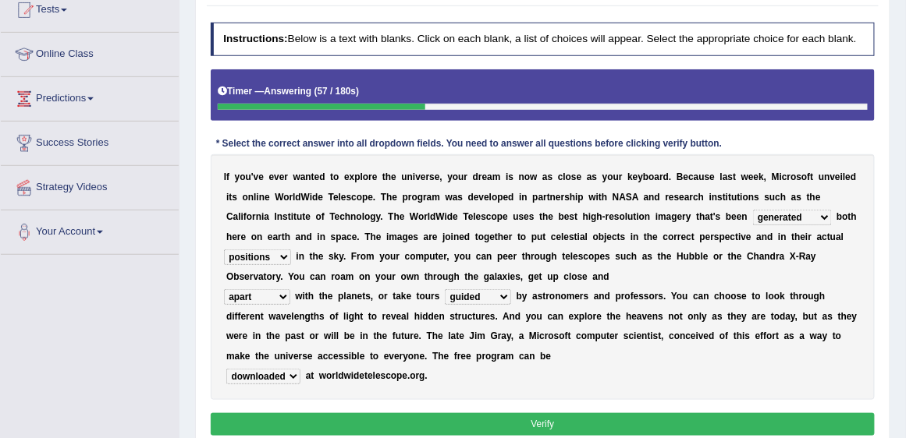
click at [366, 416] on button "Verify" at bounding box center [543, 424] width 665 height 23
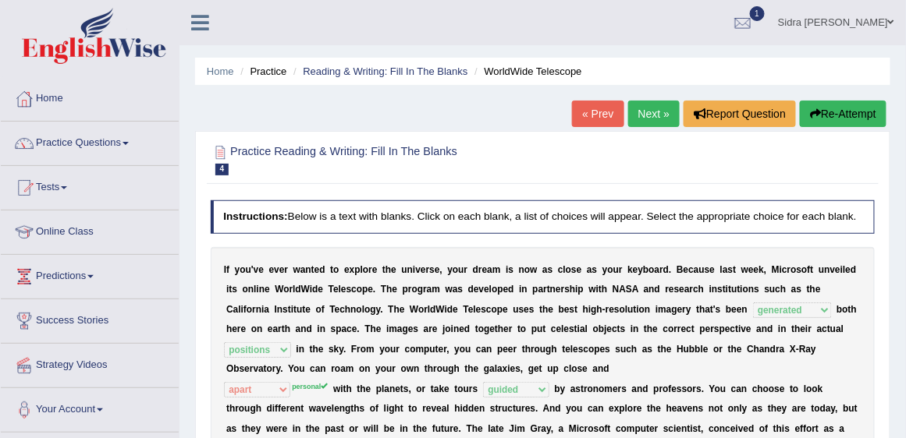
click at [653, 105] on link "Next »" at bounding box center [653, 114] width 51 height 27
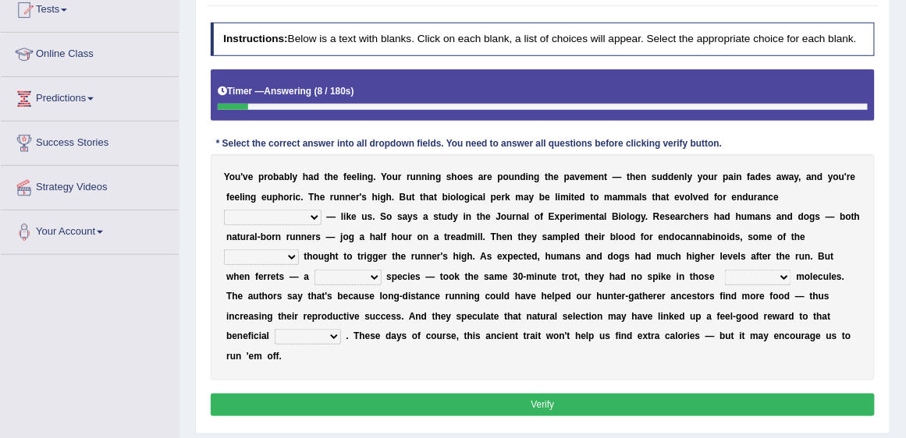
click at [321, 210] on select "[PERSON_NAME] personalize classifies exercise" at bounding box center [273, 218] width 98 height 16
select select "classifies"
click at [321, 210] on select "[PERSON_NAME] personalize classifies exercise" at bounding box center [273, 218] width 98 height 16
click at [299, 250] on select "almshouse turnarounds compounds foxhounds" at bounding box center [261, 258] width 75 height 16
select select "compounds"
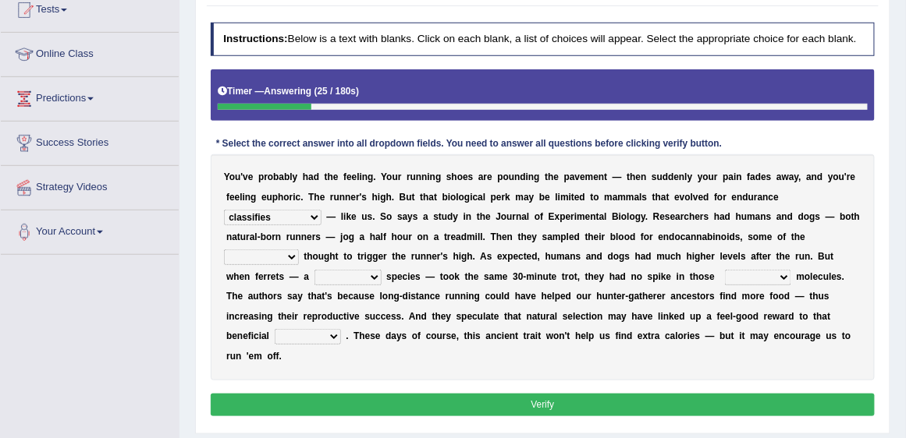
click at [299, 250] on select "almshouse turnarounds compounds foxhounds" at bounding box center [261, 258] width 75 height 16
click at [381, 270] on select "excellency merely faerie sedentary" at bounding box center [347, 278] width 67 height 16
select select "sedentary"
click at [381, 270] on select "excellency merely faerie sedentary" at bounding box center [347, 278] width 67 height 16
click at [725, 277] on select "groaned feel-good inchoate loaned" at bounding box center [758, 278] width 66 height 16
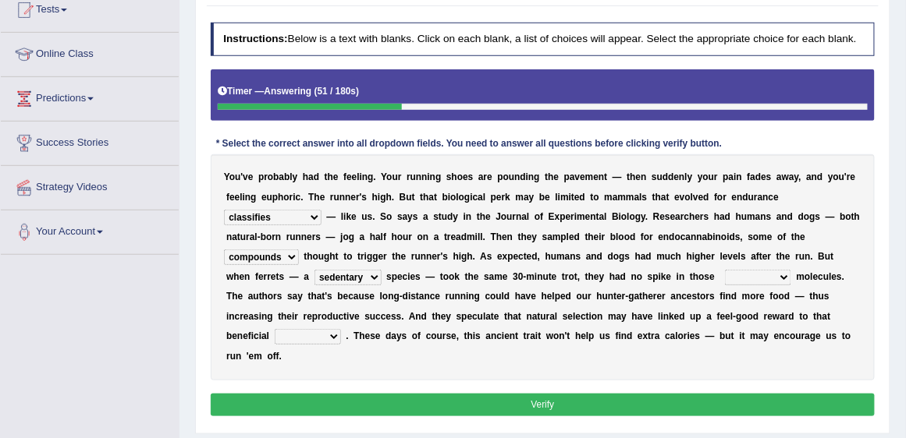
select select "groaned"
click at [725, 270] on select "groaned feel-good inchoate loaned" at bounding box center [758, 278] width 66 height 16
click at [341, 329] on select "wager exchanger behavior regulator" at bounding box center [308, 337] width 66 height 16
select select "behavior"
click at [341, 329] on select "wager exchanger behavior regulator" at bounding box center [308, 337] width 66 height 16
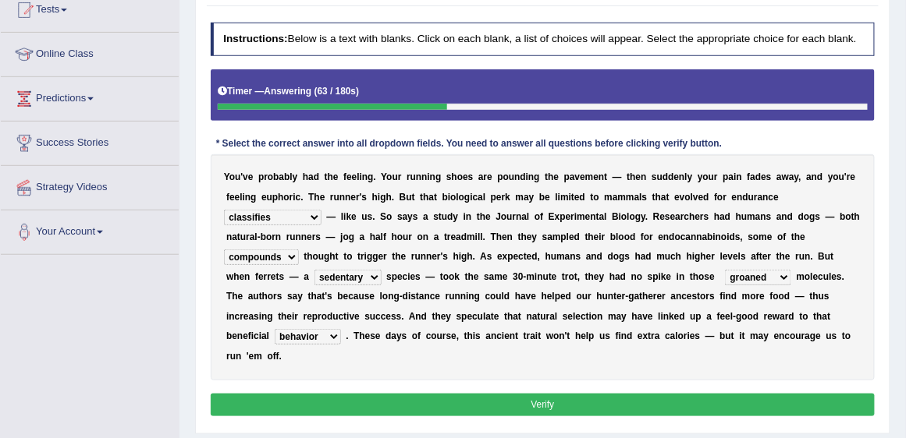
click at [691, 394] on button "Verify" at bounding box center [543, 405] width 665 height 23
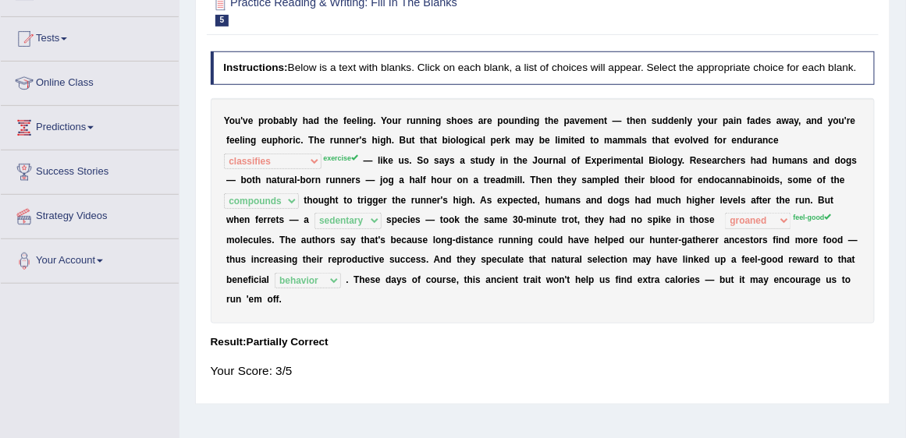
scroll to position [133, 0]
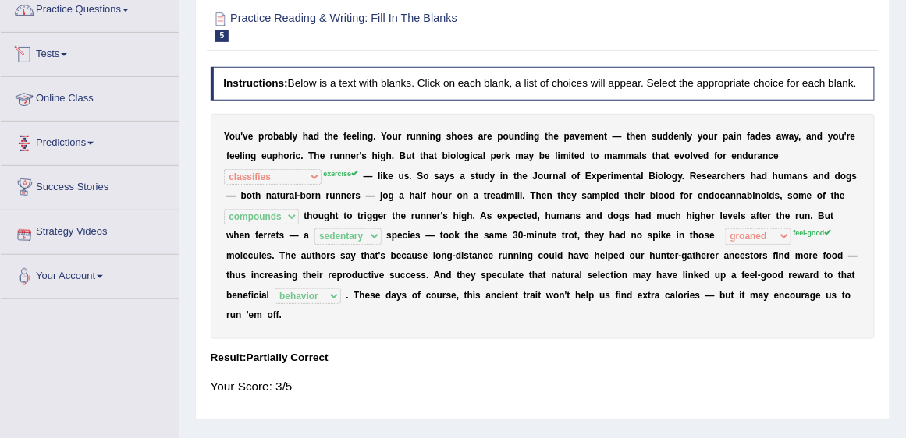
click at [82, 9] on link "Practice Questions" at bounding box center [90, 7] width 178 height 39
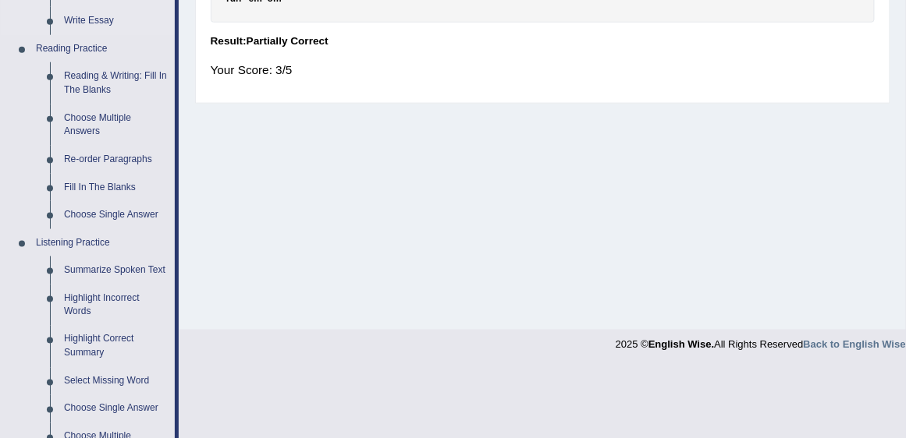
scroll to position [490, 0]
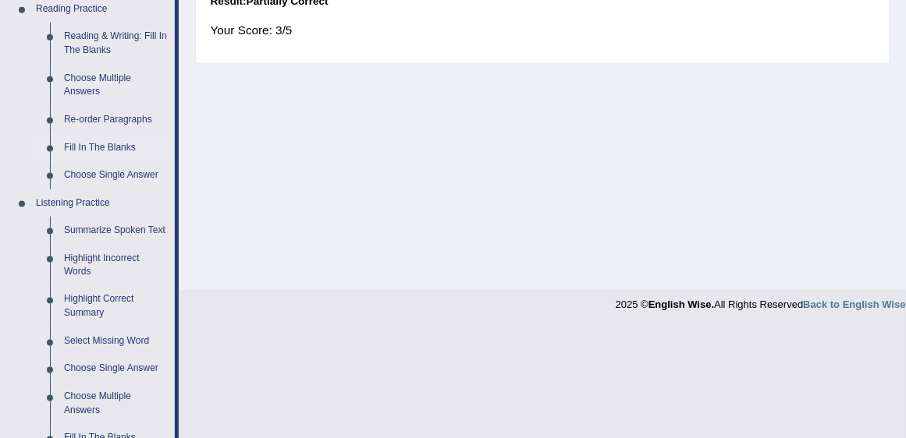
click at [105, 141] on link "Fill In The Blanks" at bounding box center [116, 148] width 118 height 28
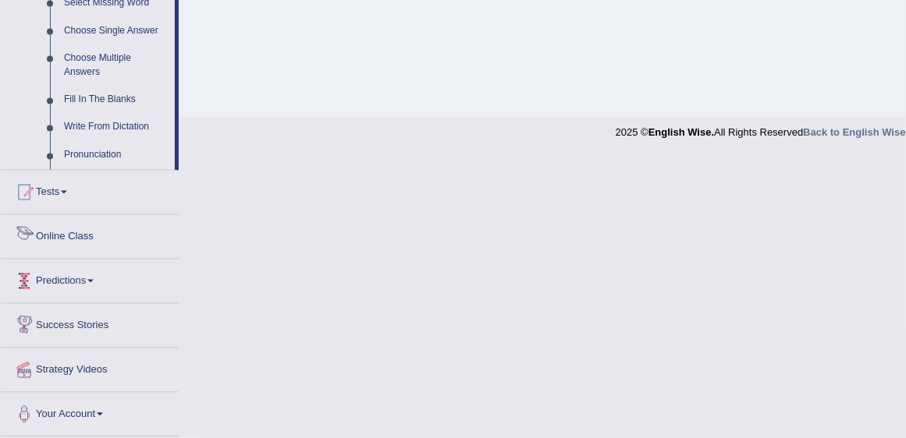
scroll to position [713, 0]
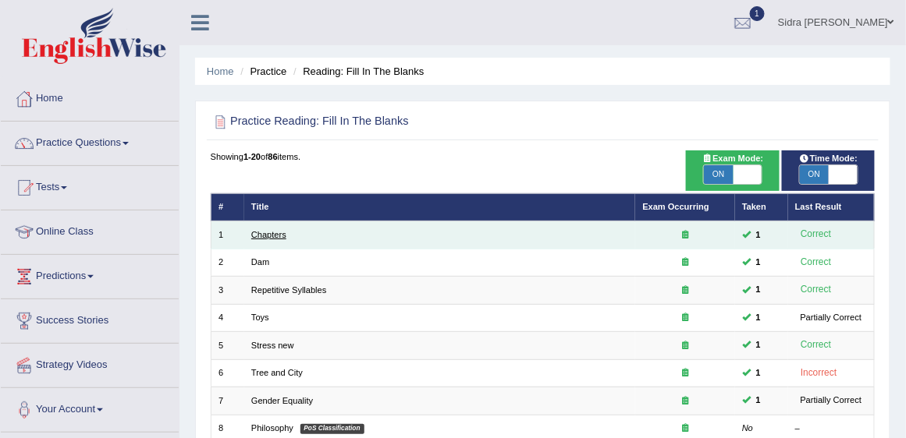
click at [269, 234] on link "Chapters" at bounding box center [268, 234] width 35 height 9
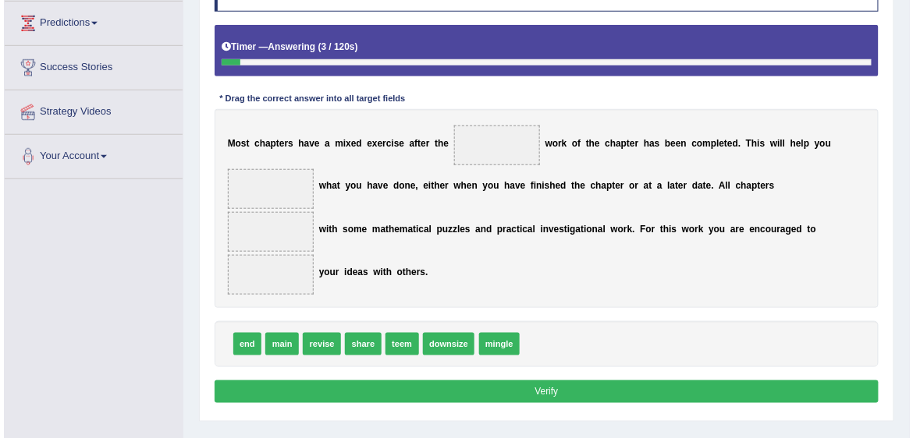
scroll to position [267, 0]
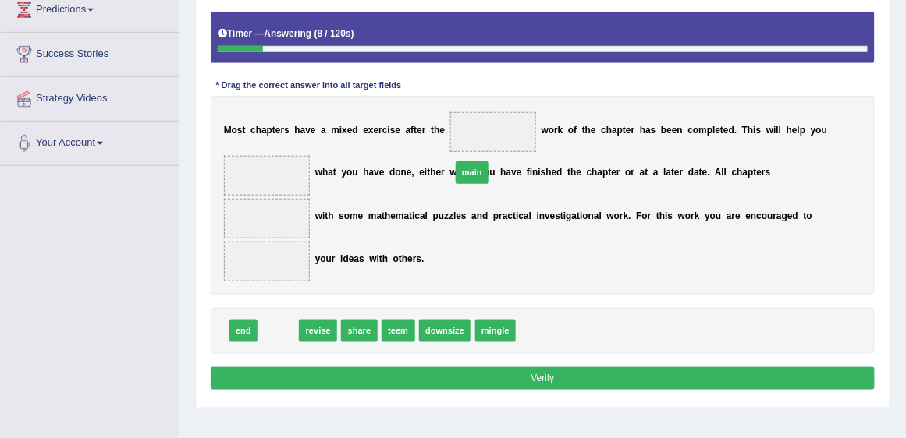
drag, startPoint x: 274, startPoint y: 304, endPoint x: 502, endPoint y: 118, distance: 294.4
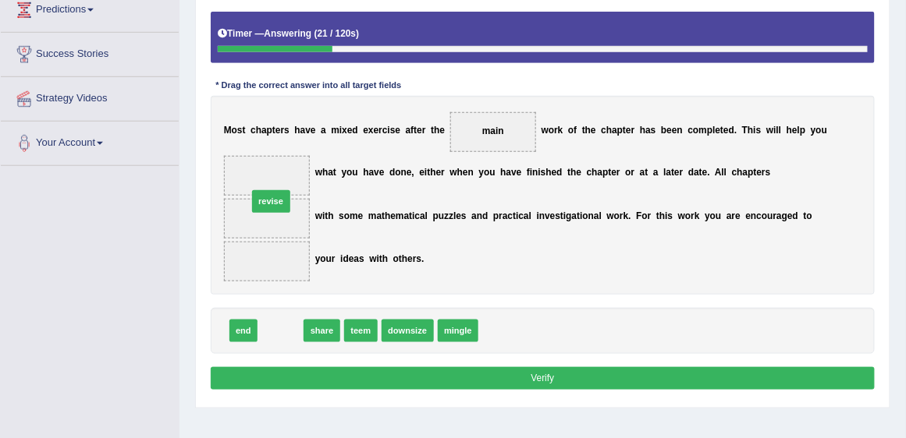
drag, startPoint x: 283, startPoint y: 307, endPoint x: 271, endPoint y: 154, distance: 153.3
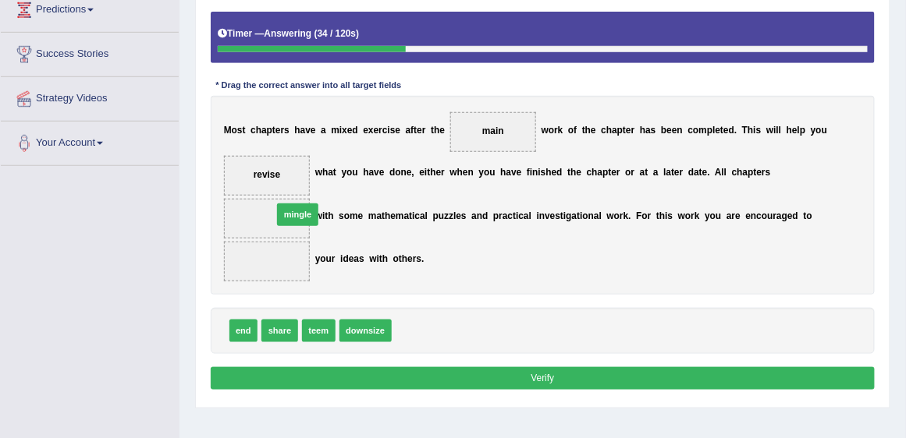
drag, startPoint x: 418, startPoint y: 308, endPoint x: 277, endPoint y: 167, distance: 199.7
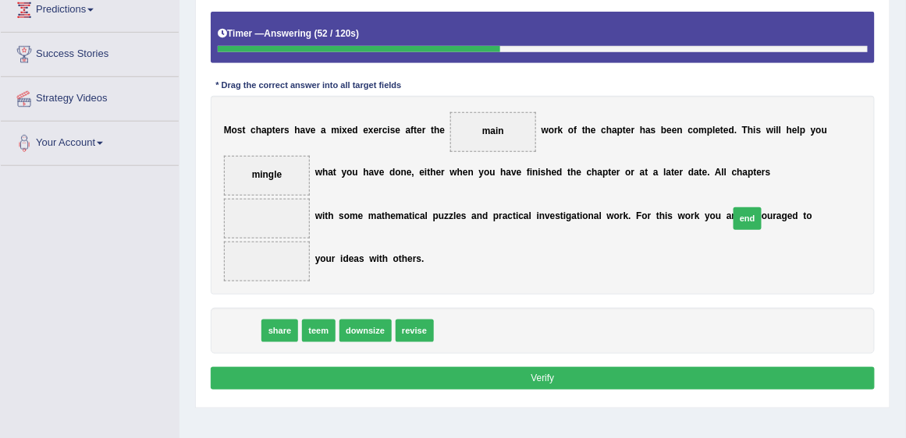
drag, startPoint x: 241, startPoint y: 306, endPoint x: 834, endPoint y: 174, distance: 607.4
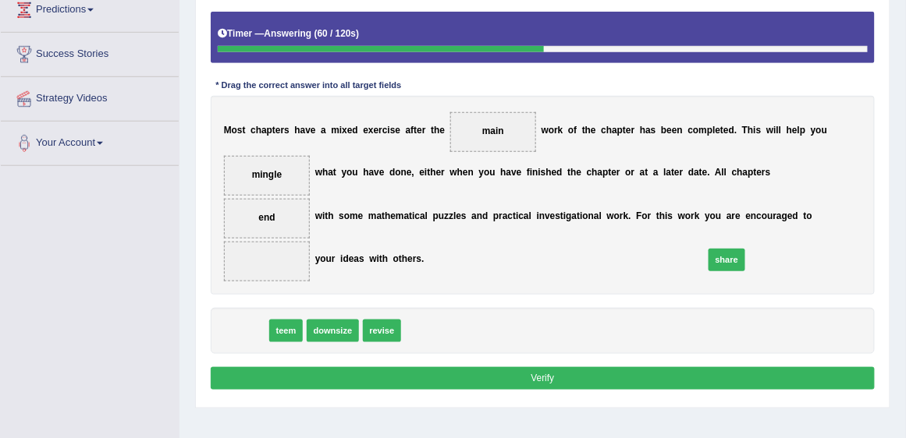
drag, startPoint x: 241, startPoint y: 304, endPoint x: 803, endPoint y: 220, distance: 568.0
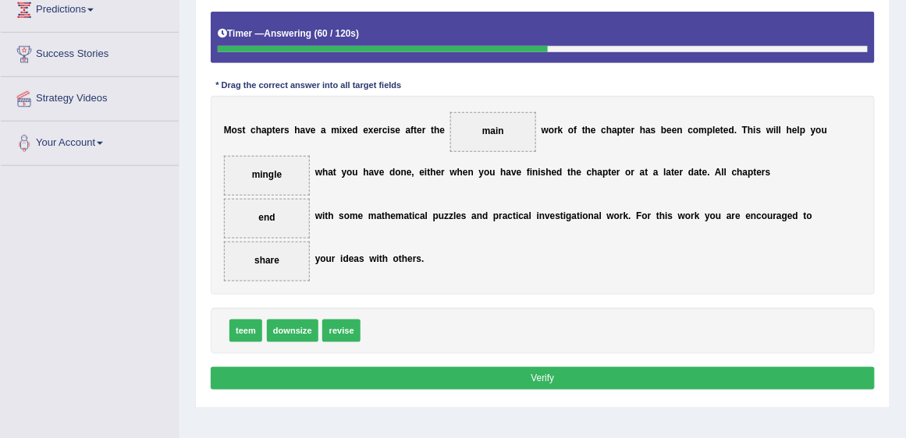
click at [754, 367] on button "Verify" at bounding box center [543, 378] width 665 height 23
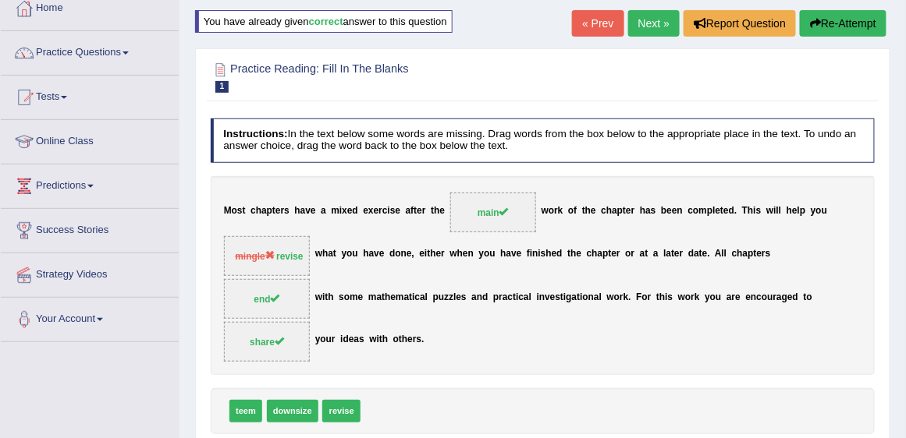
scroll to position [89, 0]
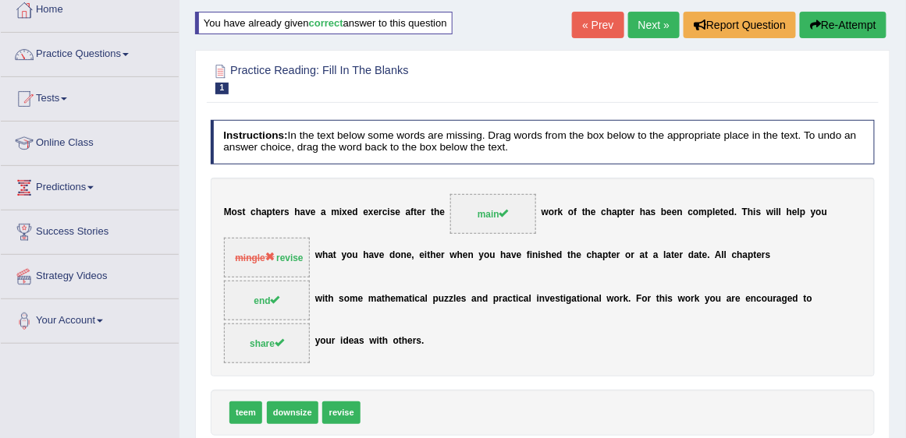
click at [659, 25] on link "Next »" at bounding box center [653, 25] width 51 height 27
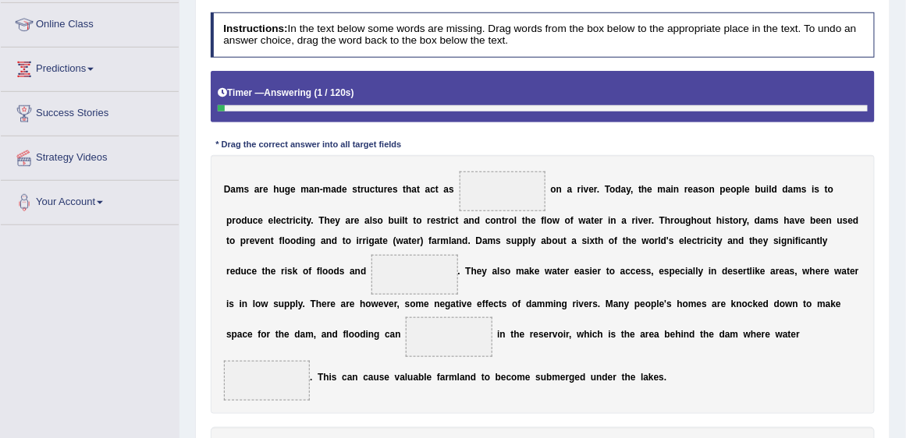
scroll to position [222, 0]
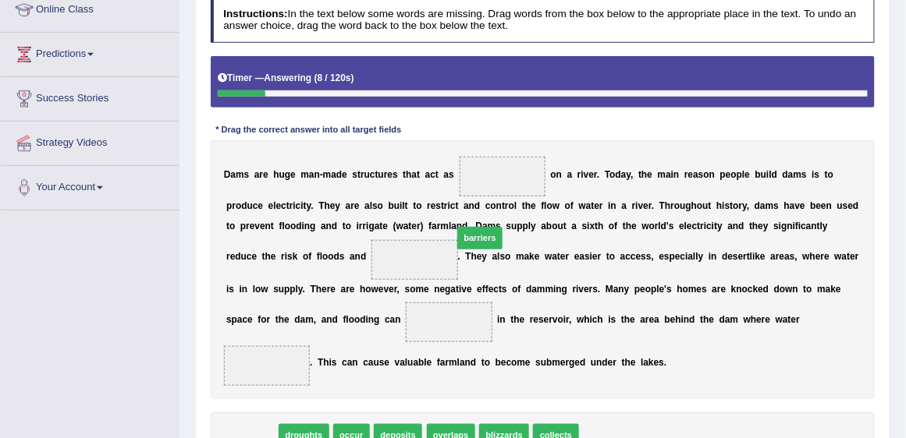
drag, startPoint x: 257, startPoint y: 407, endPoint x: 526, endPoint y: 176, distance: 354.0
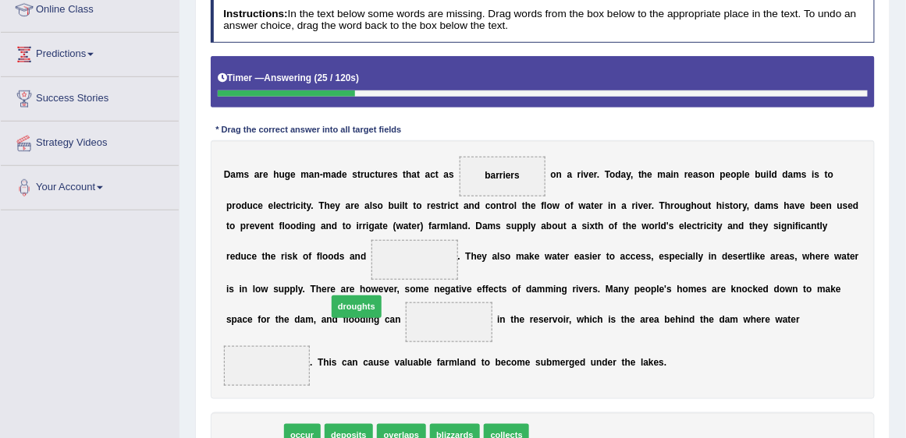
drag, startPoint x: 245, startPoint y: 410, endPoint x: 364, endPoint y: 254, distance: 197.1
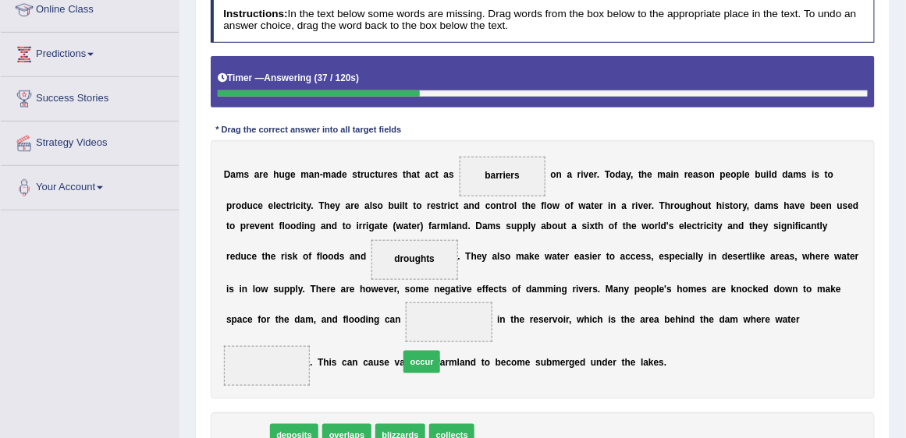
drag, startPoint x: 255, startPoint y: 403, endPoint x: 459, endPoint y: 318, distance: 221.7
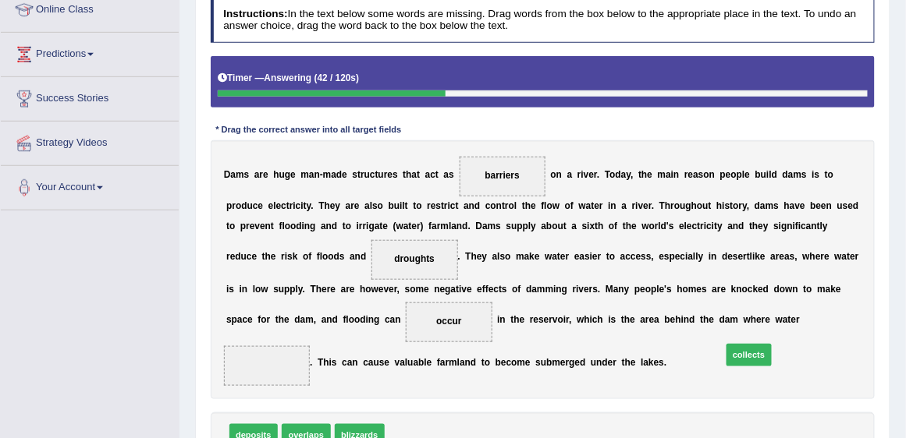
drag, startPoint x: 438, startPoint y: 400, endPoint x: 808, endPoint y: 320, distance: 379.2
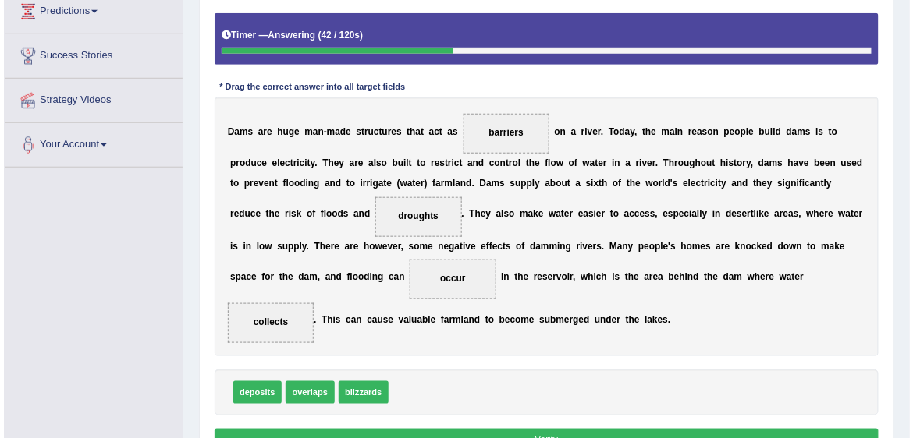
scroll to position [312, 0]
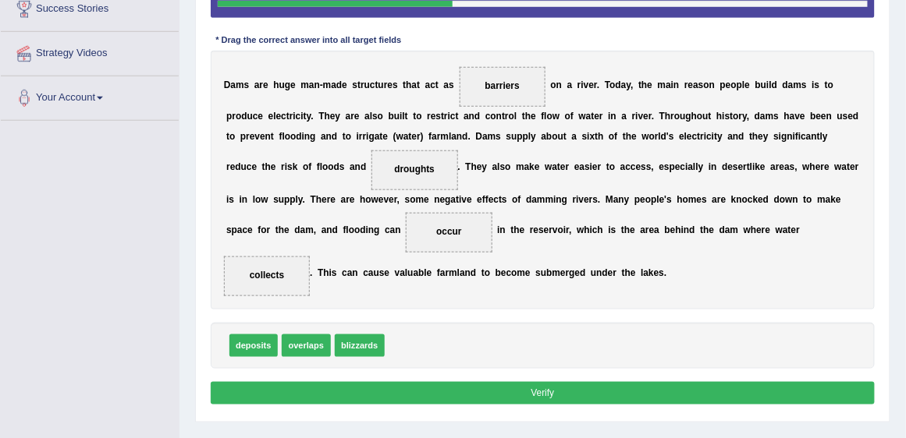
click at [753, 382] on button "Verify" at bounding box center [543, 393] width 665 height 23
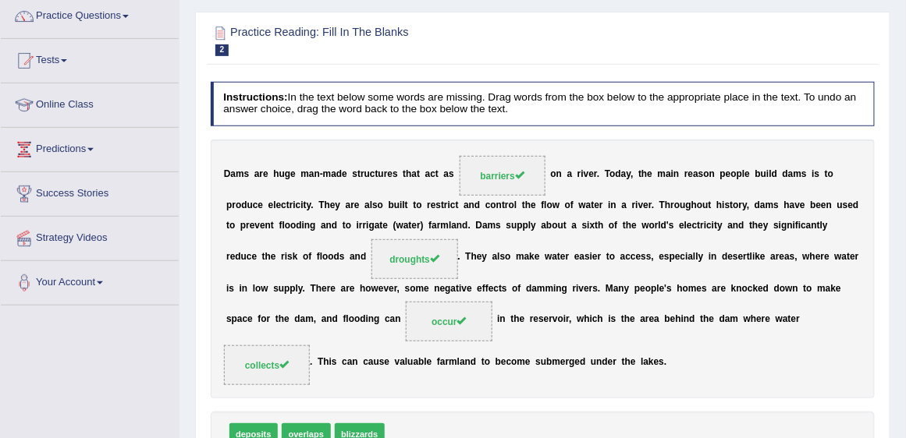
scroll to position [89, 0]
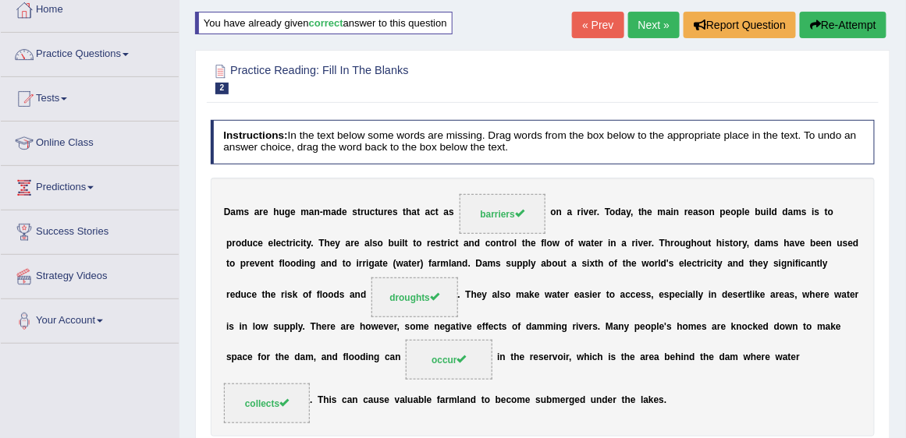
click at [644, 20] on link "Next »" at bounding box center [653, 25] width 51 height 27
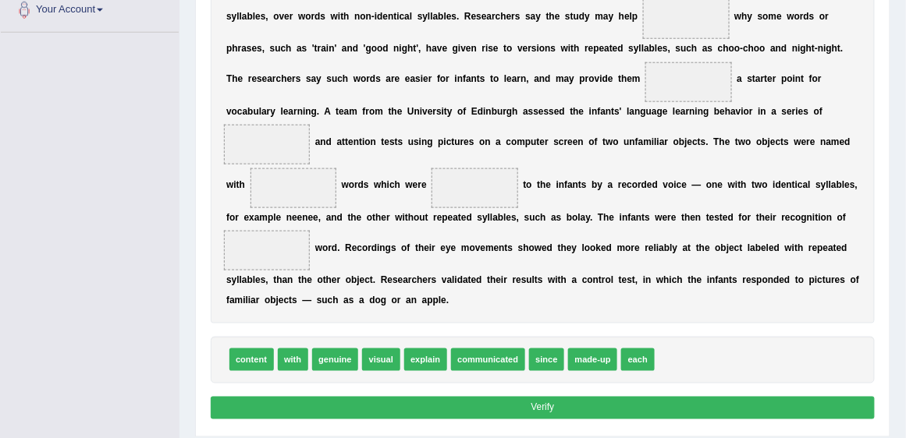
scroll to position [401, 0]
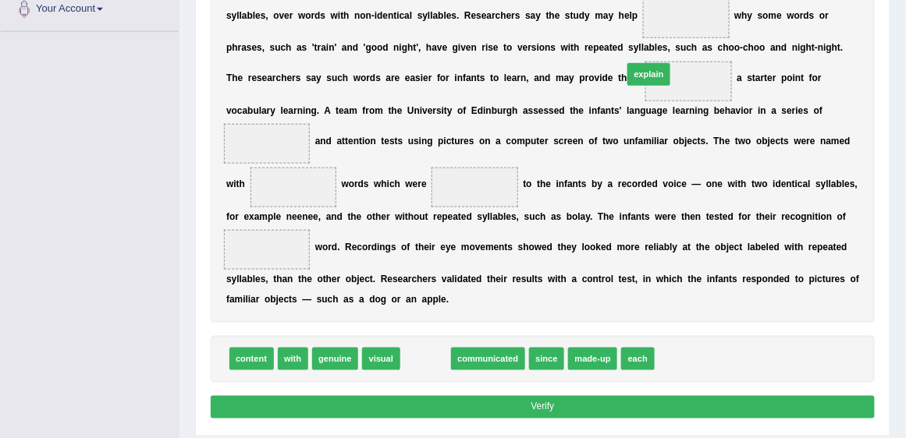
drag, startPoint x: 422, startPoint y: 357, endPoint x: 685, endPoint y: 21, distance: 426.8
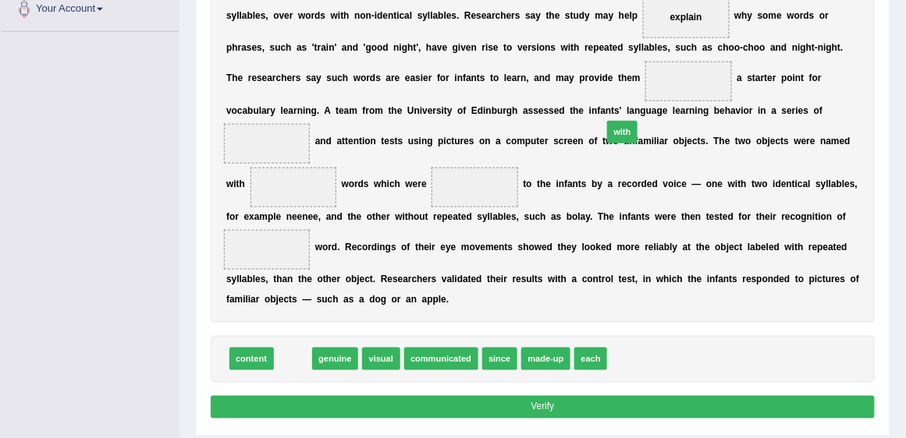
drag, startPoint x: 293, startPoint y: 358, endPoint x: 681, endPoint y: 91, distance: 470.6
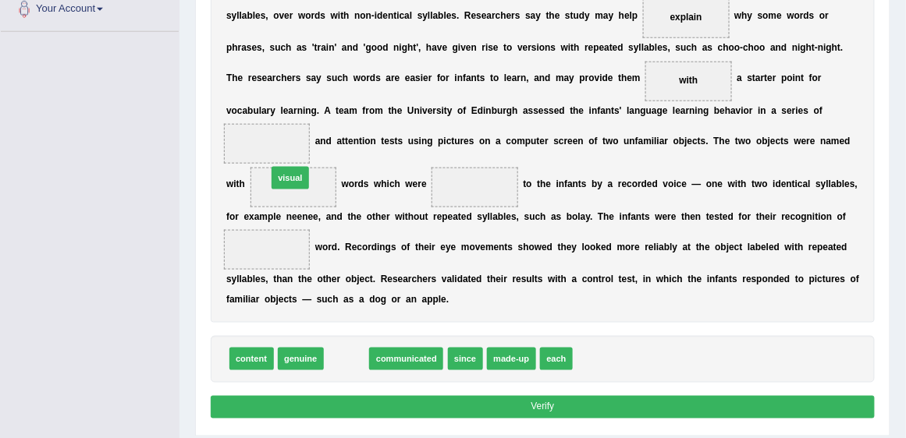
drag, startPoint x: 357, startPoint y: 360, endPoint x: 291, endPoint y: 147, distance: 223.1
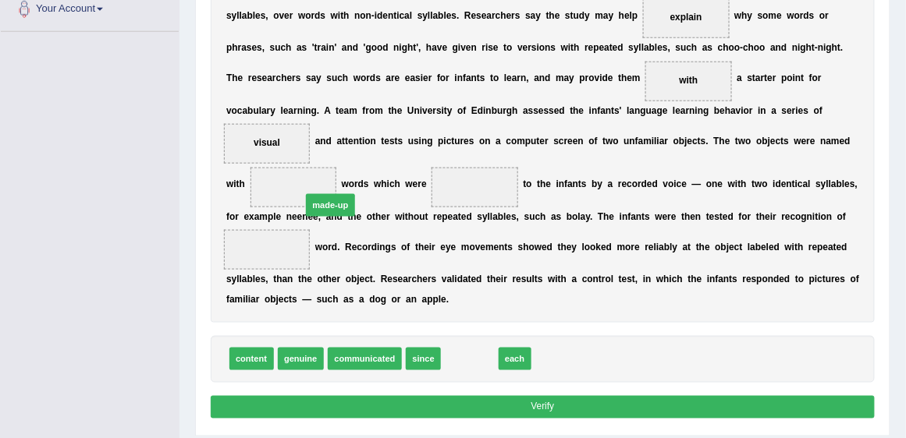
drag, startPoint x: 484, startPoint y: 361, endPoint x: 320, endPoint y: 179, distance: 244.7
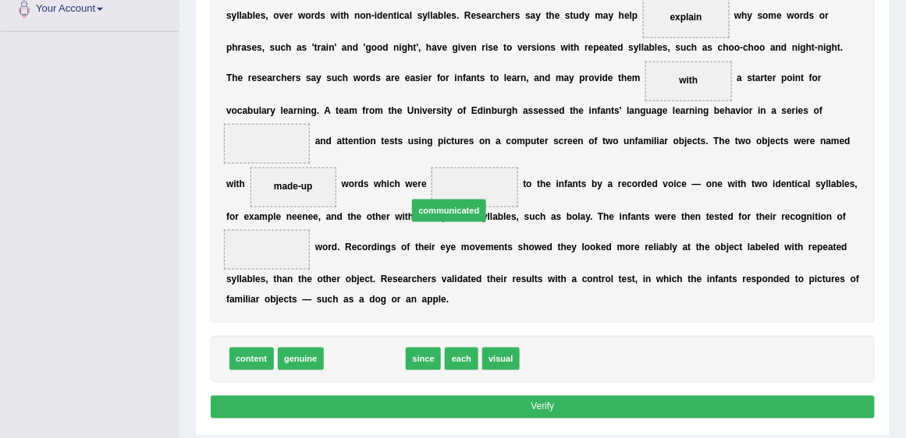
drag, startPoint x: 388, startPoint y: 359, endPoint x: 487, endPoint y: 184, distance: 200.9
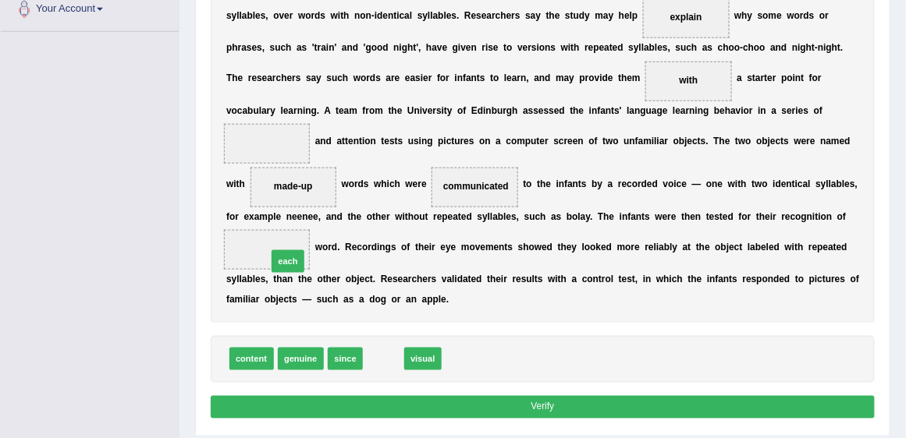
drag, startPoint x: 381, startPoint y: 358, endPoint x: 268, endPoint y: 244, distance: 160.0
click at [593, 396] on button "Verify" at bounding box center [543, 407] width 665 height 23
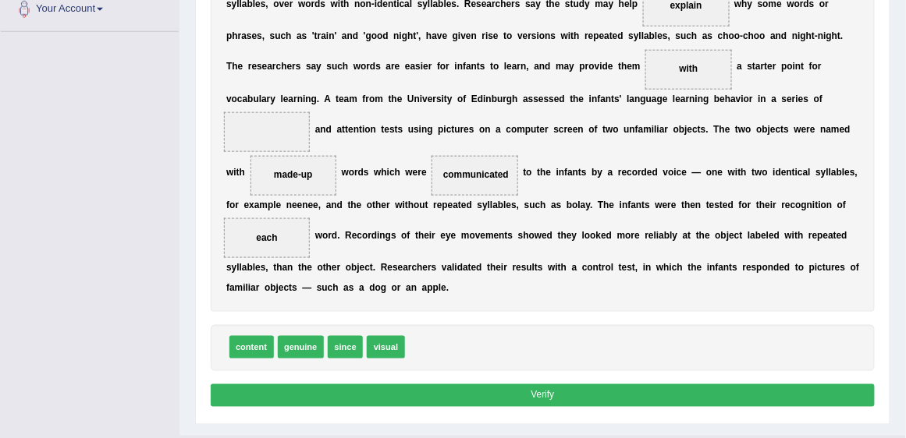
click at [615, 385] on button "Verify" at bounding box center [543, 396] width 665 height 23
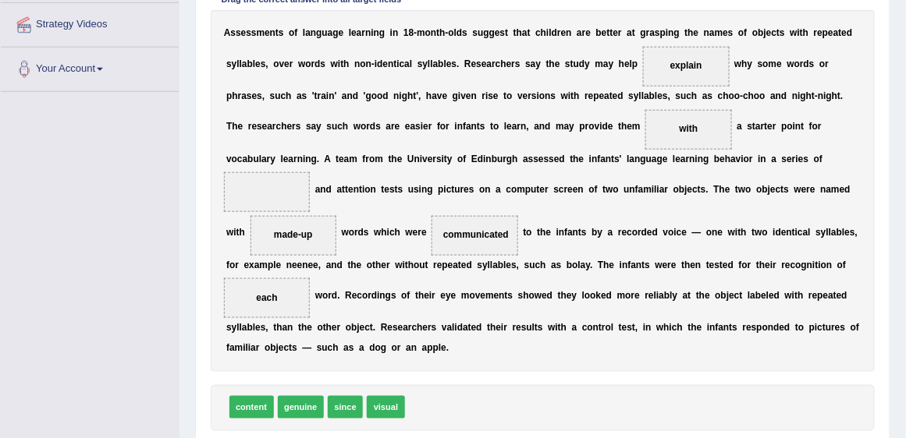
scroll to position [357, 0]
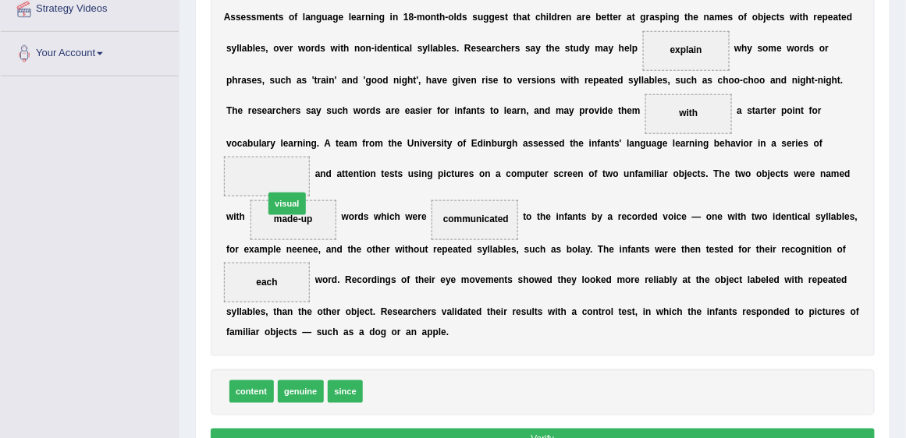
drag, startPoint x: 388, startPoint y: 390, endPoint x: 266, endPoint y: 165, distance: 255.5
click at [543, 431] on button "Verify" at bounding box center [543, 440] width 665 height 23
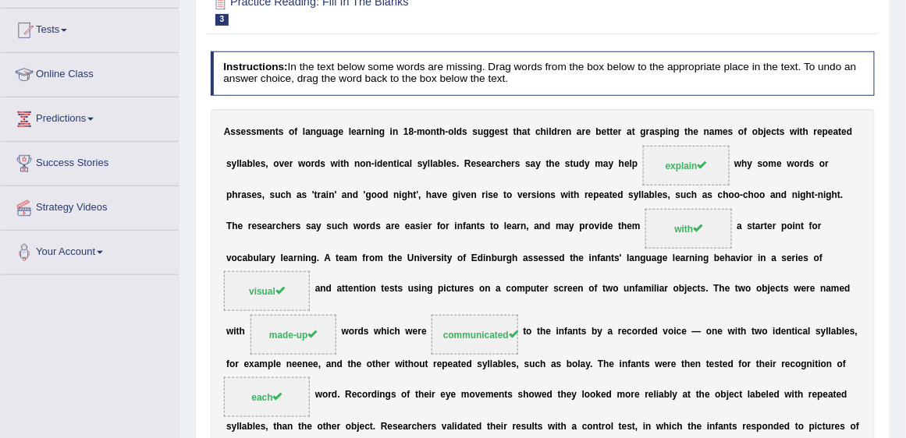
scroll to position [24, 0]
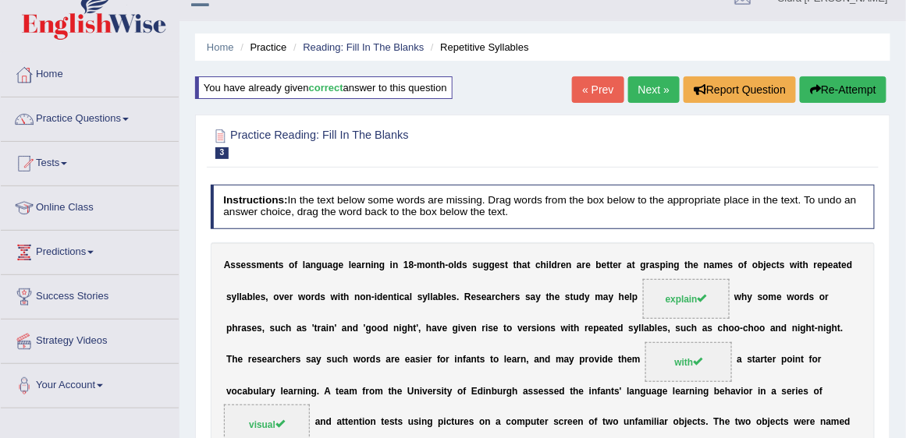
click at [654, 89] on link "Next »" at bounding box center [653, 89] width 51 height 27
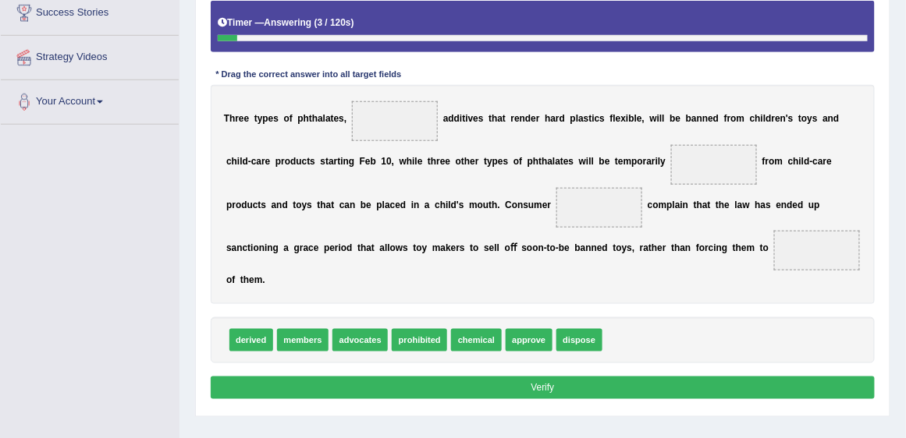
scroll to position [312, 0]
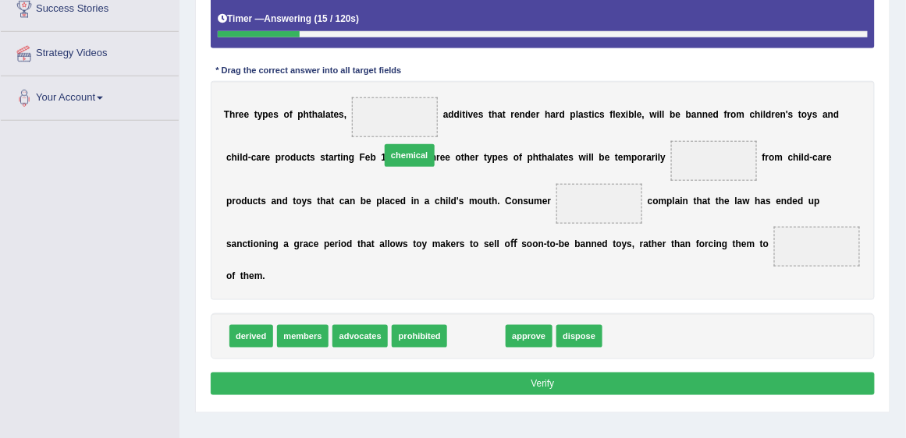
drag, startPoint x: 491, startPoint y: 332, endPoint x: 412, endPoint y: 118, distance: 227.8
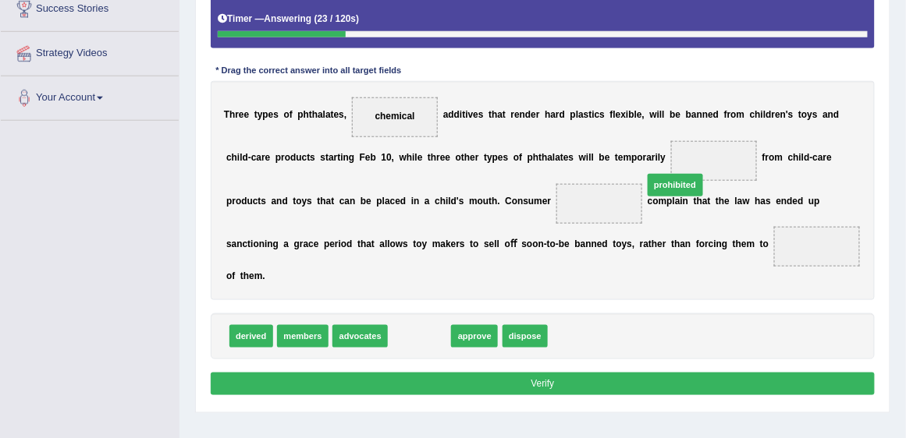
drag, startPoint x: 432, startPoint y: 332, endPoint x: 733, endPoint y: 154, distance: 349.1
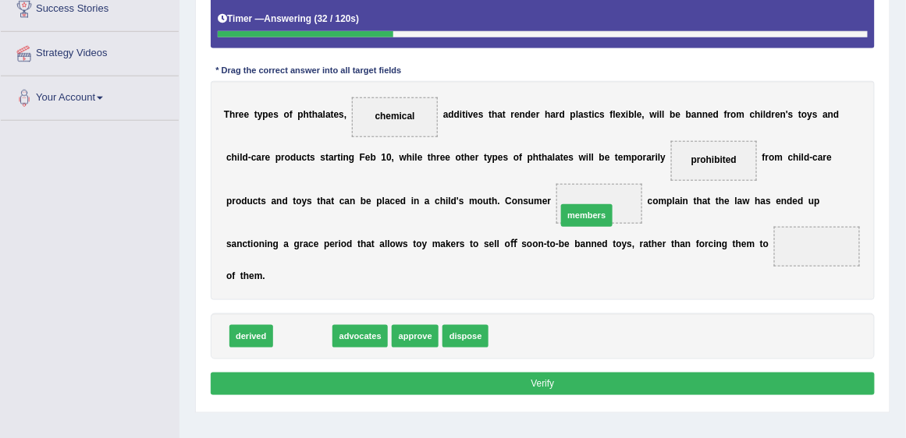
drag, startPoint x: 303, startPoint y: 334, endPoint x: 637, endPoint y: 192, distance: 362.8
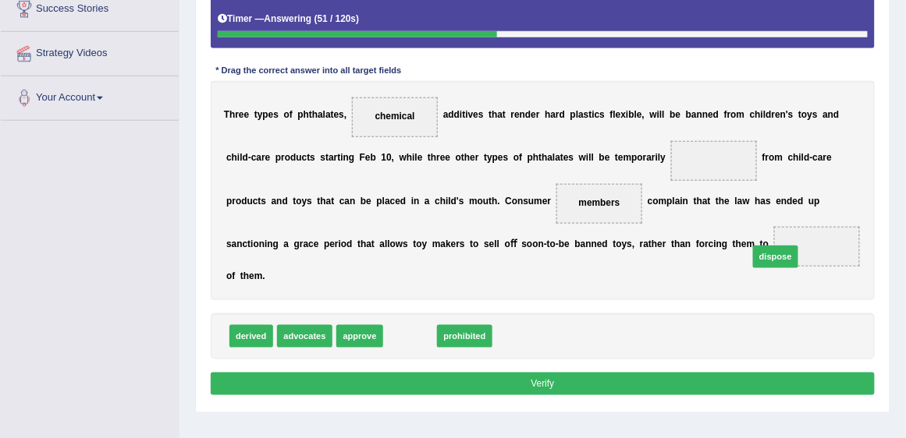
drag, startPoint x: 410, startPoint y: 333, endPoint x: 832, endPoint y: 242, distance: 431.0
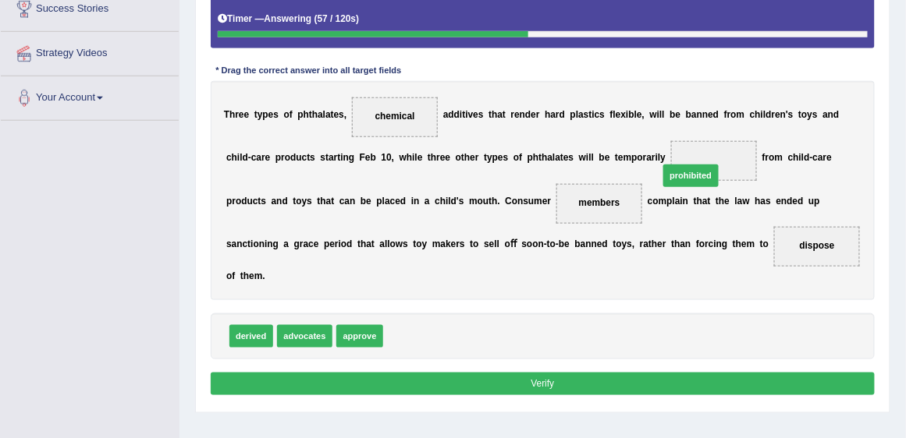
drag, startPoint x: 410, startPoint y: 335, endPoint x: 735, endPoint y: 146, distance: 375.4
click at [711, 373] on button "Verify" at bounding box center [543, 384] width 665 height 23
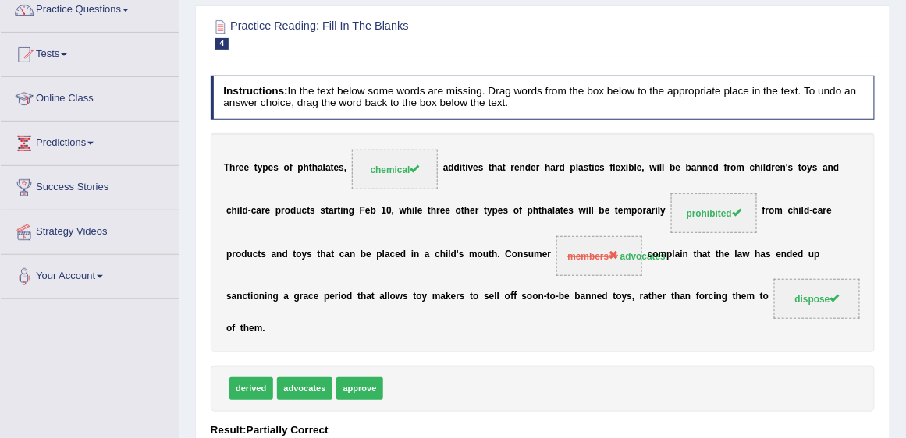
scroll to position [0, 0]
